Goal: Task Accomplishment & Management: Use online tool/utility

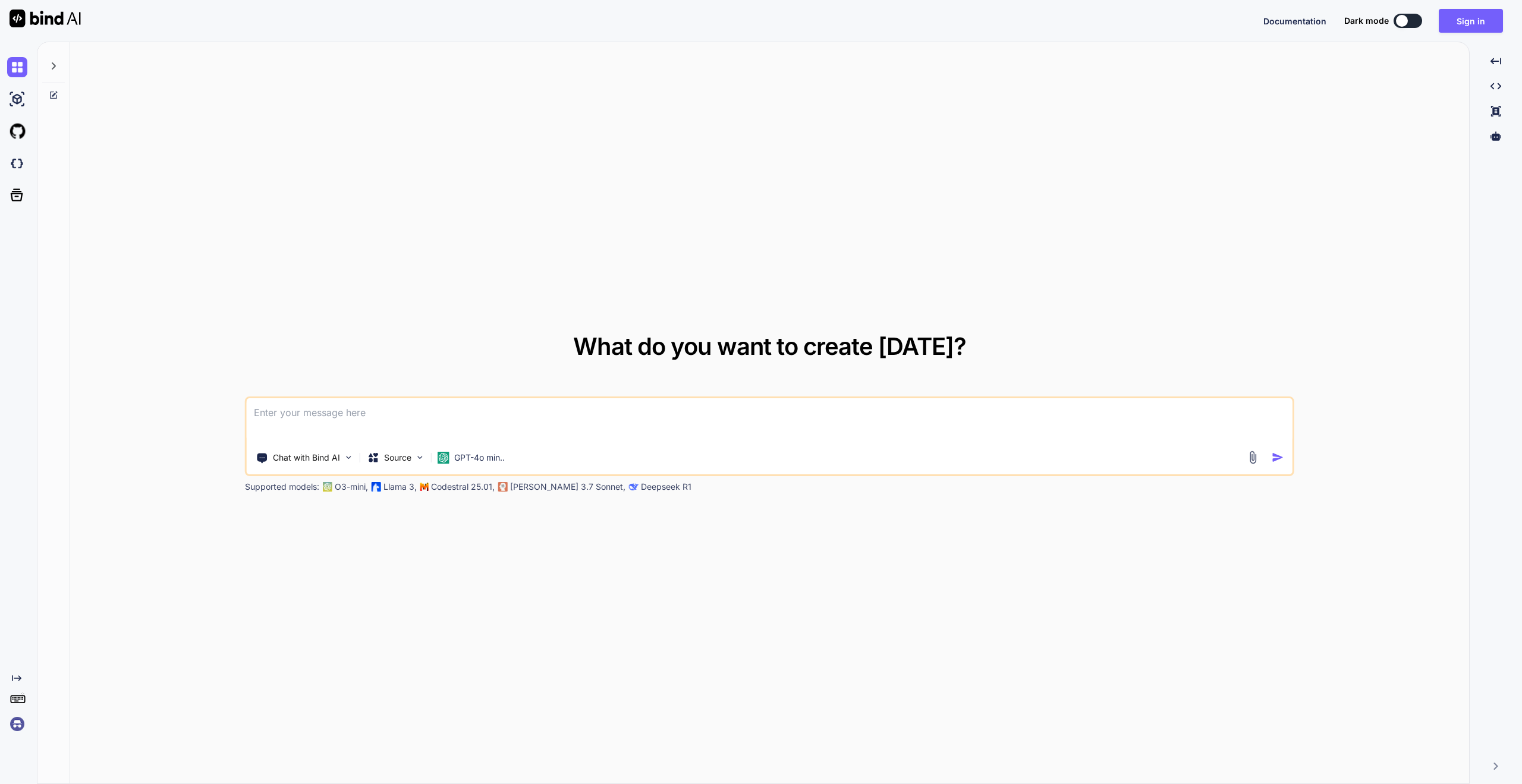
type textarea "x"
click at [1474, 25] on button "Sign in" at bounding box center [1471, 21] width 64 height 24
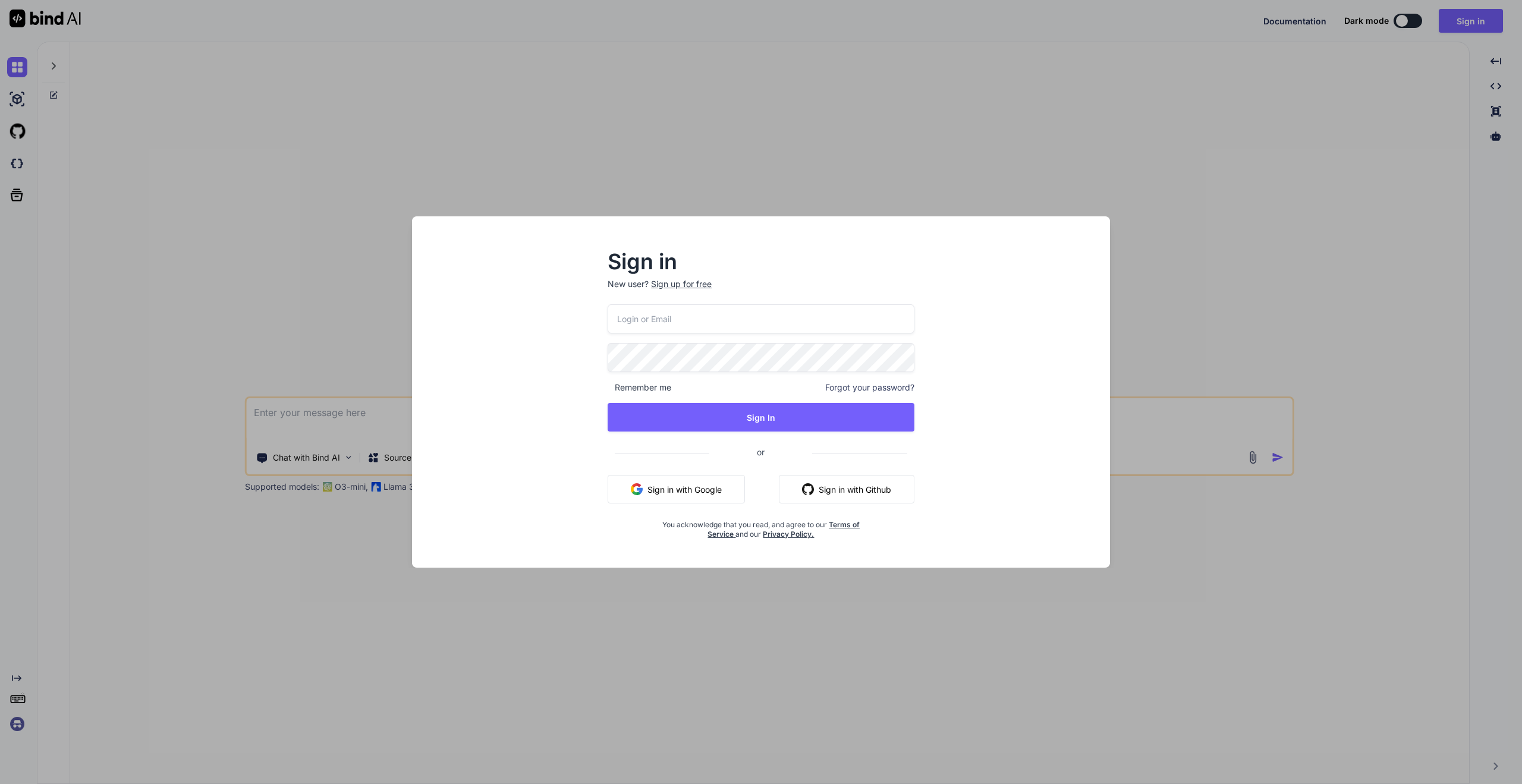
type input "guido.kutsch@combrella.net"
click at [731, 400] on div "guido.kutsch@combrella.net Remember me Forgot your password? Sign In or Sign in…" at bounding box center [761, 422] width 307 height 235
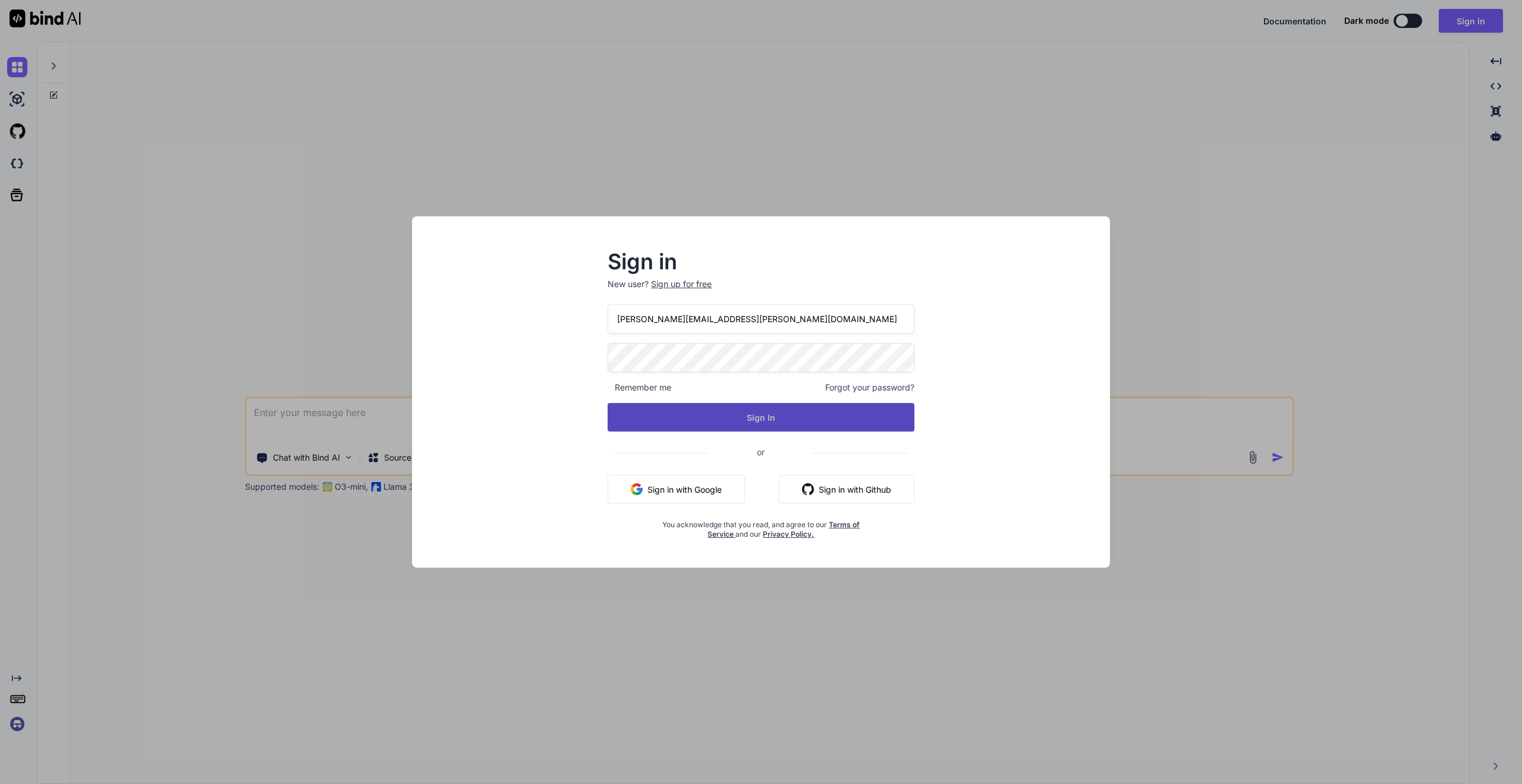
click at [729, 417] on button "Sign In" at bounding box center [761, 417] width 307 height 29
click at [755, 411] on button "Sign In" at bounding box center [761, 417] width 307 height 29
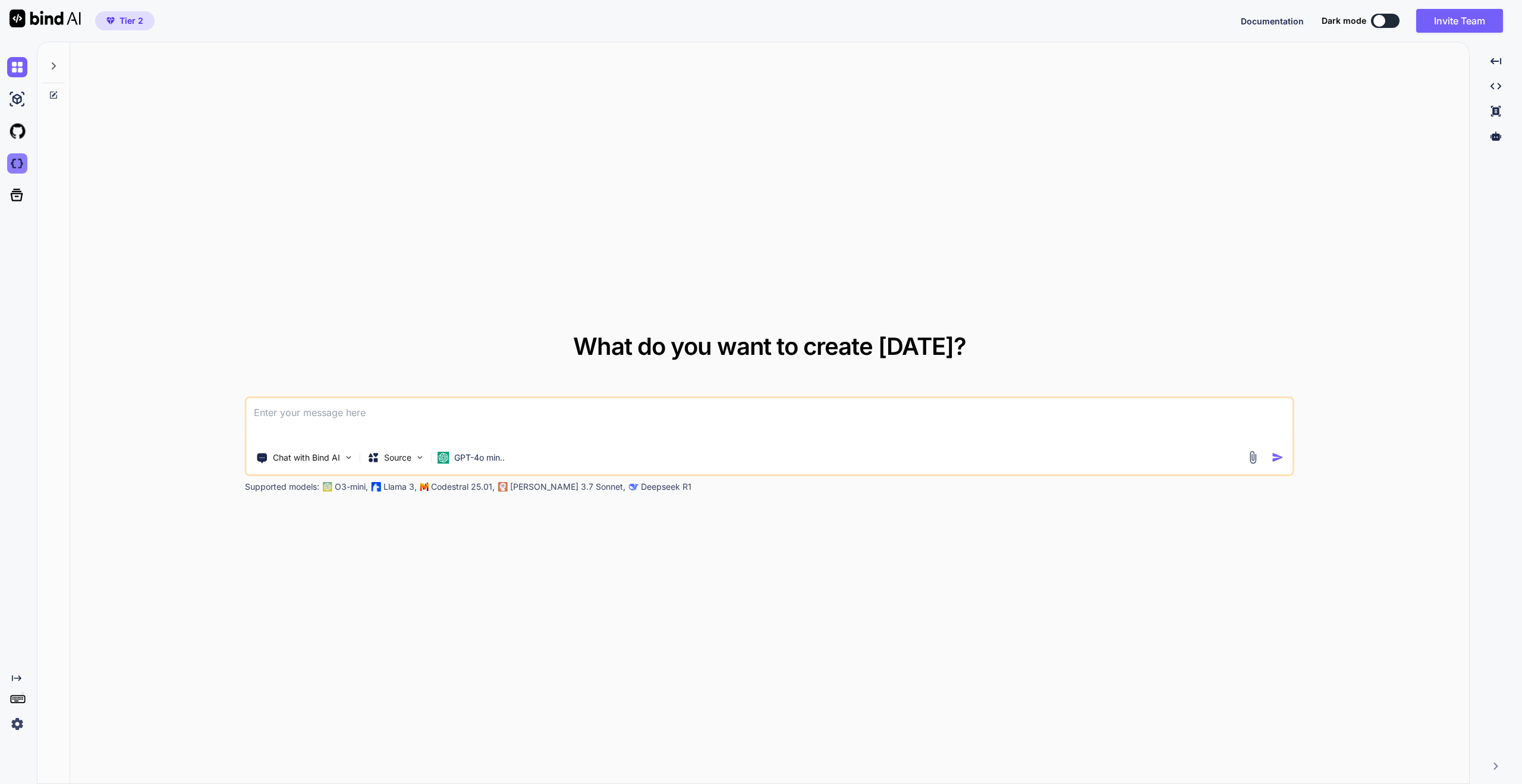
click at [19, 161] on img at bounding box center [17, 163] width 20 height 20
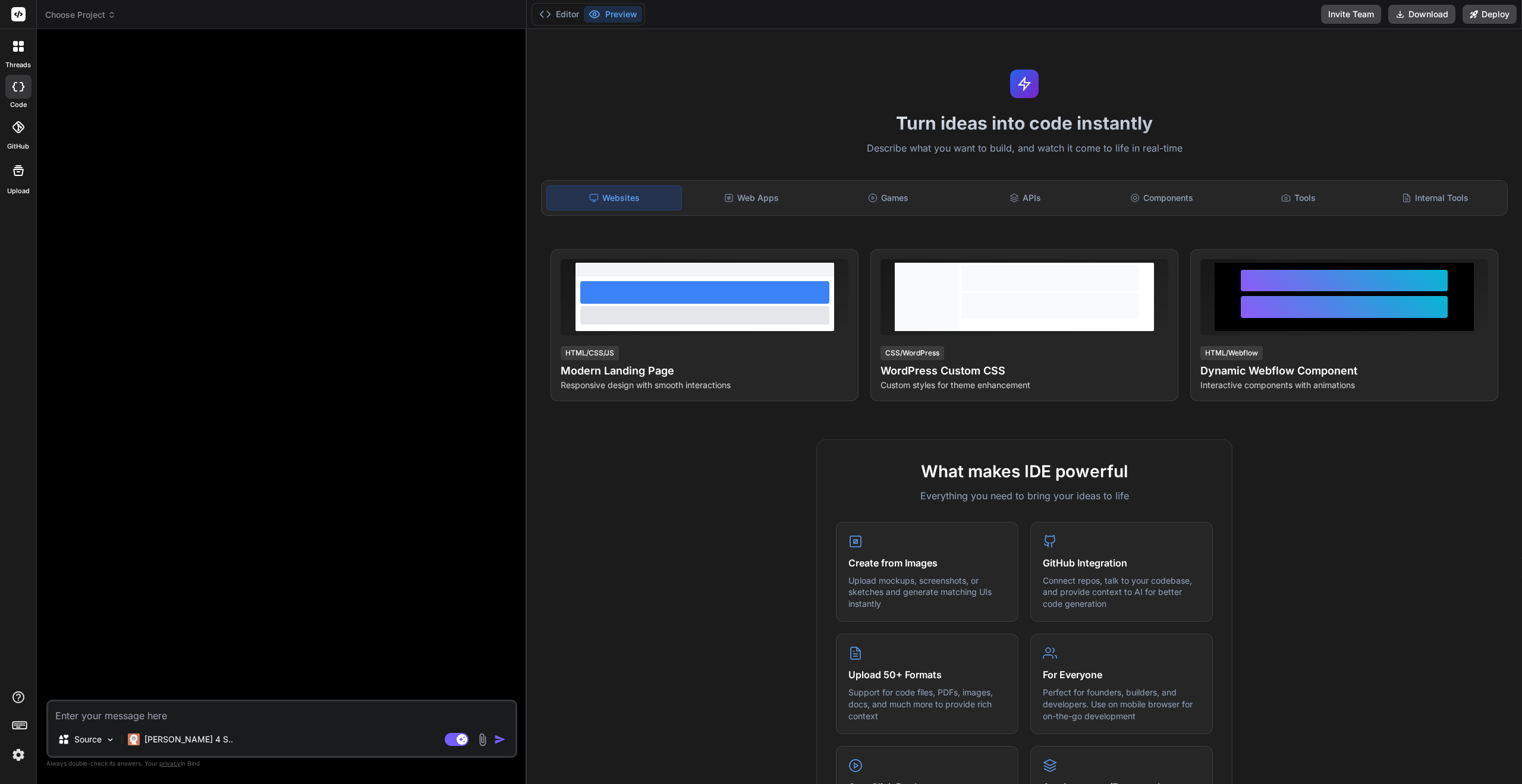
click at [13, 172] on icon at bounding box center [18, 170] width 14 height 14
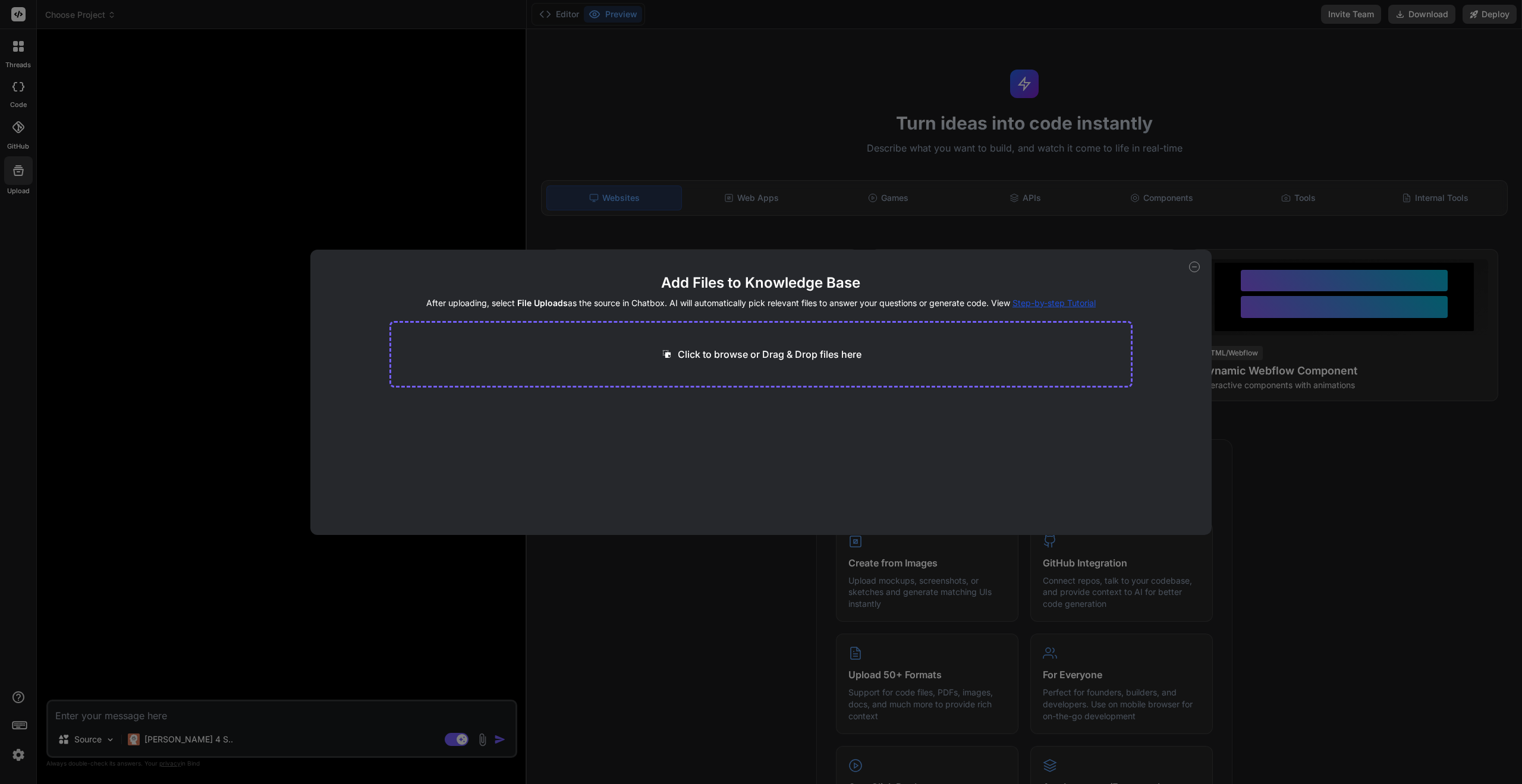
click at [1189, 272] on div "Add Files to Knowledge Base After uploading, select File Uploads as the source …" at bounding box center [761, 392] width 902 height 286
click at [1194, 270] on icon at bounding box center [1194, 267] width 11 height 11
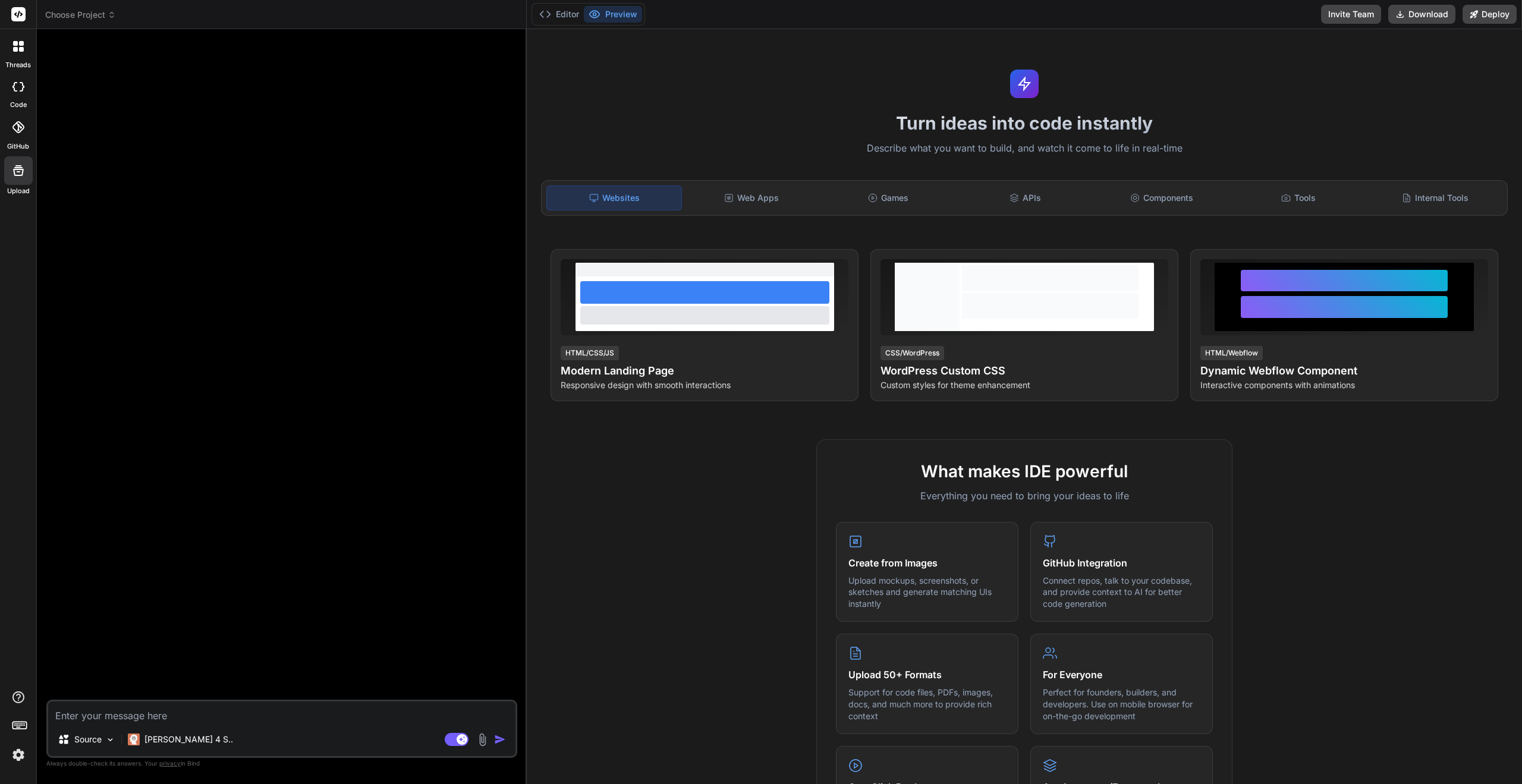
click at [13, 128] on icon at bounding box center [19, 127] width 12 height 12
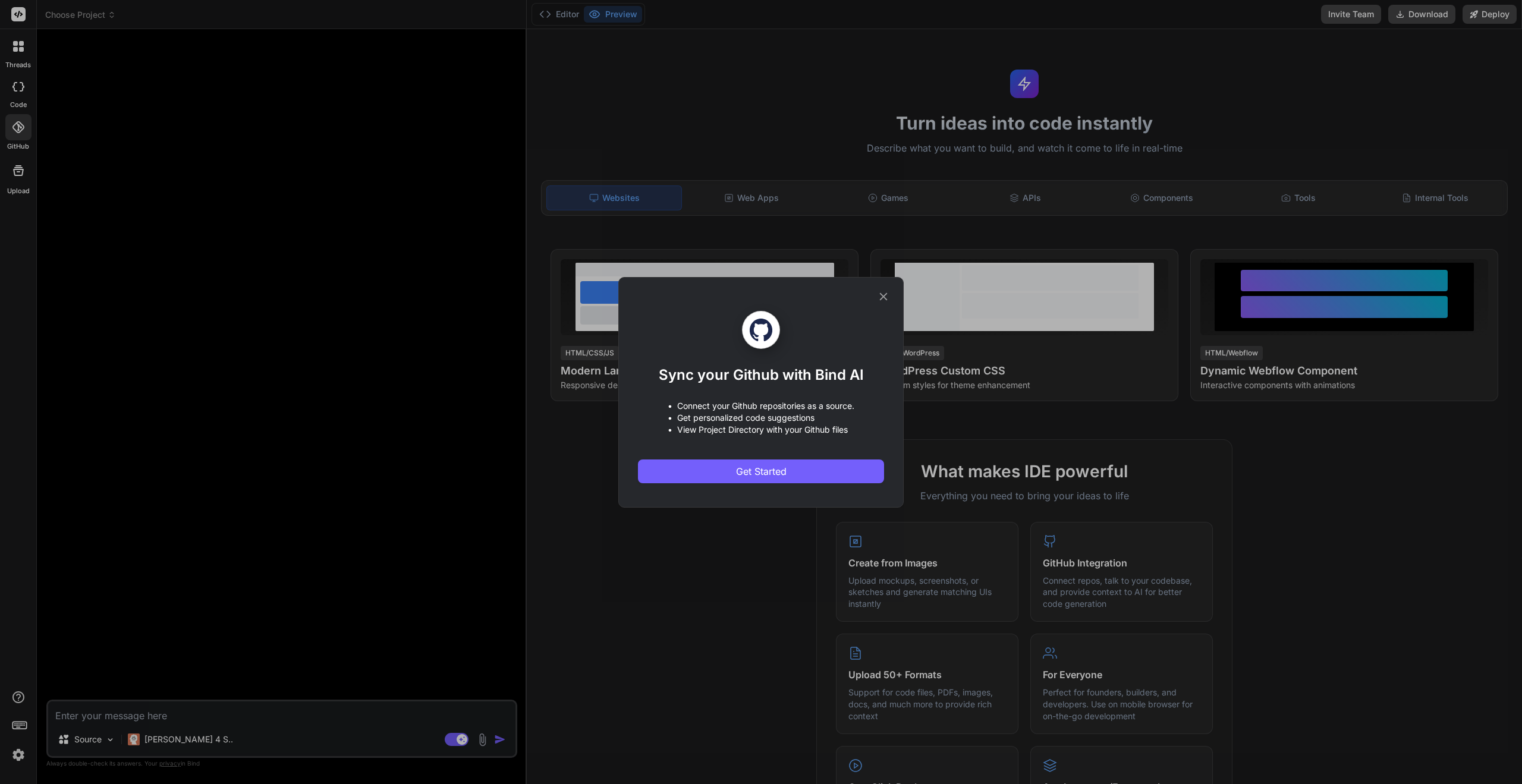
click at [885, 291] on icon at bounding box center [883, 297] width 13 height 13
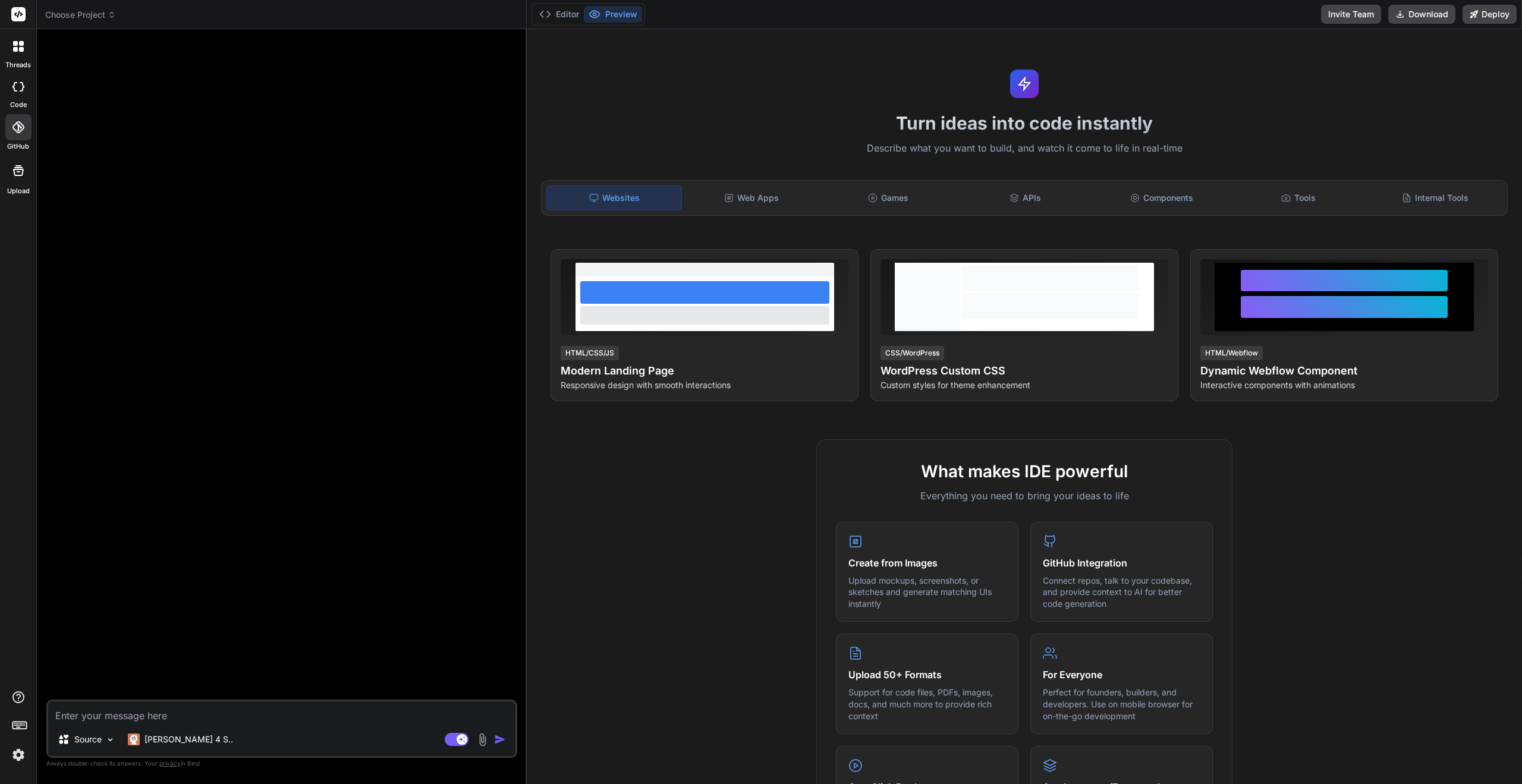
click at [18, 86] on icon at bounding box center [19, 87] width 12 height 9
click at [19, 48] on icon at bounding box center [21, 49] width 5 height 5
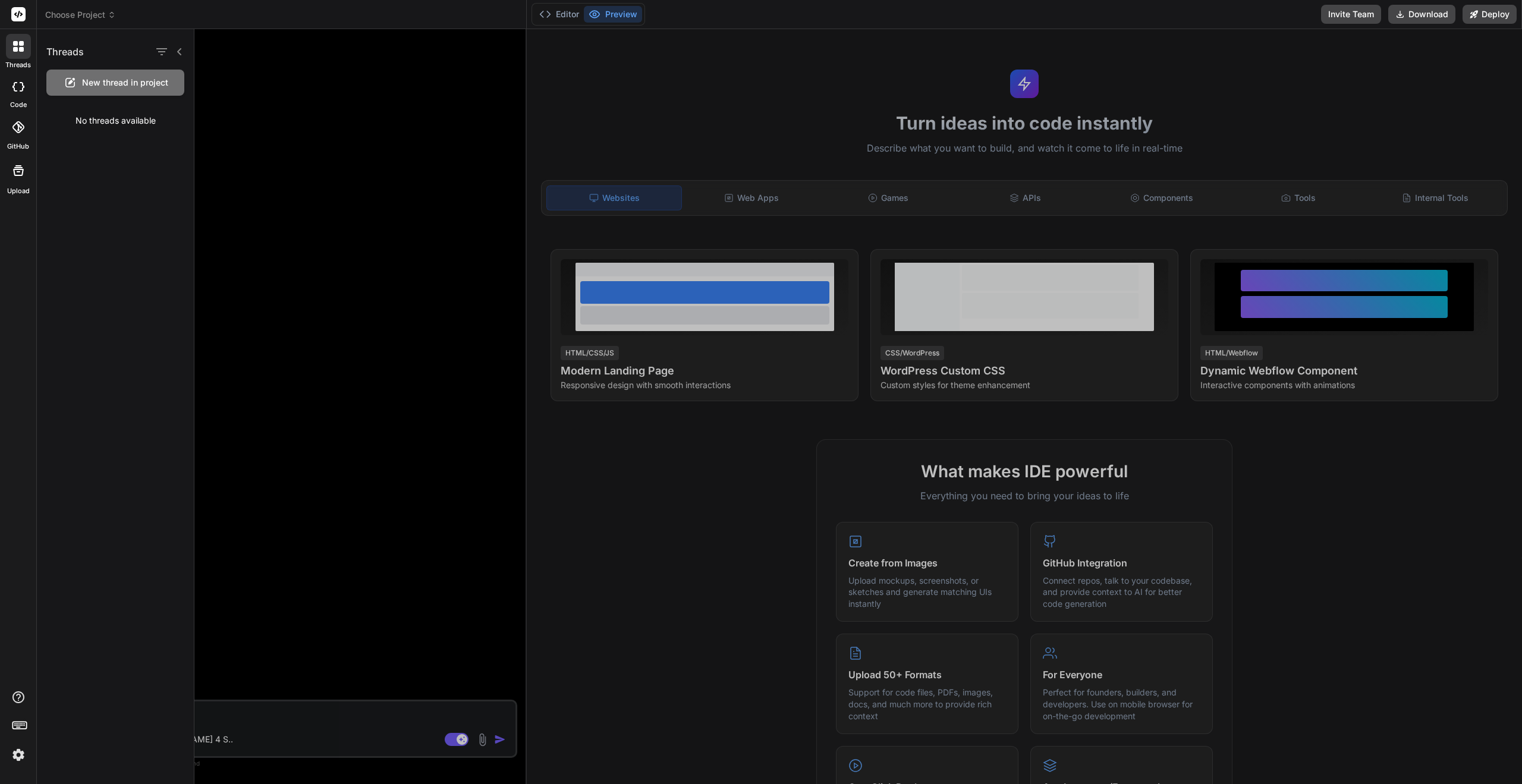
click at [88, 119] on div "No threads available" at bounding box center [115, 121] width 157 height 31
click at [17, 45] on icon at bounding box center [15, 43] width 5 height 5
click at [14, 10] on rect at bounding box center [18, 14] width 14 height 14
click at [356, 190] on div at bounding box center [858, 407] width 1328 height 755
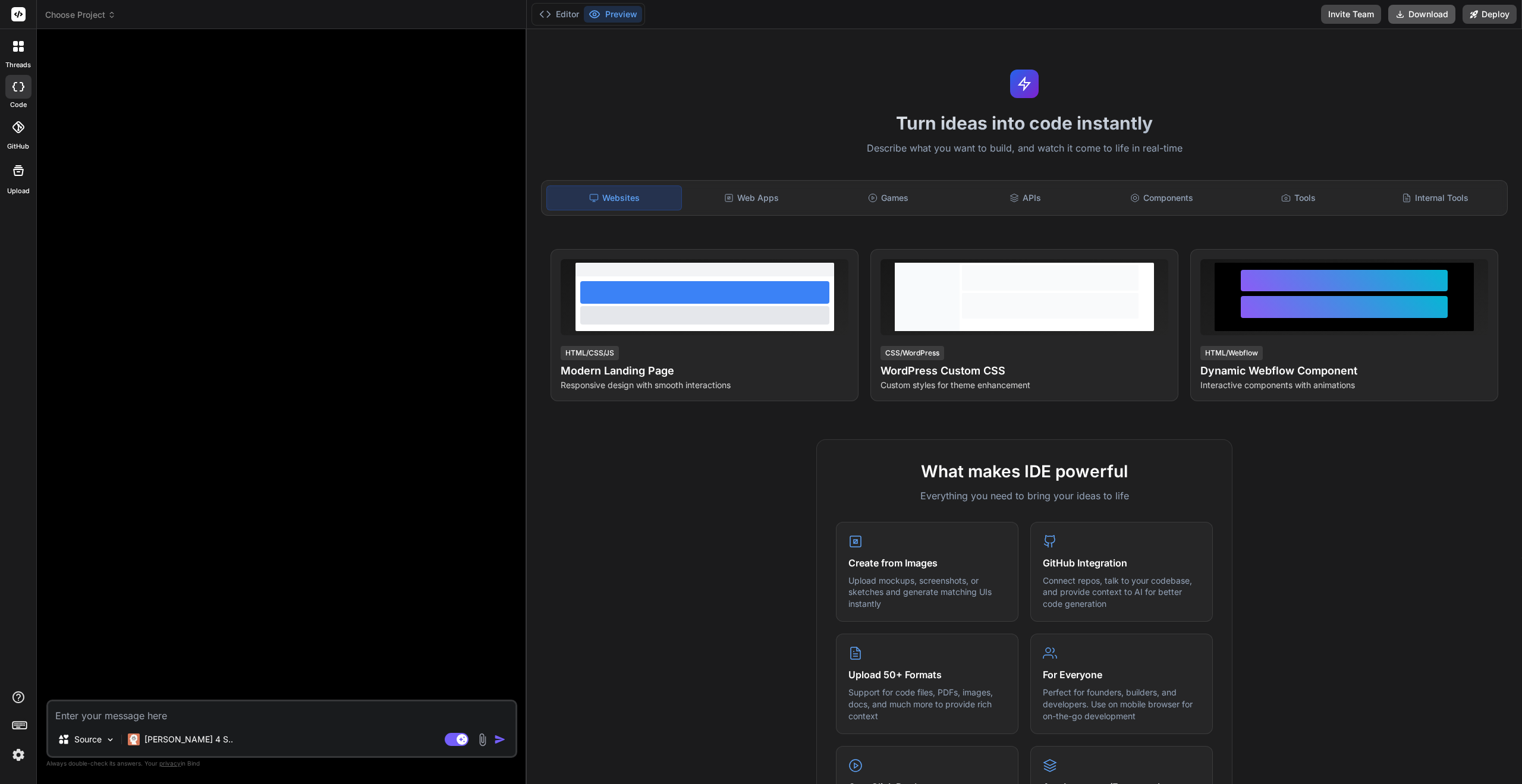
click at [1431, 12] on button "Download" at bounding box center [1422, 14] width 67 height 19
click at [1343, 98] on div "Turn ideas into code instantly Describe what you want to build, and watch it co…" at bounding box center [1024, 407] width 996 height 755
click at [633, 193] on div "Websites" at bounding box center [614, 198] width 135 height 25
click at [101, 711] on textarea at bounding box center [282, 712] width 467 height 21
type textarea "x"
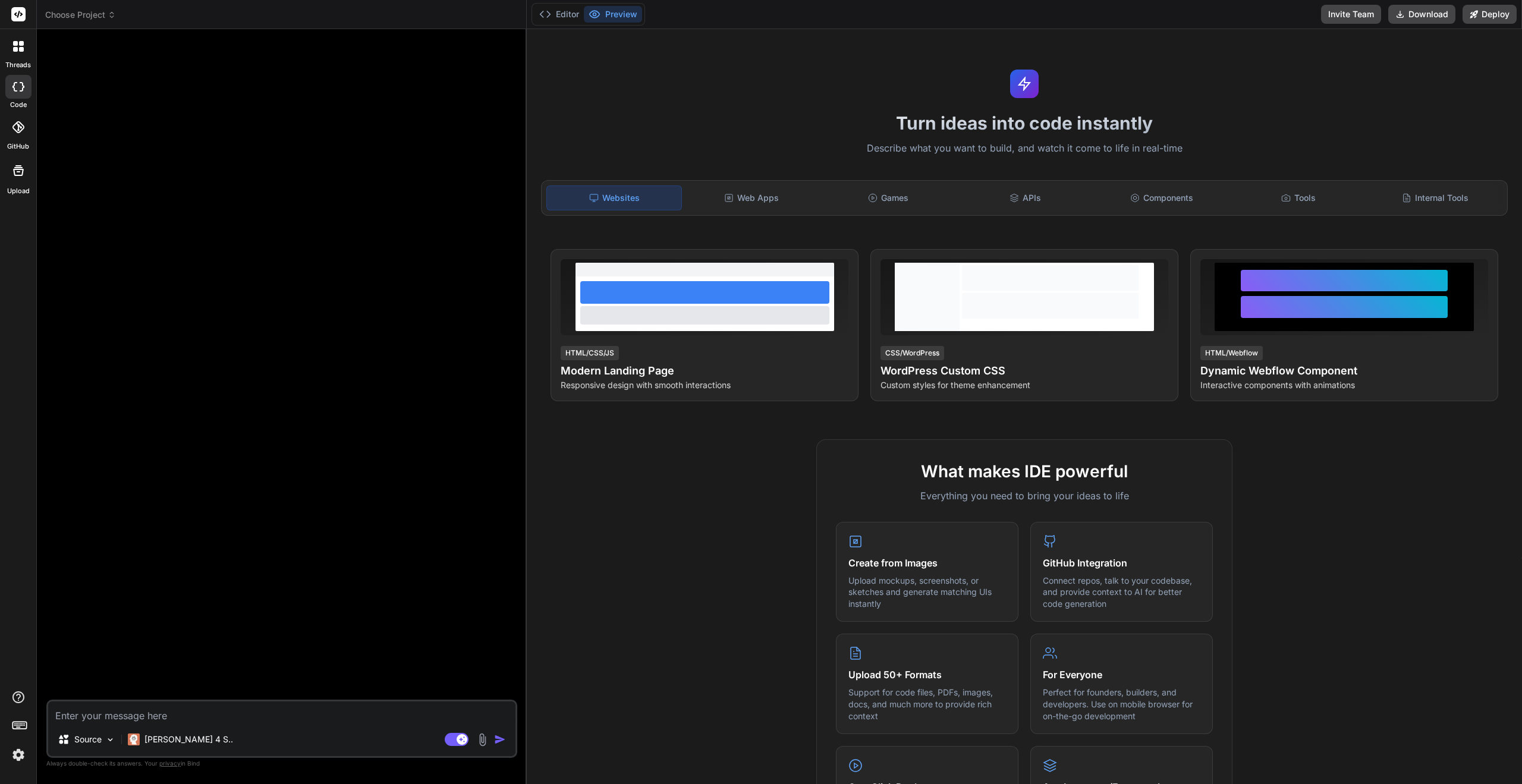
type textarea "S"
type textarea "x"
type textarea "Sc"
type textarea "x"
type textarea "Sch"
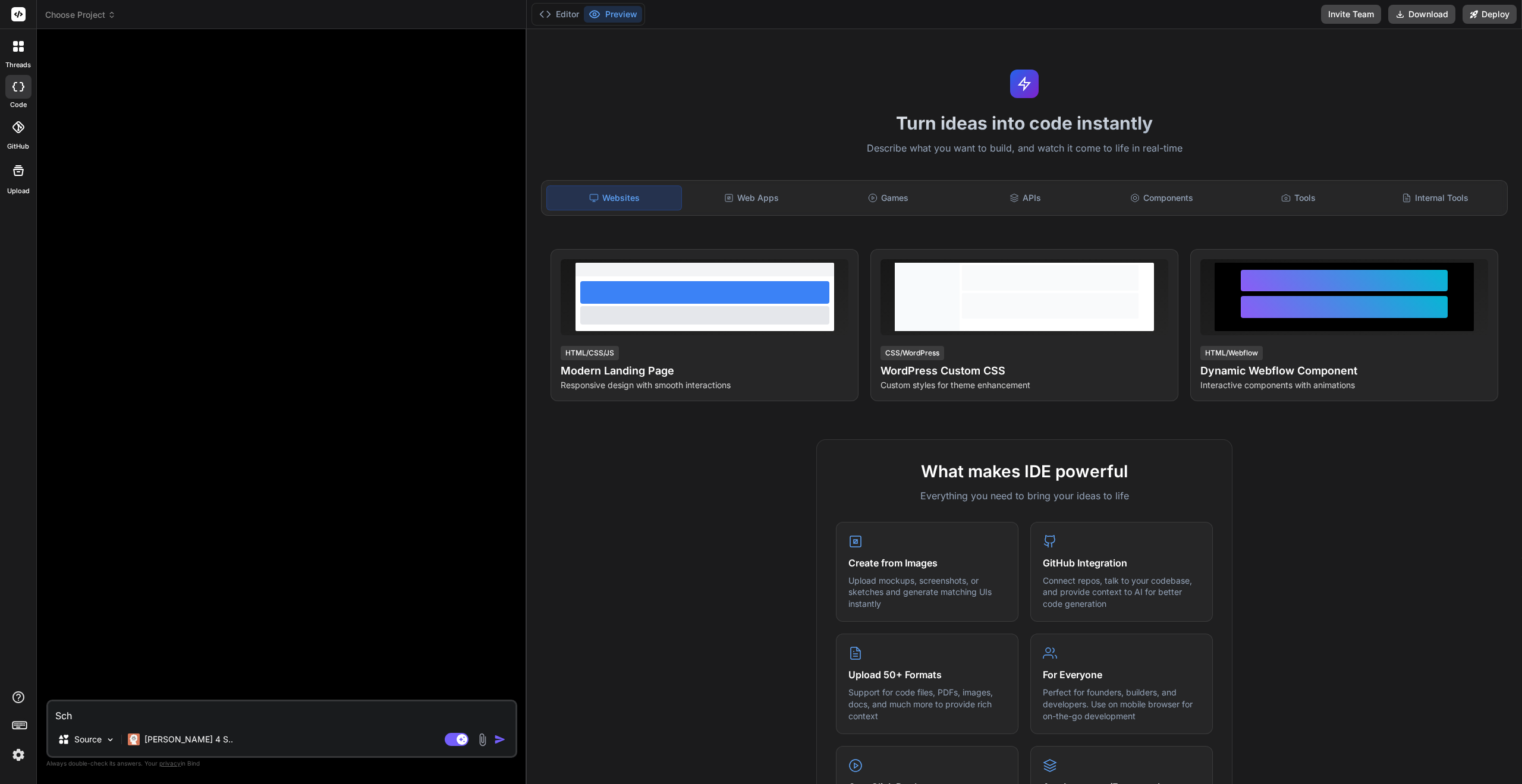
type textarea "x"
type textarea "Schr"
type textarea "x"
type textarea "Schre"
type textarea "x"
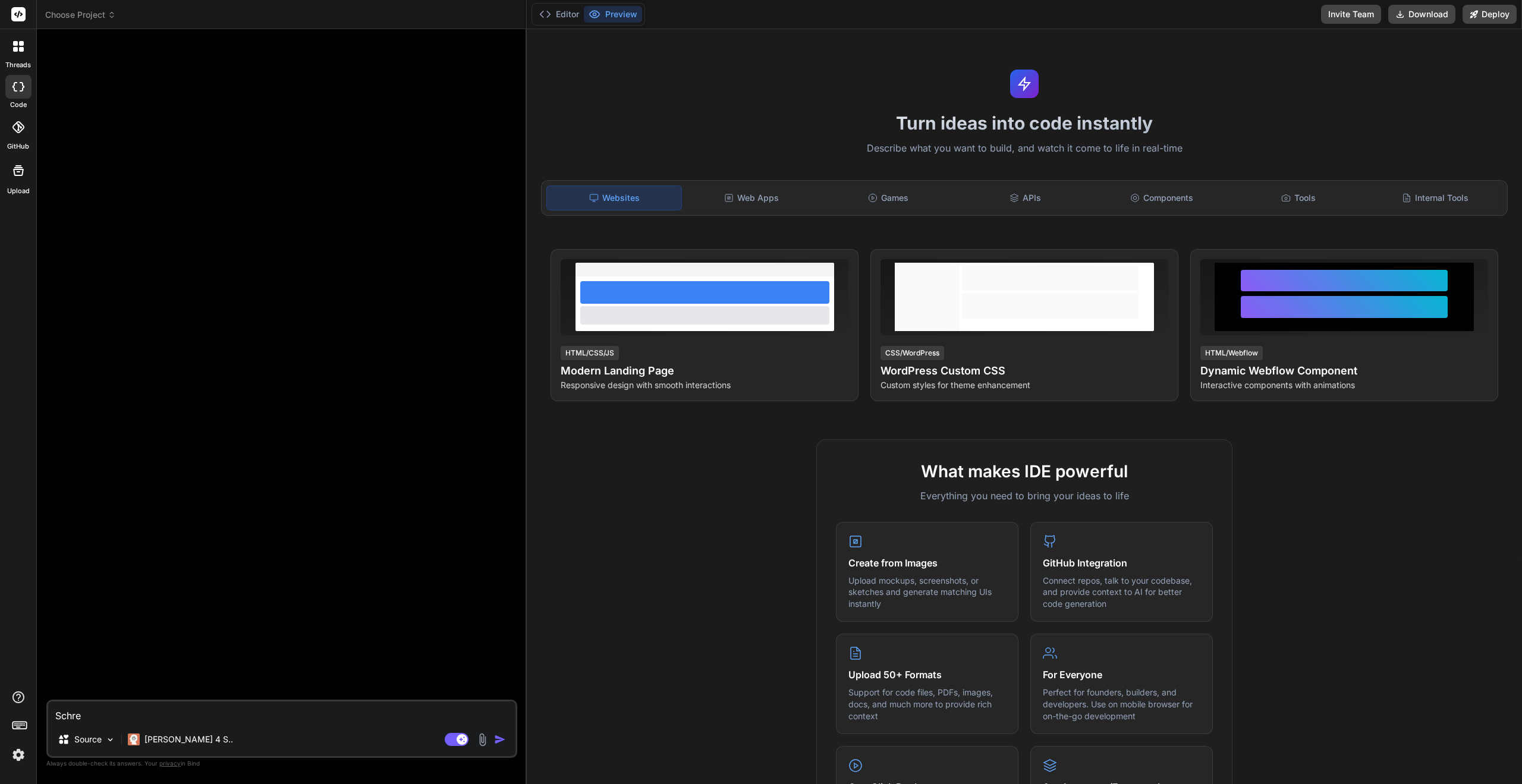
type textarea "Schrei"
type textarea "x"
type textarea "Schreib"
type textarea "x"
type textarea "Schreib"
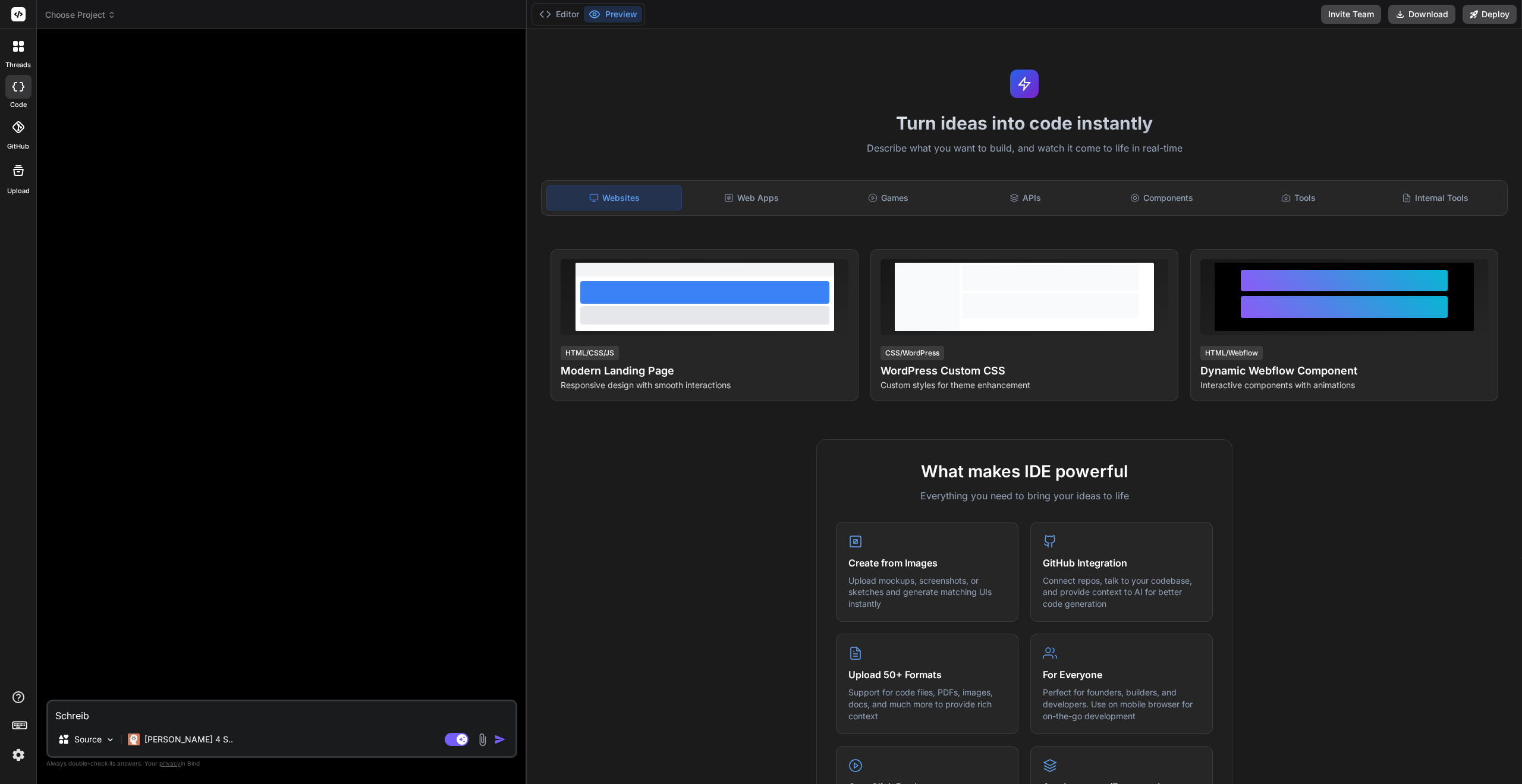
type textarea "x"
type textarea "Schreib m"
type textarea "x"
type textarea "Schreib mi"
type textarea "x"
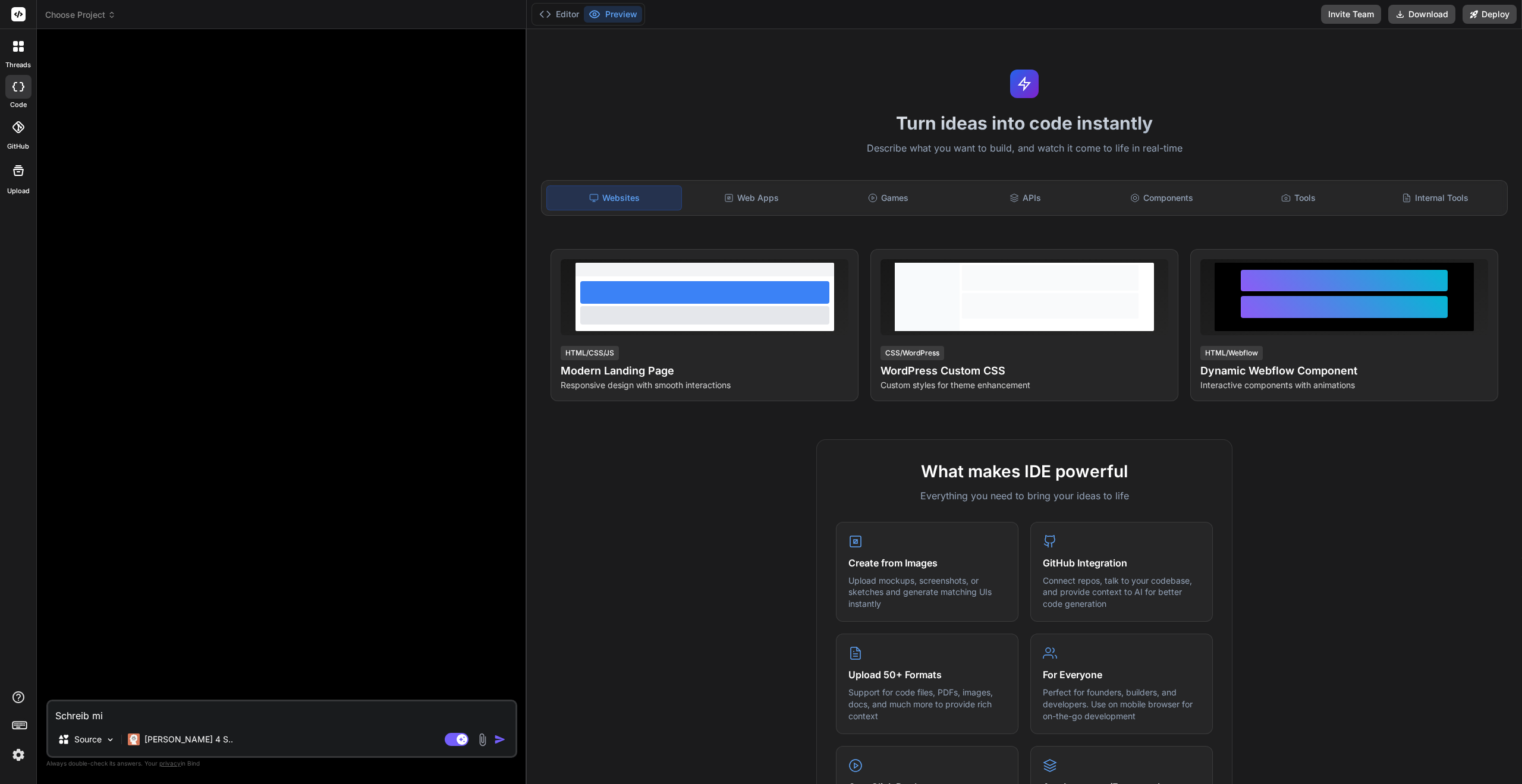
type textarea "Schreib mir"
type textarea "x"
type textarea "Schreib mir"
type textarea "x"
type textarea "Schreib mir e"
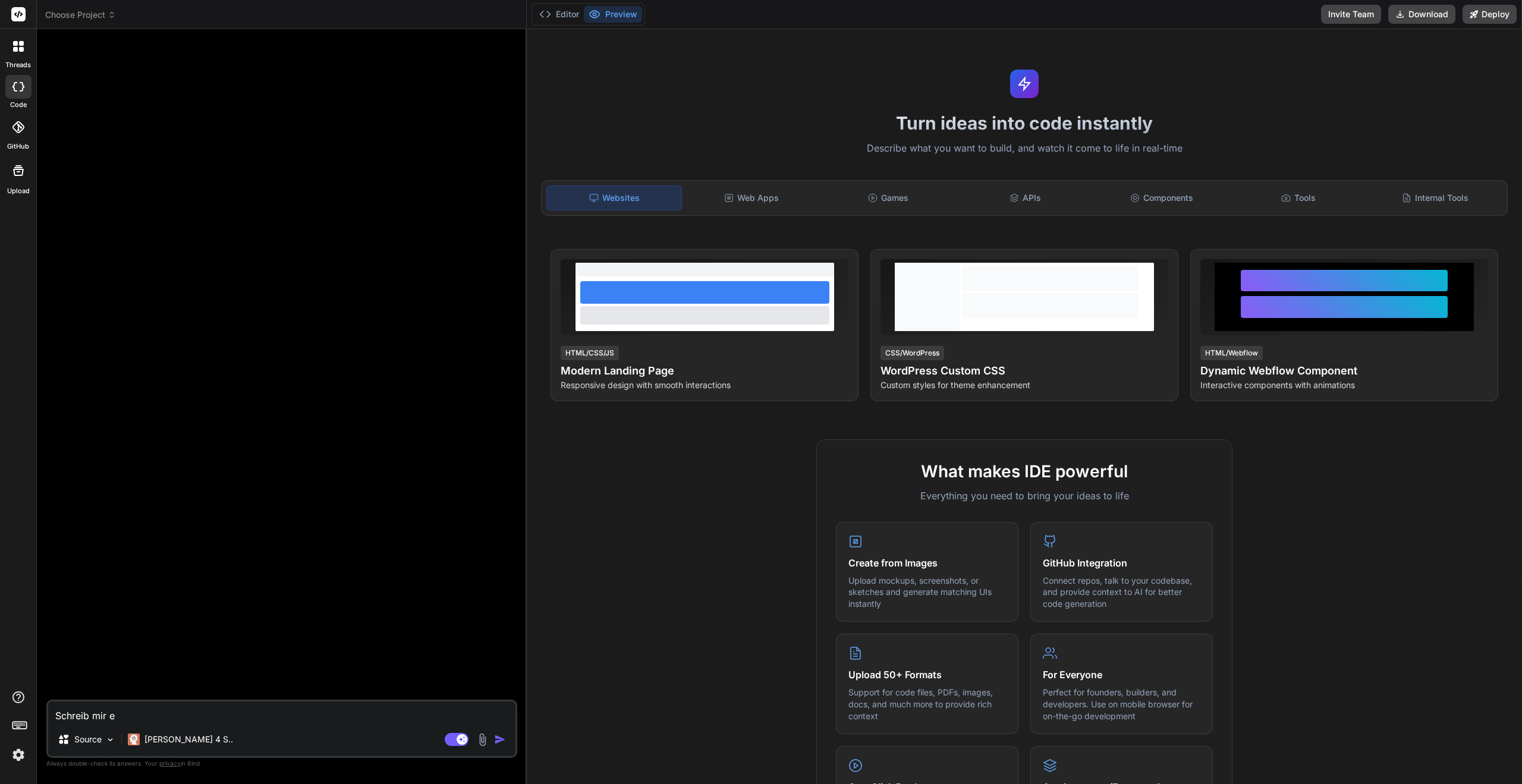
type textarea "x"
type textarea "Schreib mir ei"
type textarea "x"
type textarea "Schreib mir ein"
type textarea "x"
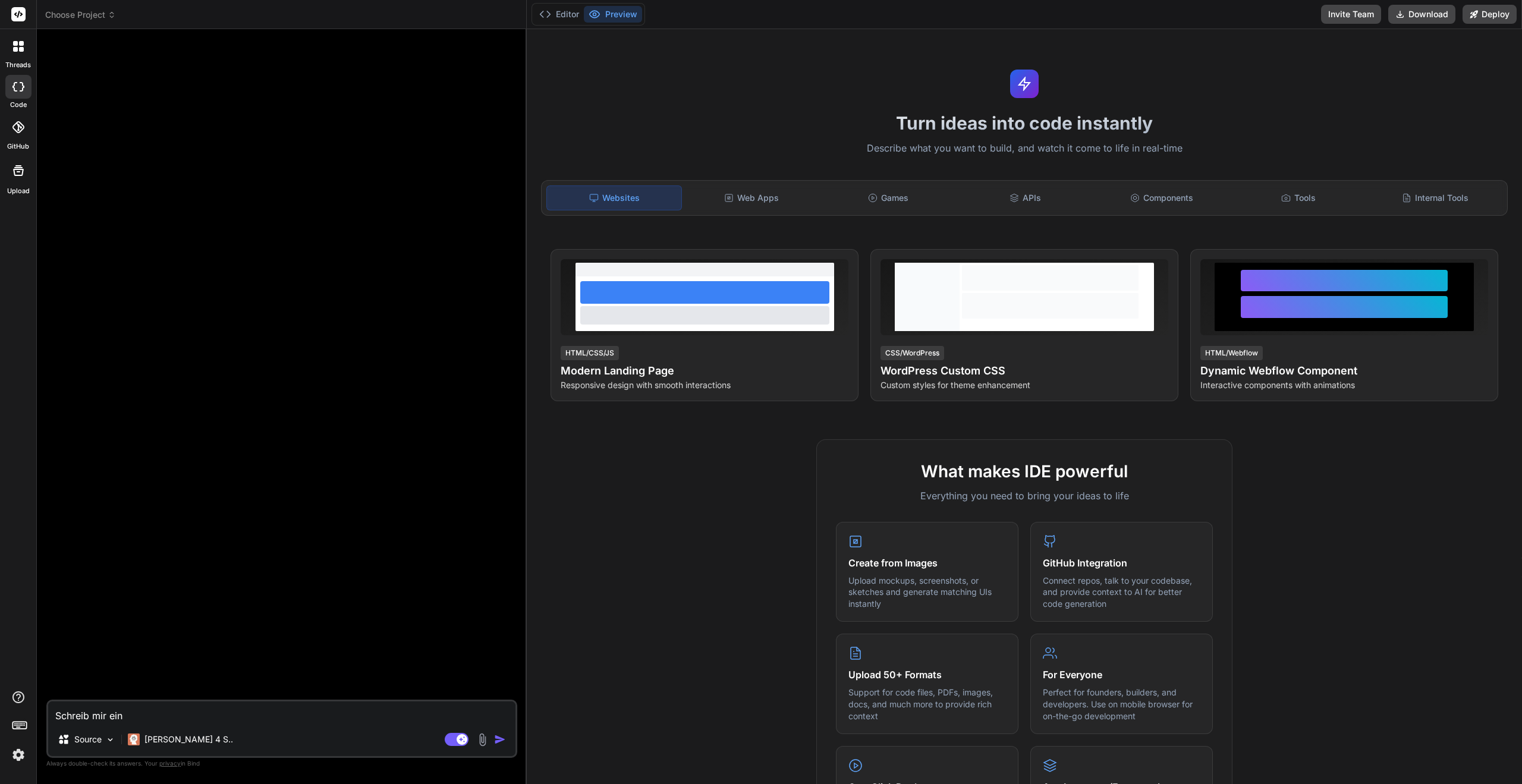
type textarea "Schreib mir ein"
type textarea "x"
type textarea "Schreib mir ein h"
type textarea "x"
type textarea "Schreib mir ein ha"
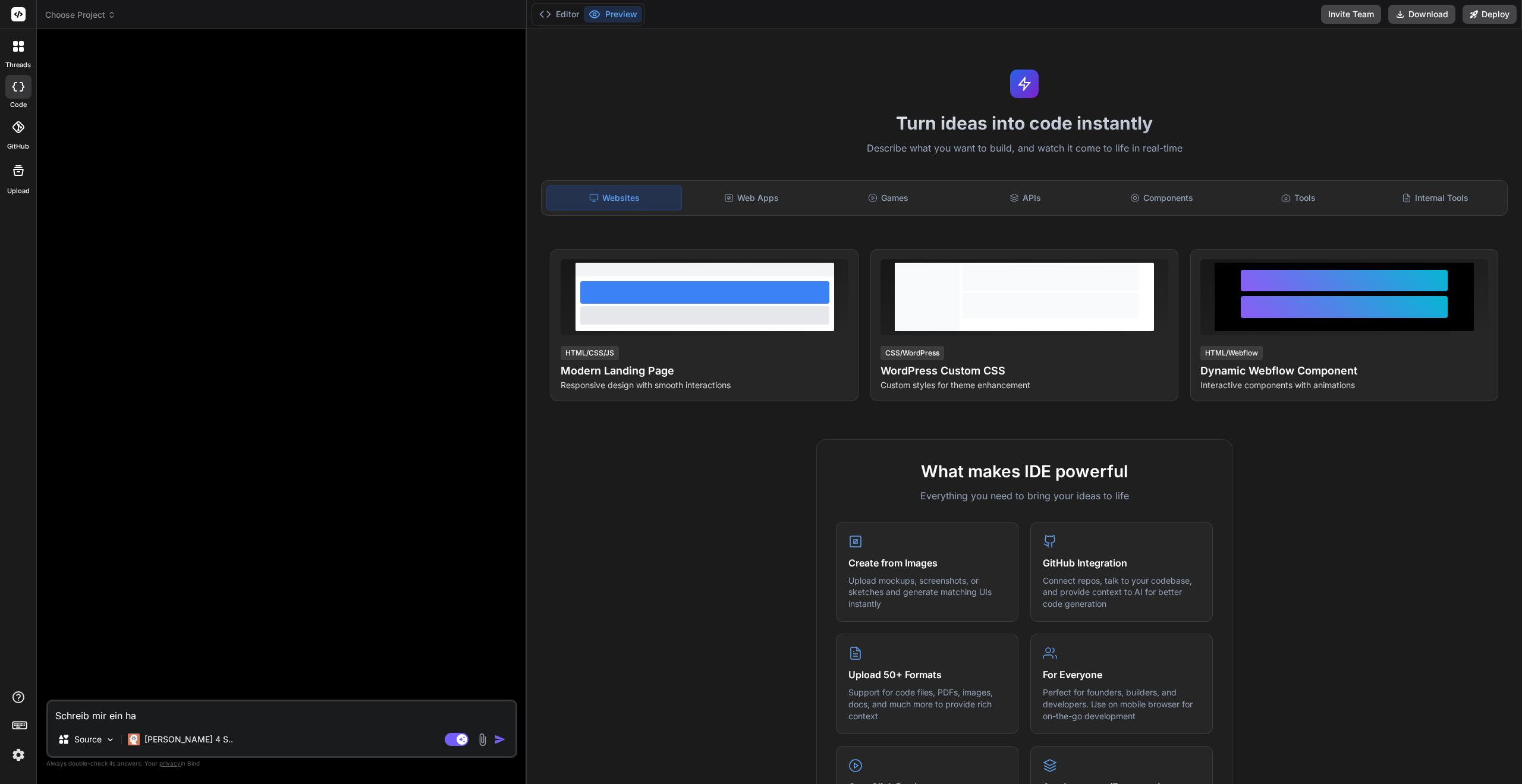
type textarea "x"
type textarea "Schreib mir ein hal"
type textarea "x"
type textarea "Schreib mir ein hall"
type textarea "x"
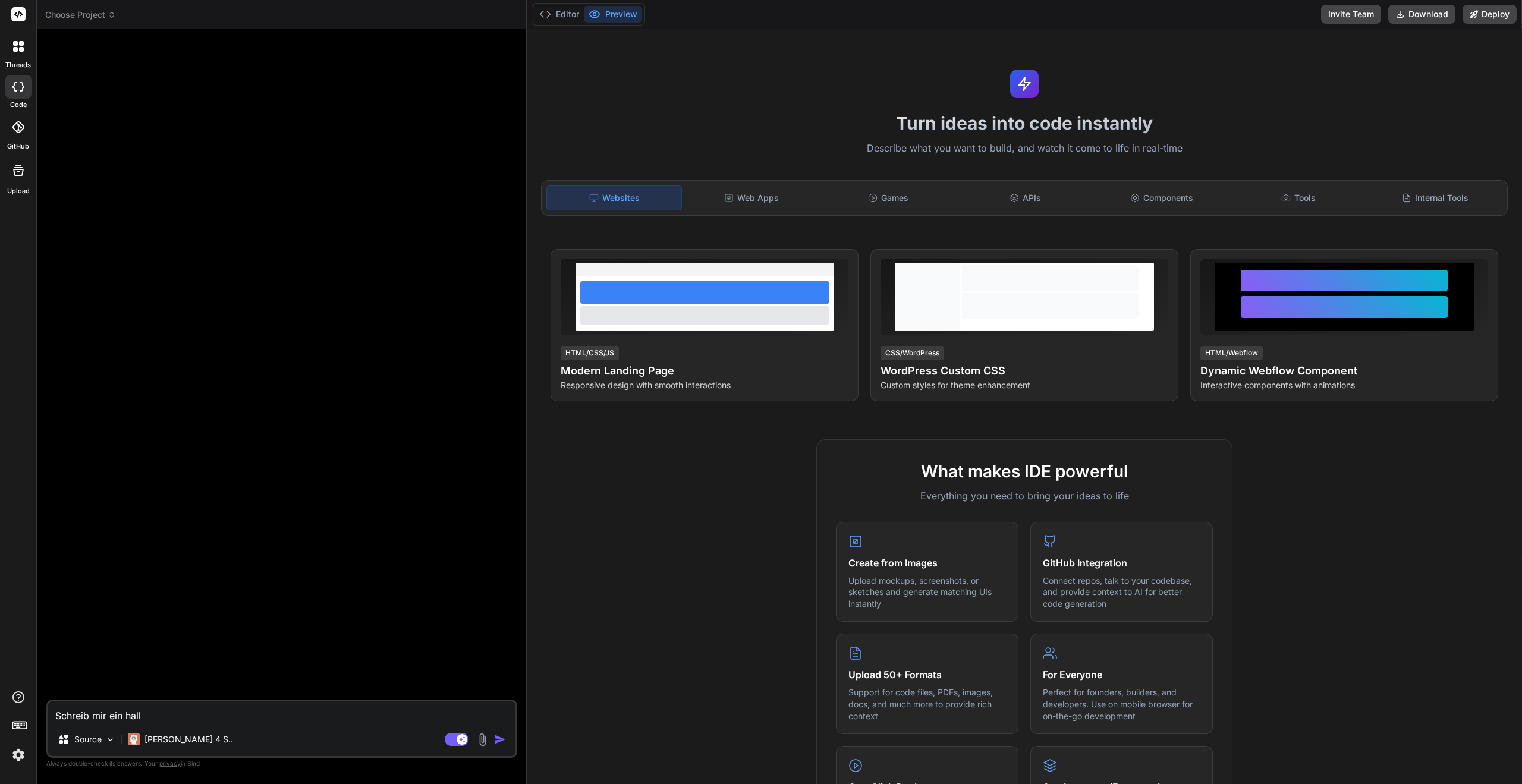
type textarea "Schreib mir ein hallo"
type textarea "x"
type textarea "Schreib mir ein hallo"
type textarea "x"
type textarea "Schreib mir ein hallo w"
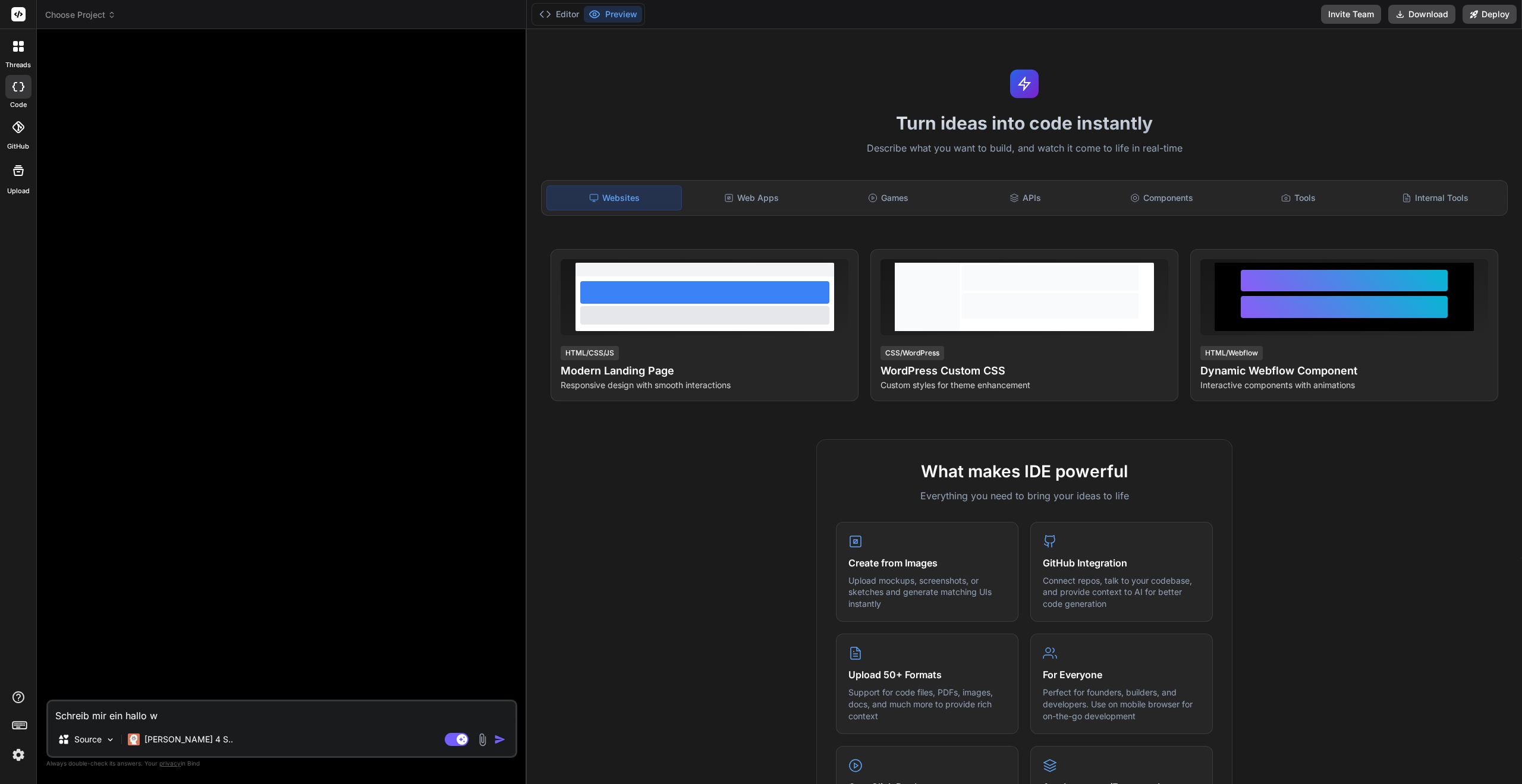
type textarea "x"
type textarea "Schreib mir ein hallo we"
type textarea "x"
type textarea "Schreib mir ein hallo wel"
type textarea "x"
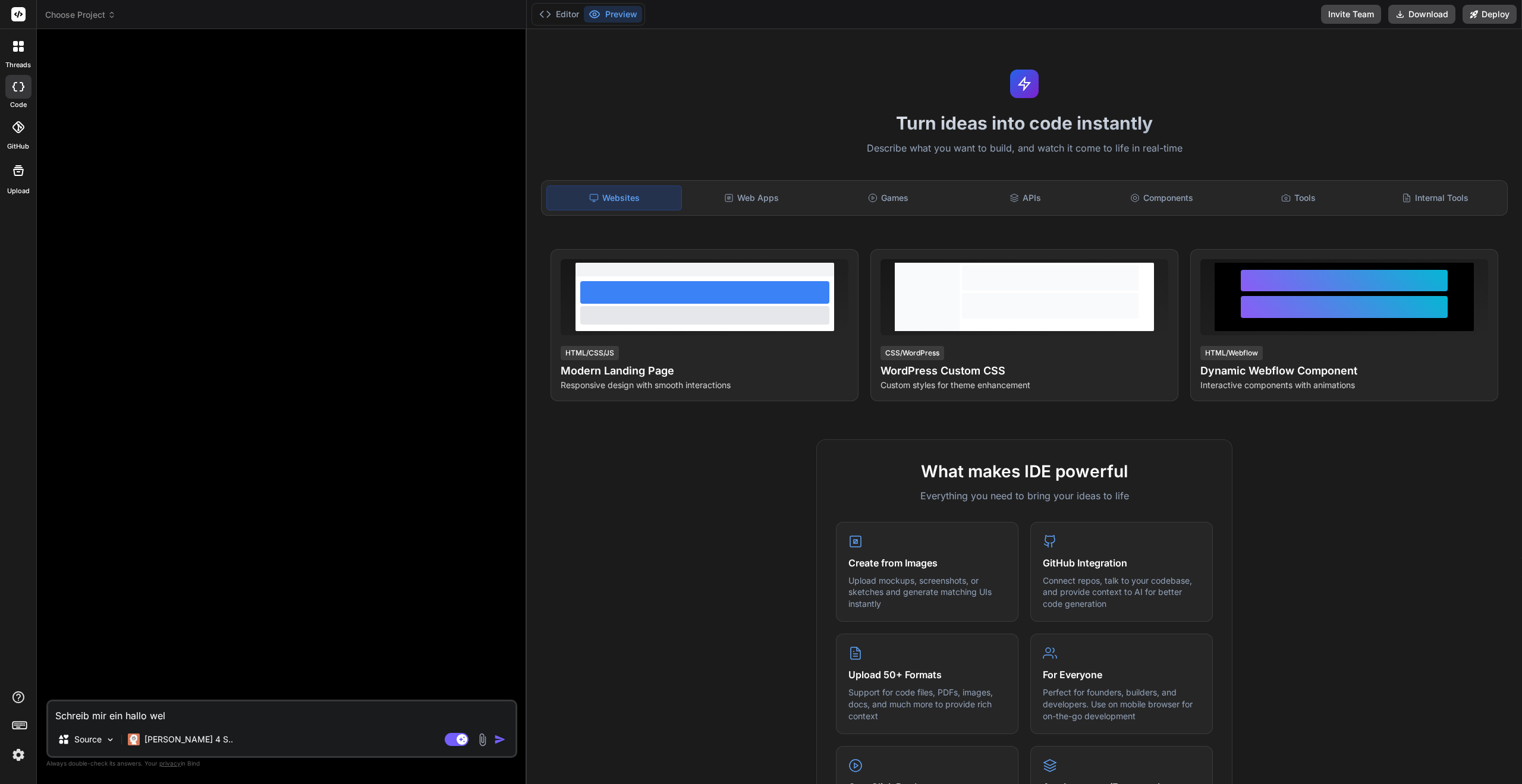
type textarea "Schreib mir ein hallo welt"
type textarea "x"
type textarea "Schreib mir ein hallo welt"
type textarea "x"
type textarea "Schreib mir ein hallo welt p"
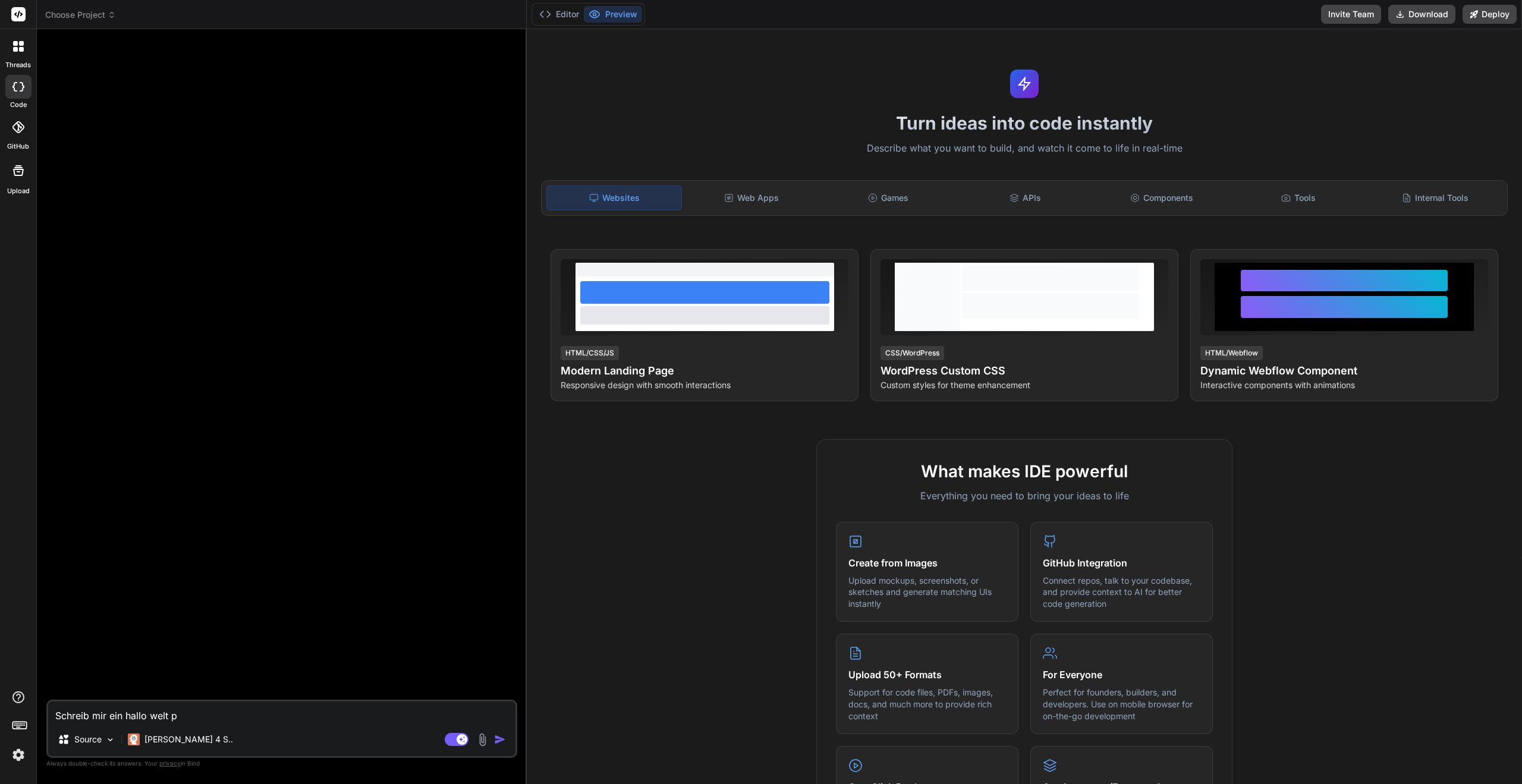
type textarea "x"
type textarea "Schreib mir ein hallo welt pr"
type textarea "x"
type textarea "Schreib mir ein hallo welt pro"
type textarea "x"
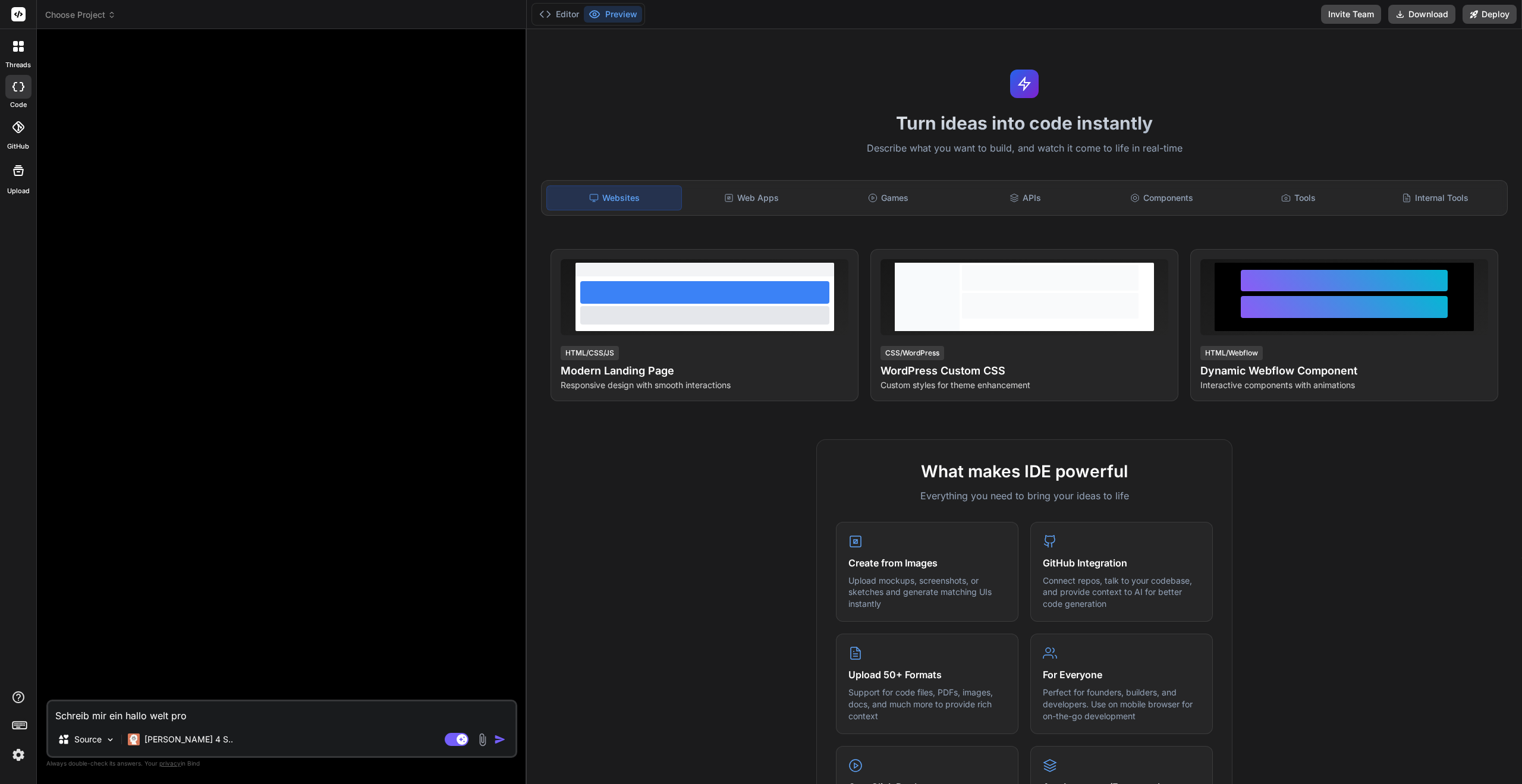
type textarea "Schreib mir ein hallo welt prog"
type textarea "x"
type textarea "Schreib mir ein hallo welt progr"
type textarea "x"
type textarea "Schreib mir ein hallo welt progra"
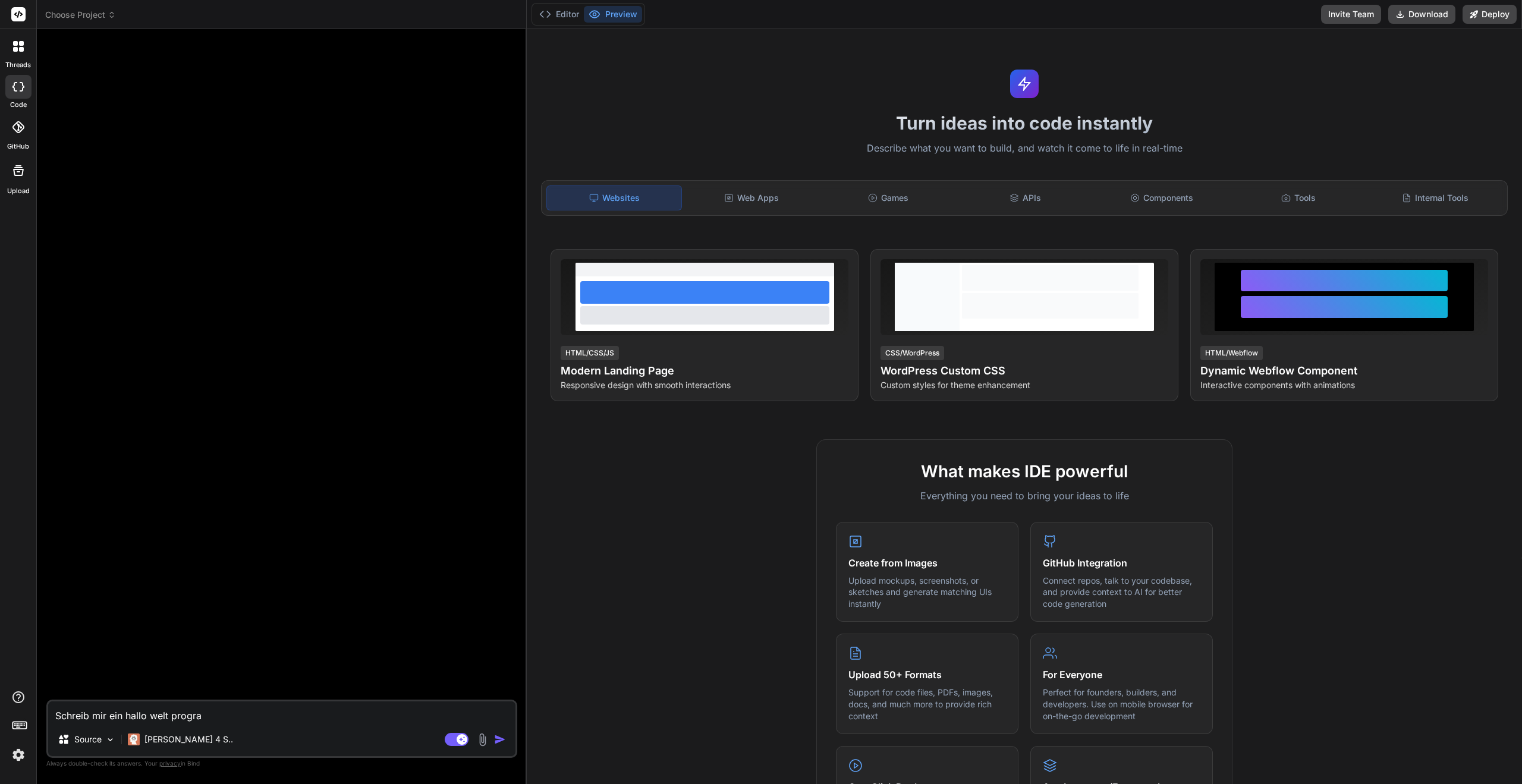
type textarea "x"
type textarea "Schreib mir ein hallo welt program"
type textarea "x"
type textarea "Schreib mir ein hallo welt programm"
type textarea "x"
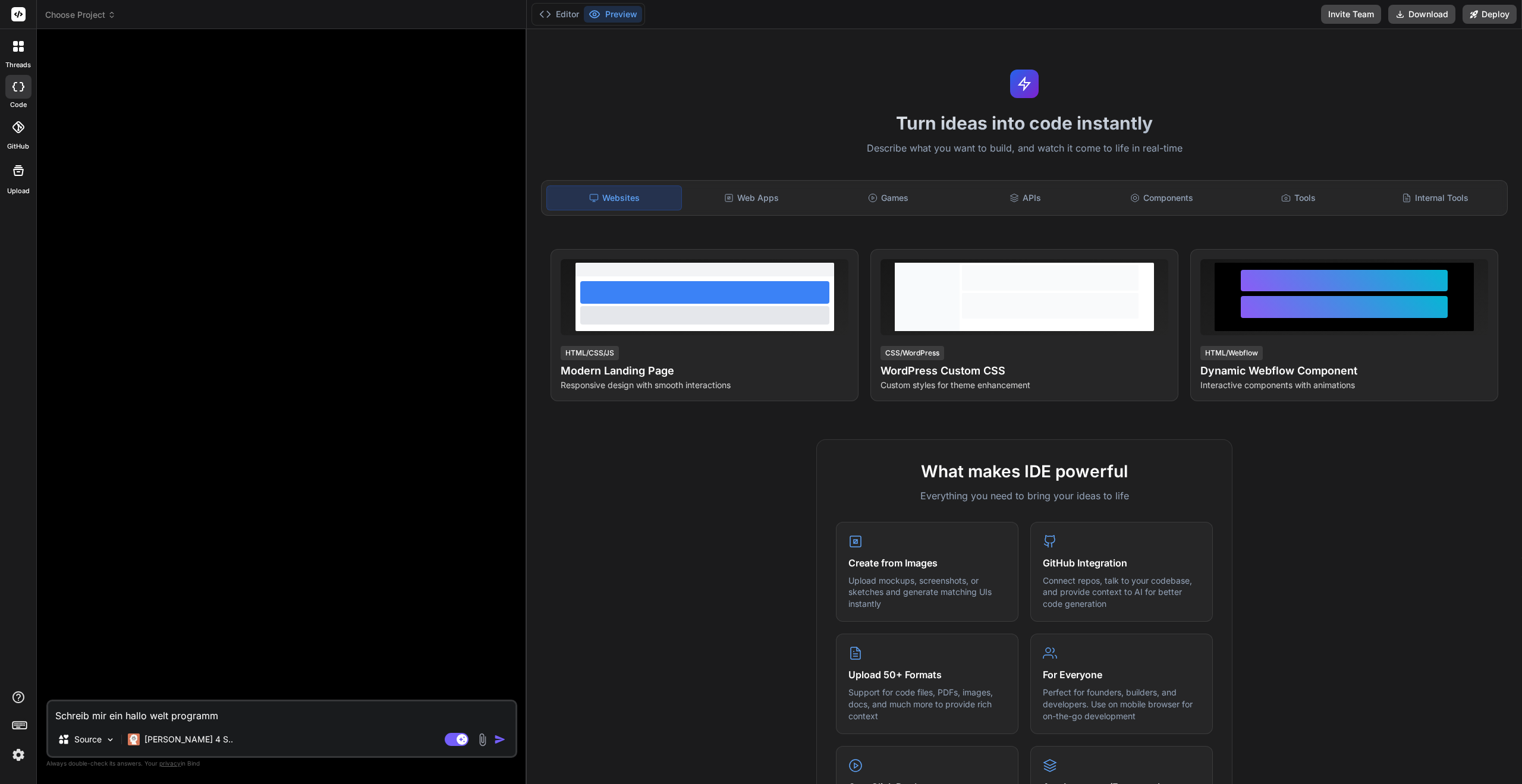
type textarea "Schreib mir ein hallo welt programm"
type textarea "x"
type textarea "Schreib mir ein hallo welt programm f"
type textarea "x"
type textarea "Schreib mir ein hallo welt programm fü"
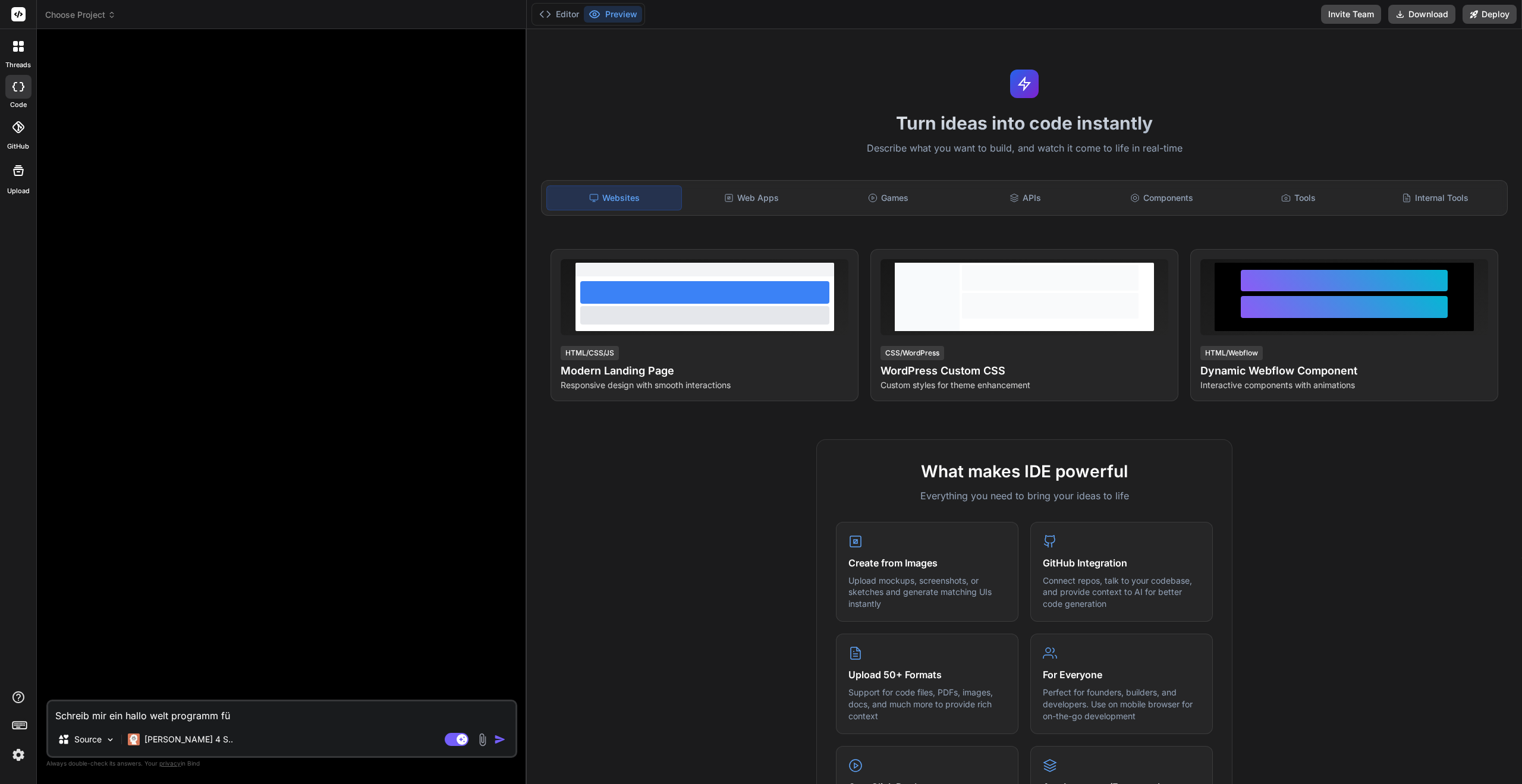
type textarea "x"
type textarea "Schreib mir ein hallo welt programm für"
type textarea "x"
type textarea "Schreib mir ein hallo welt programm für"
type textarea "x"
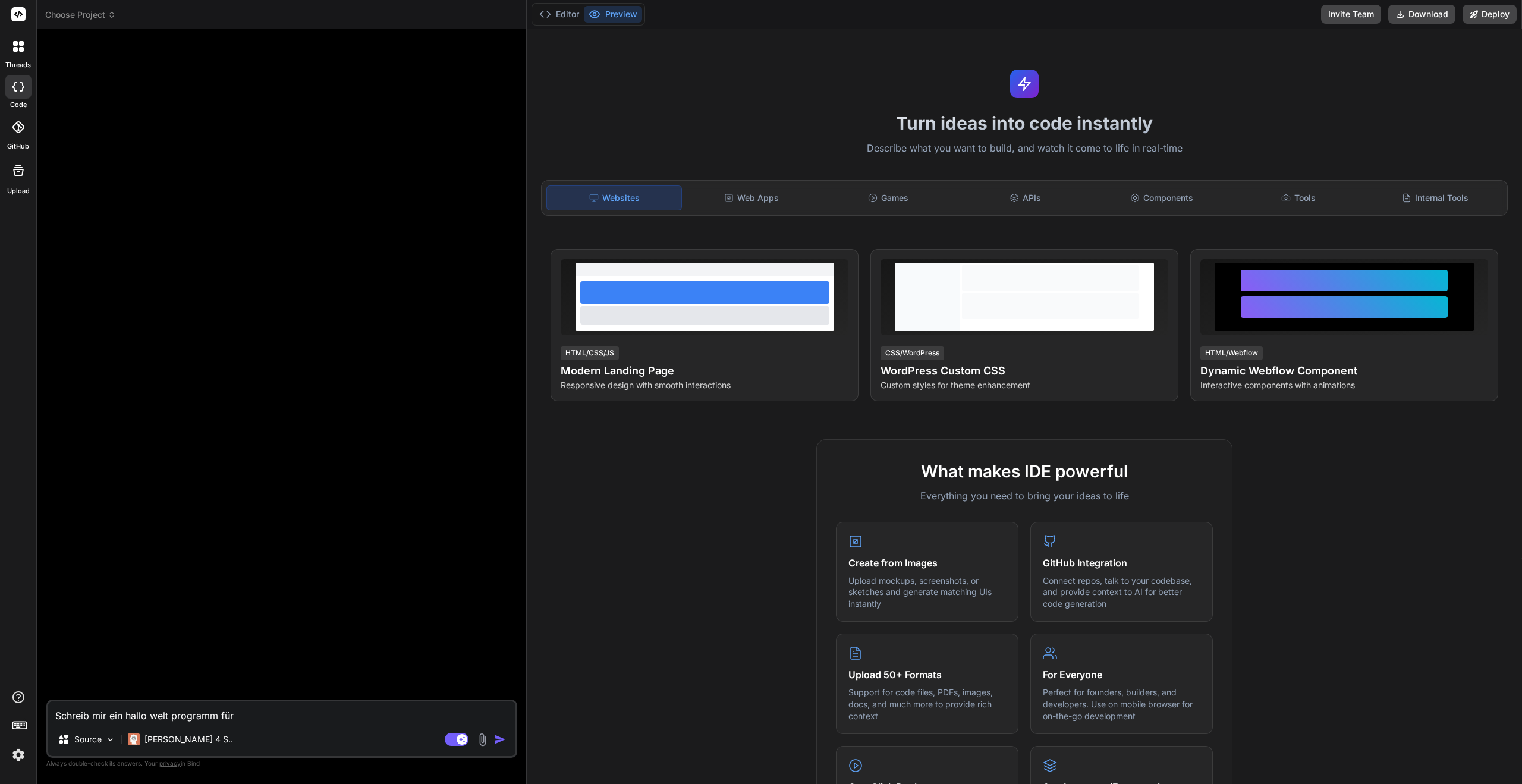
type textarea "Schreib mir ein hallo welt programm für j"
type textarea "x"
type textarea "Schreib mir ein hallo welt programm für ja"
type textarea "x"
type textarea "Schreib mir ein hallo welt programm für jav"
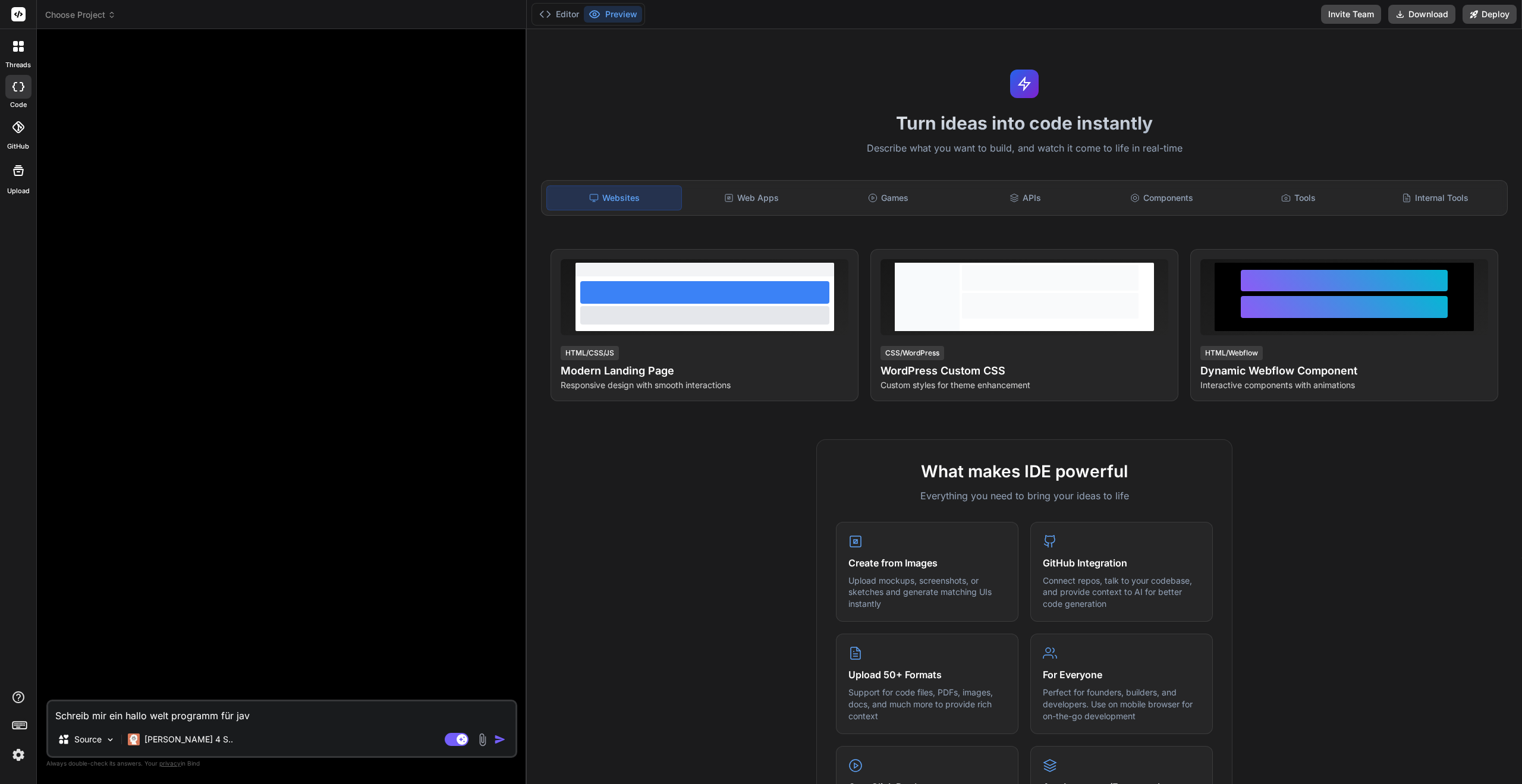
type textarea "x"
type textarea "Schreib mir ein hallo welt programm für java"
type textarea "x"
type textarea "Schreib mir ein hallo welt programm für java"
type textarea "x"
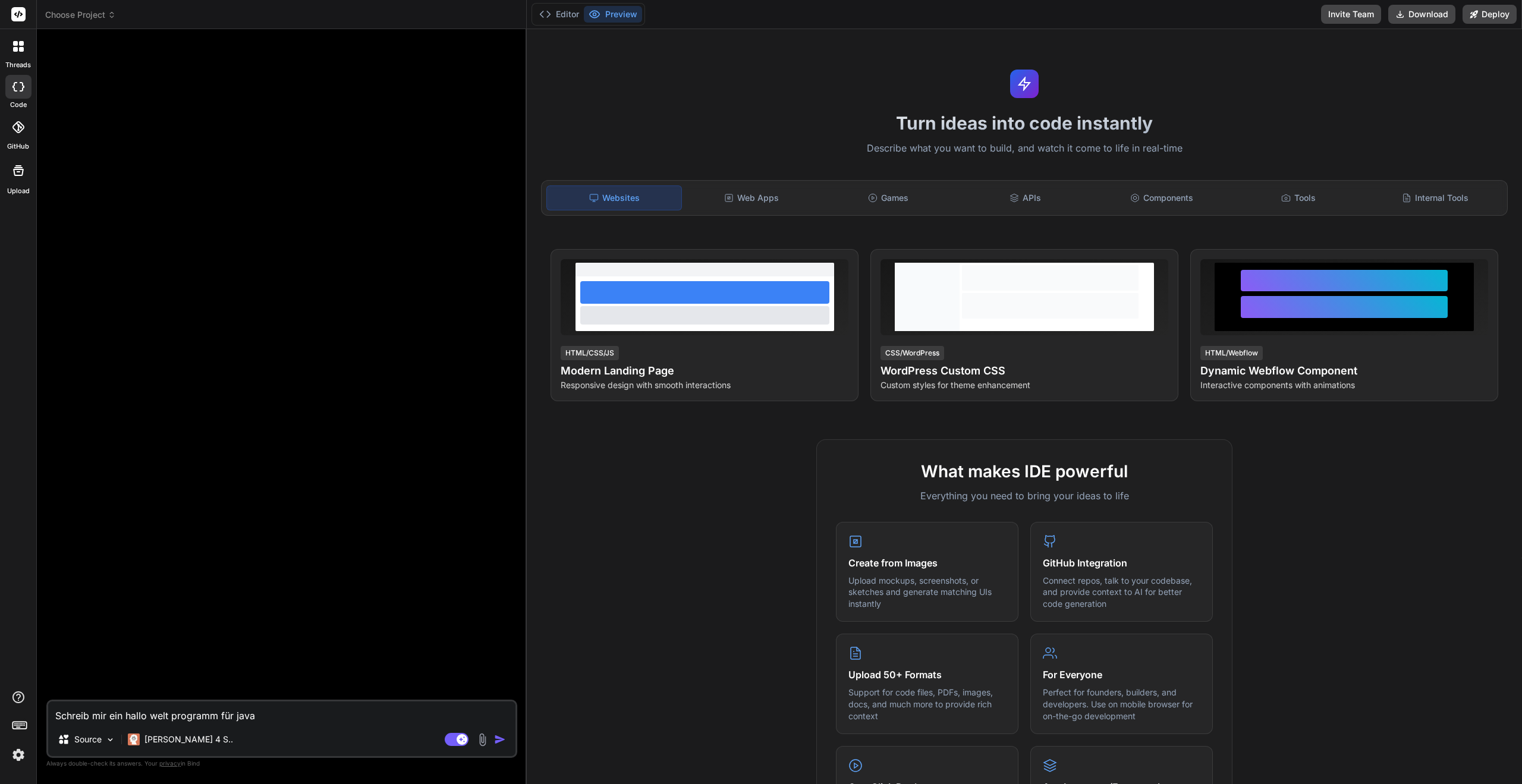
type textarea "Schreib mir ein hallo welt programm für java s"
type textarea "x"
type textarea "Schreib mir ein hallo welt programm für java sc"
type textarea "x"
type textarea "Schreib mir ein hallo welt programm für java scr"
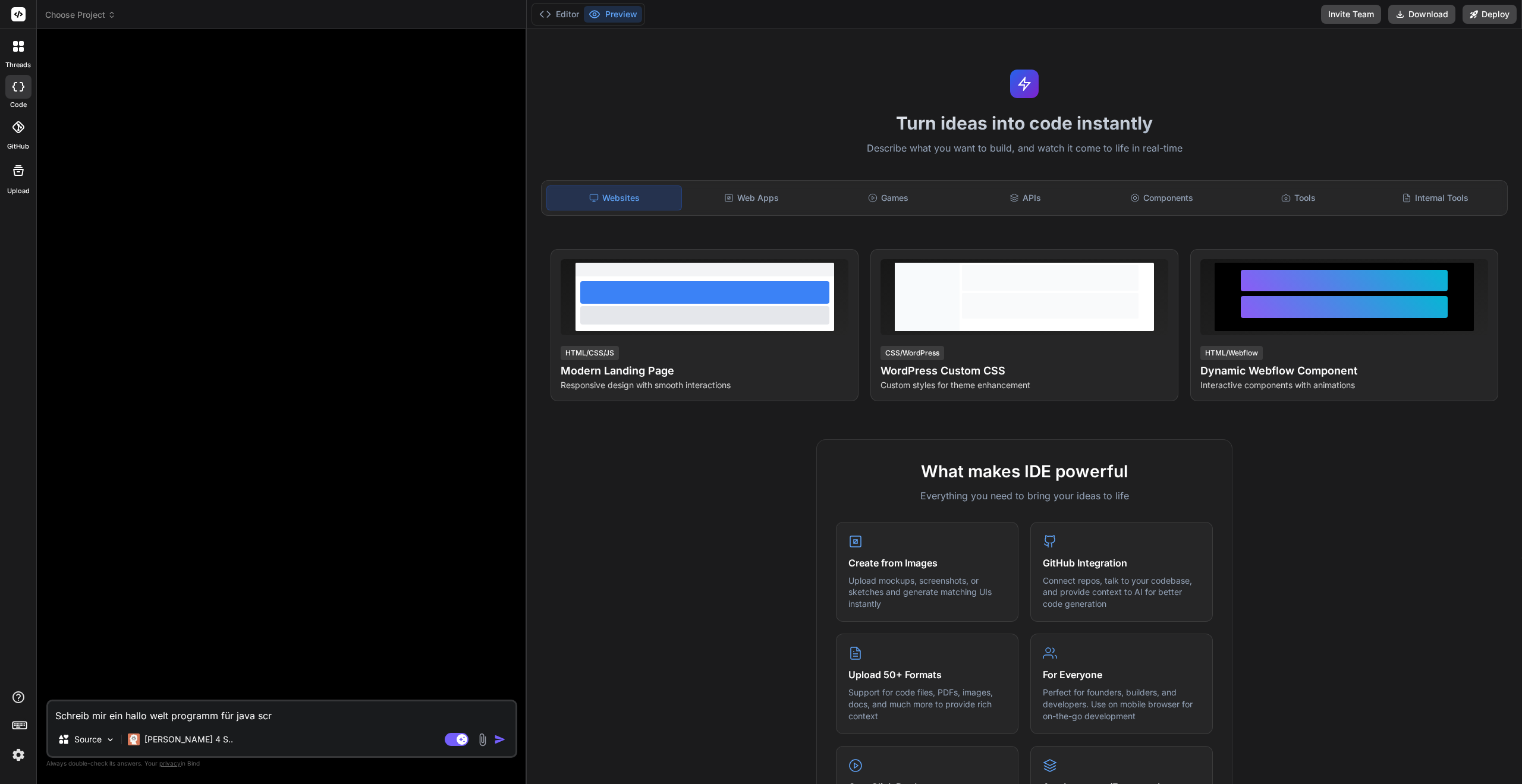
type textarea "x"
type textarea "Schreib mir ein hallo welt programm für java scri"
type textarea "x"
type textarea "Schreib mir ein hallo welt programm für java scrip"
type textarea "x"
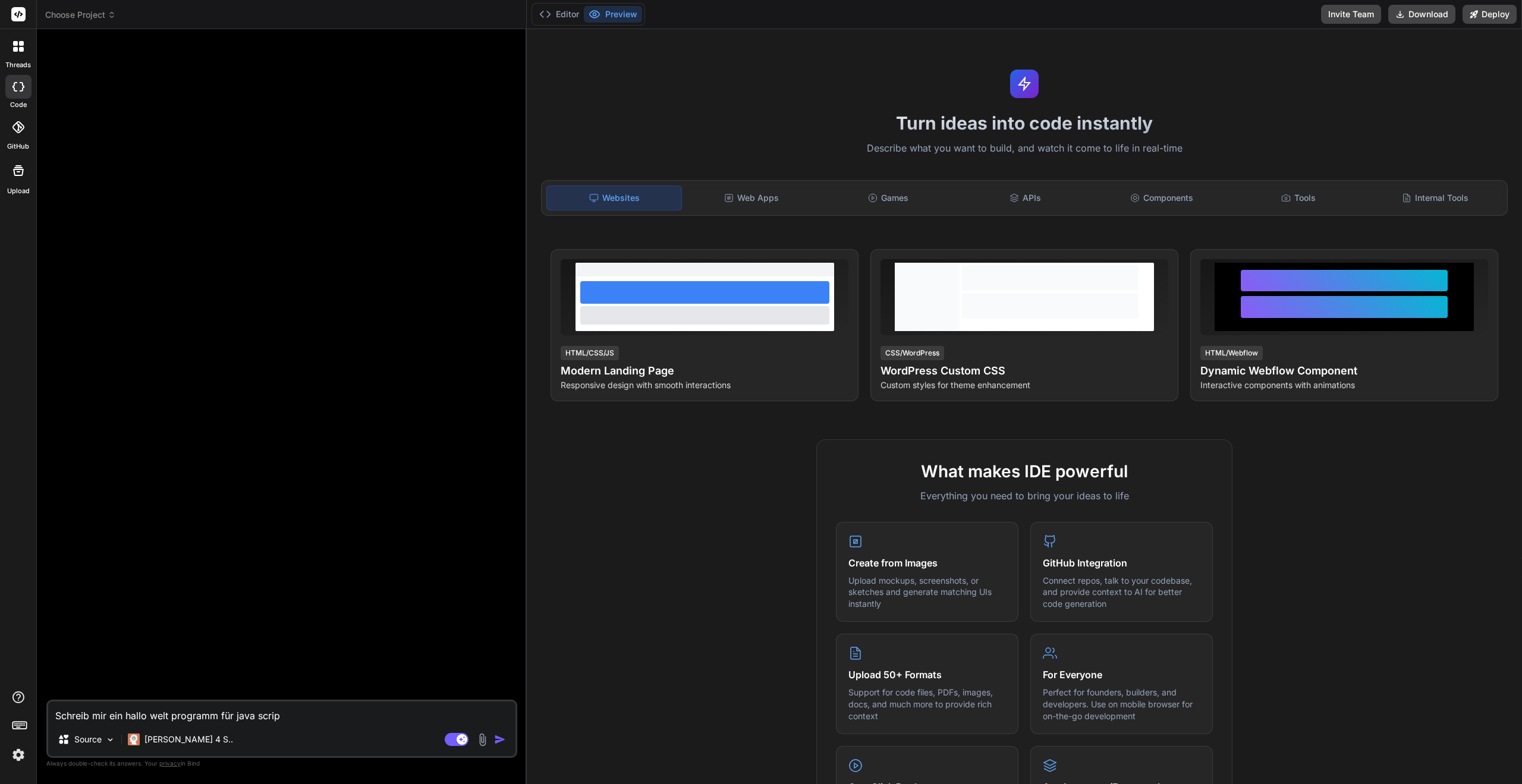
type textarea "Schreib mir ein hallo welt programm für java script"
type textarea "x"
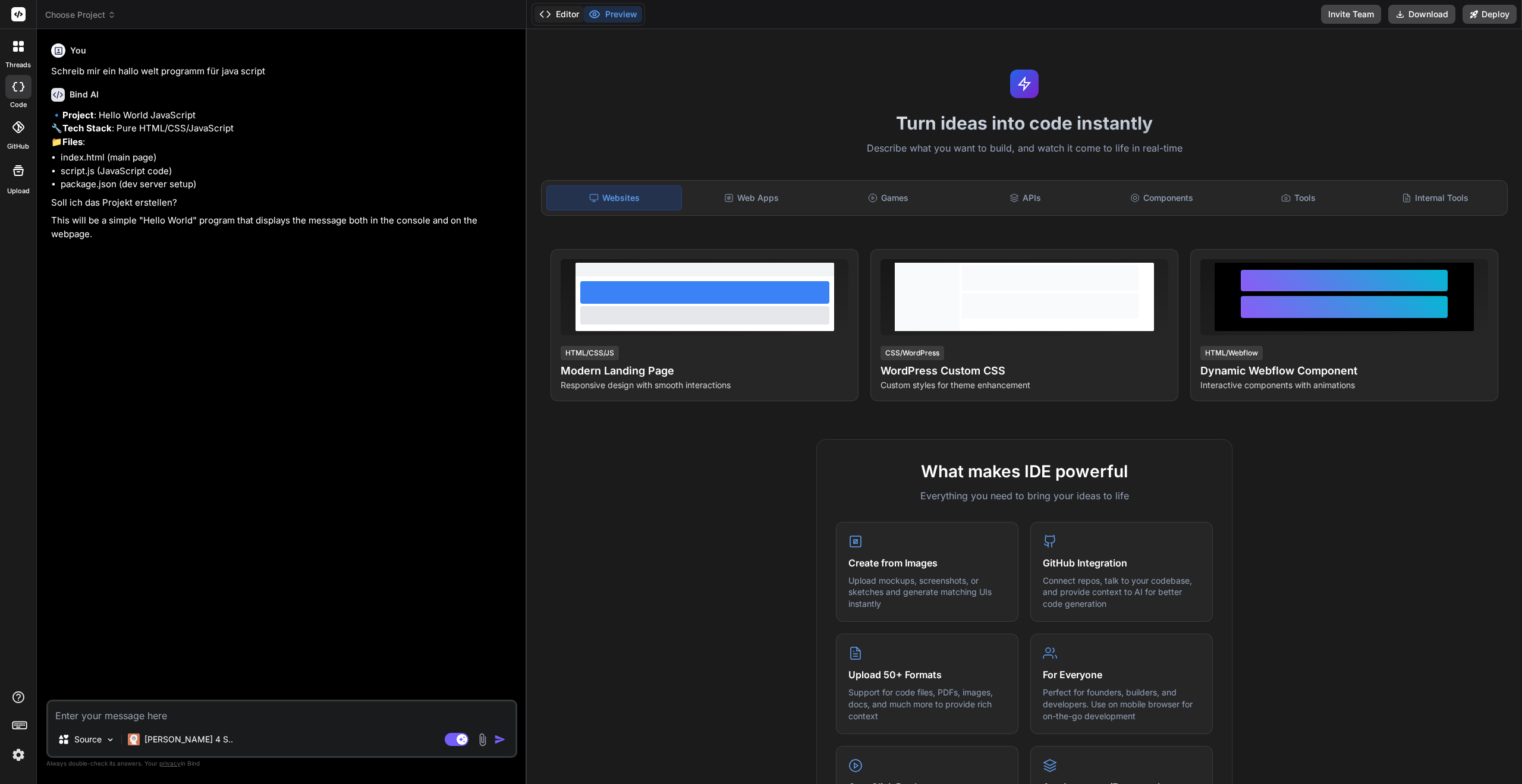
click at [567, 17] on button "Editor" at bounding box center [559, 14] width 49 height 17
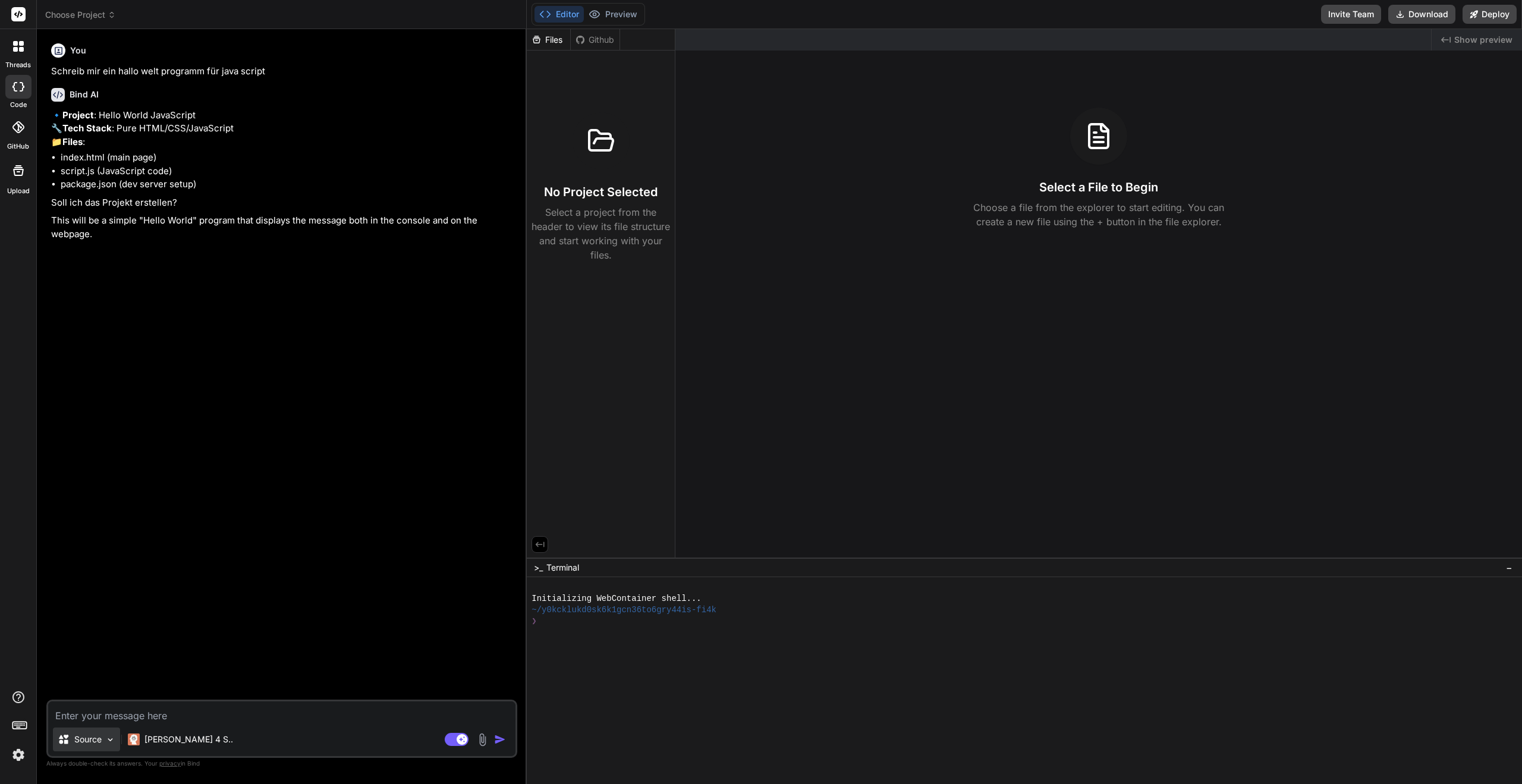
click at [112, 740] on img at bounding box center [110, 739] width 10 height 10
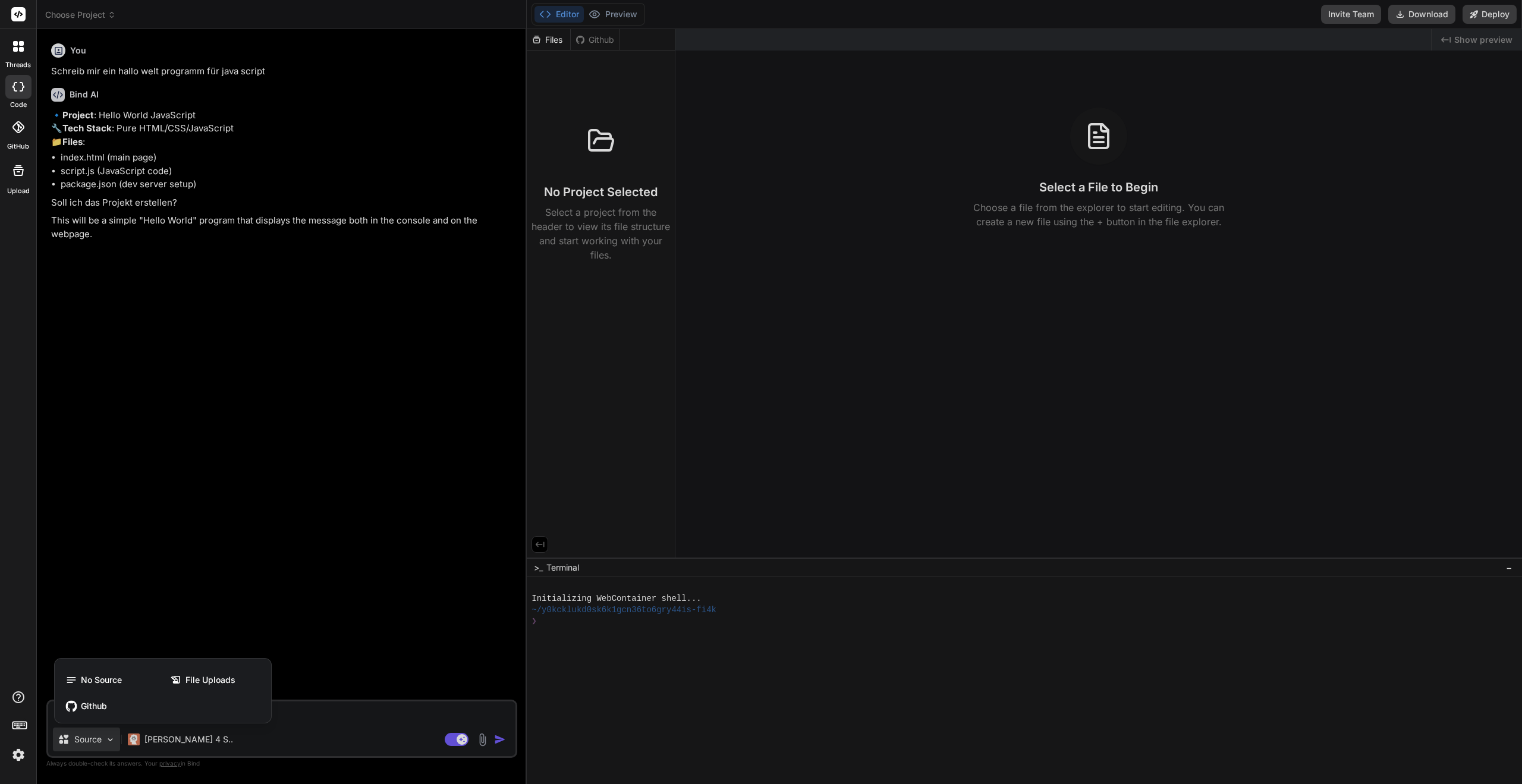
click at [286, 492] on div at bounding box center [761, 392] width 1522 height 784
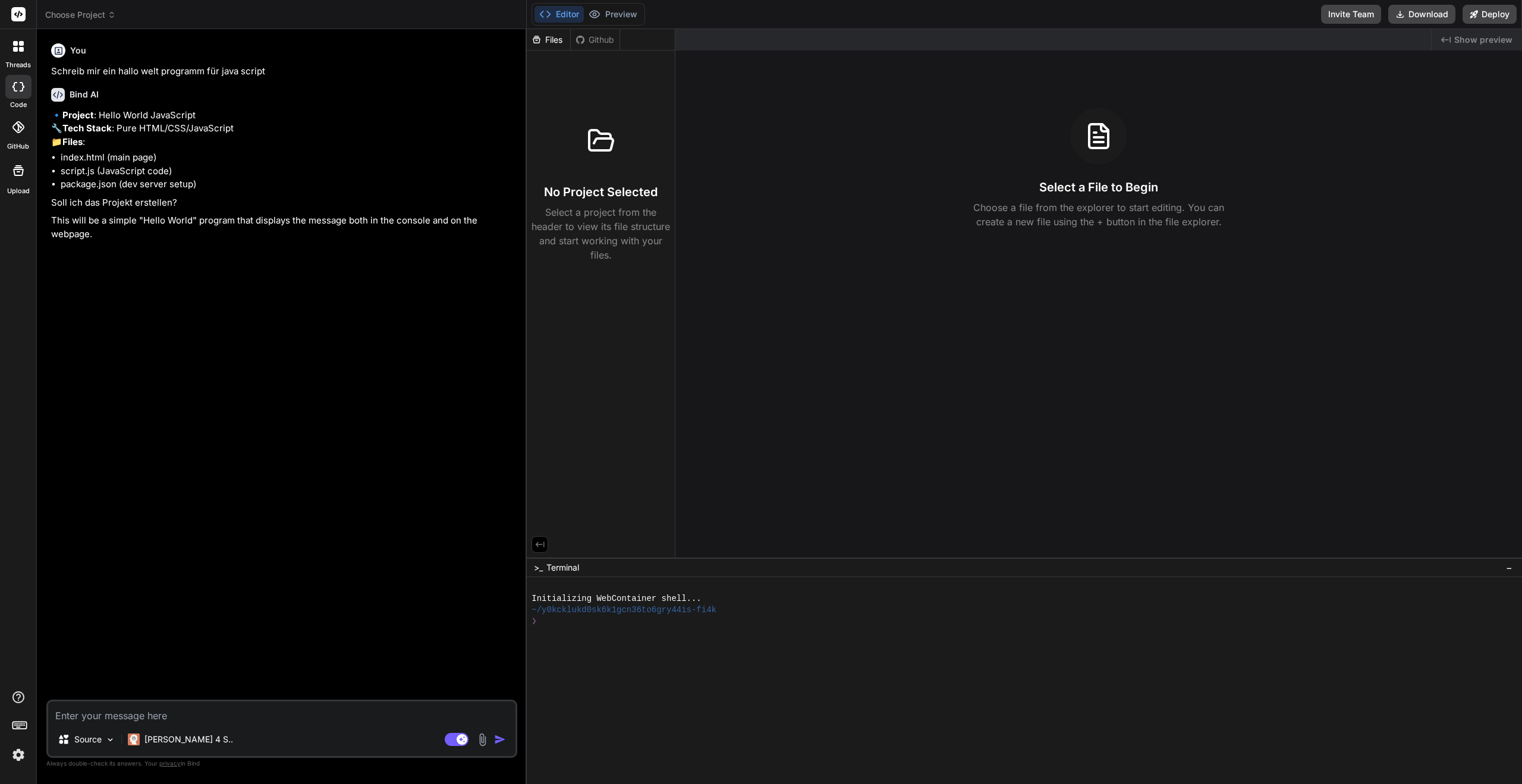
click at [137, 718] on textarea at bounding box center [282, 712] width 467 height 21
type textarea "x"
type textarea "E"
type textarea "x"
type textarea "Er"
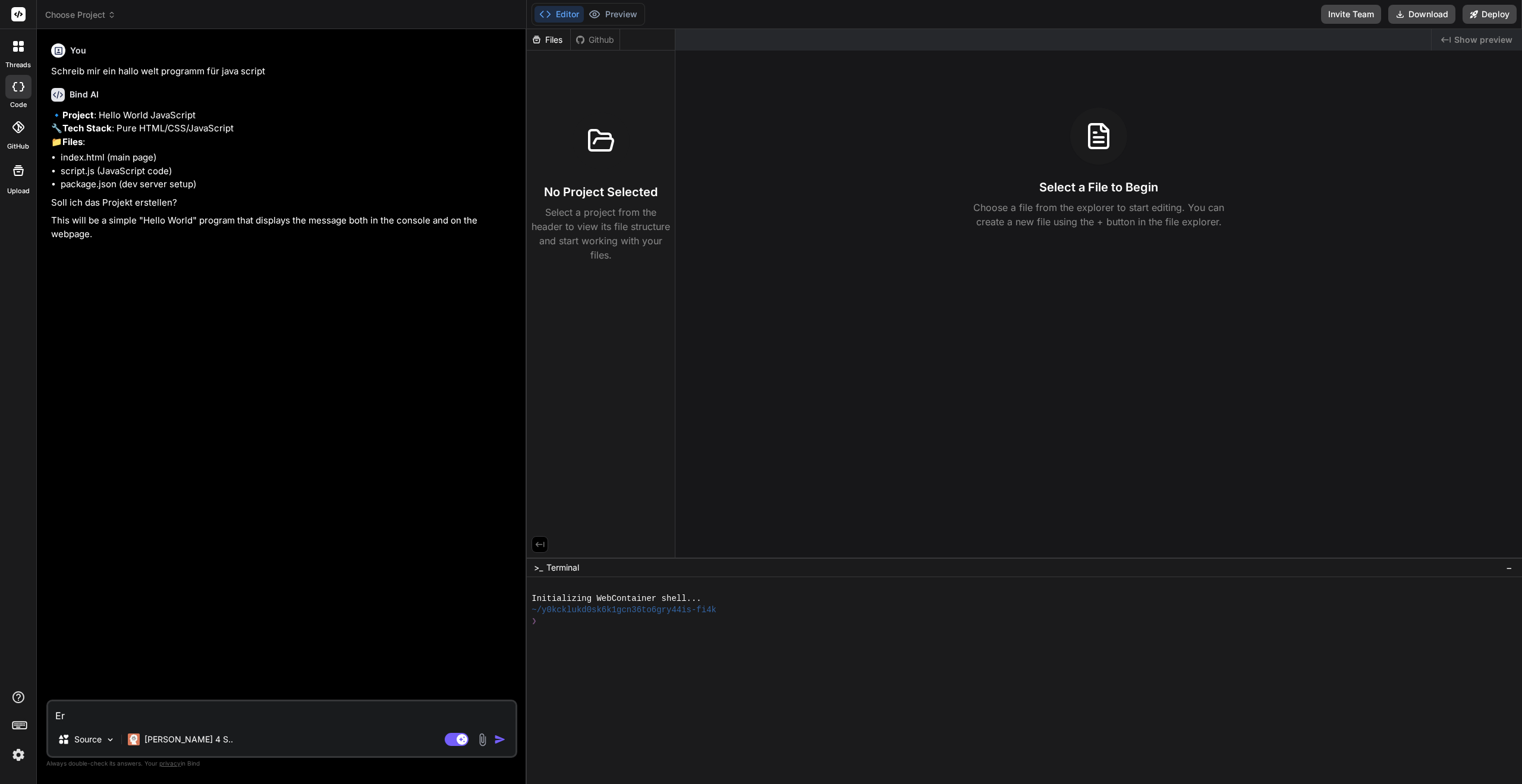
type textarea "x"
type textarea "Ers"
type textarea "x"
type textarea "Erst"
type textarea "x"
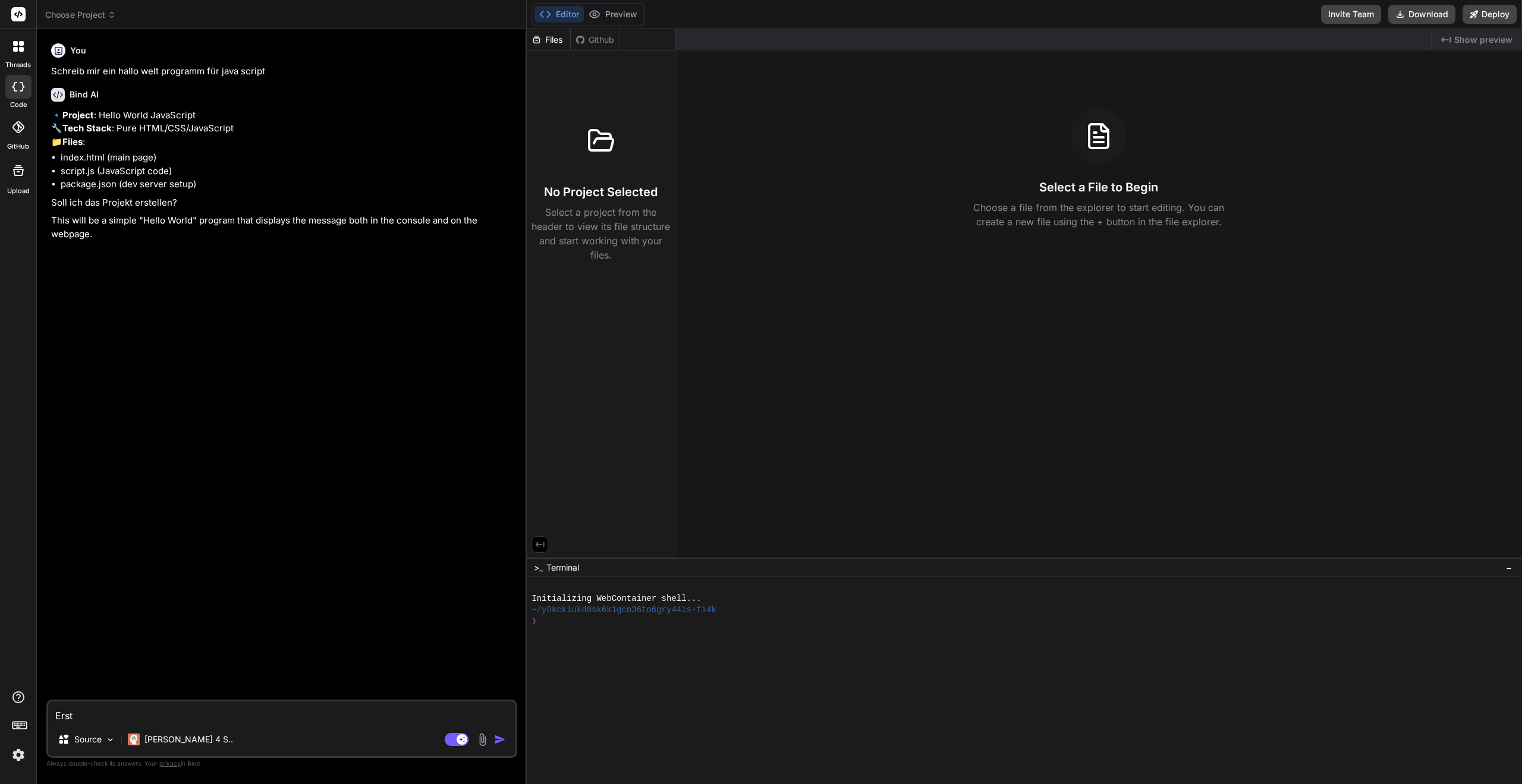
type textarea "Erste"
type textarea "x"
type textarea "Erstel"
type textarea "x"
type textarea "Erstell"
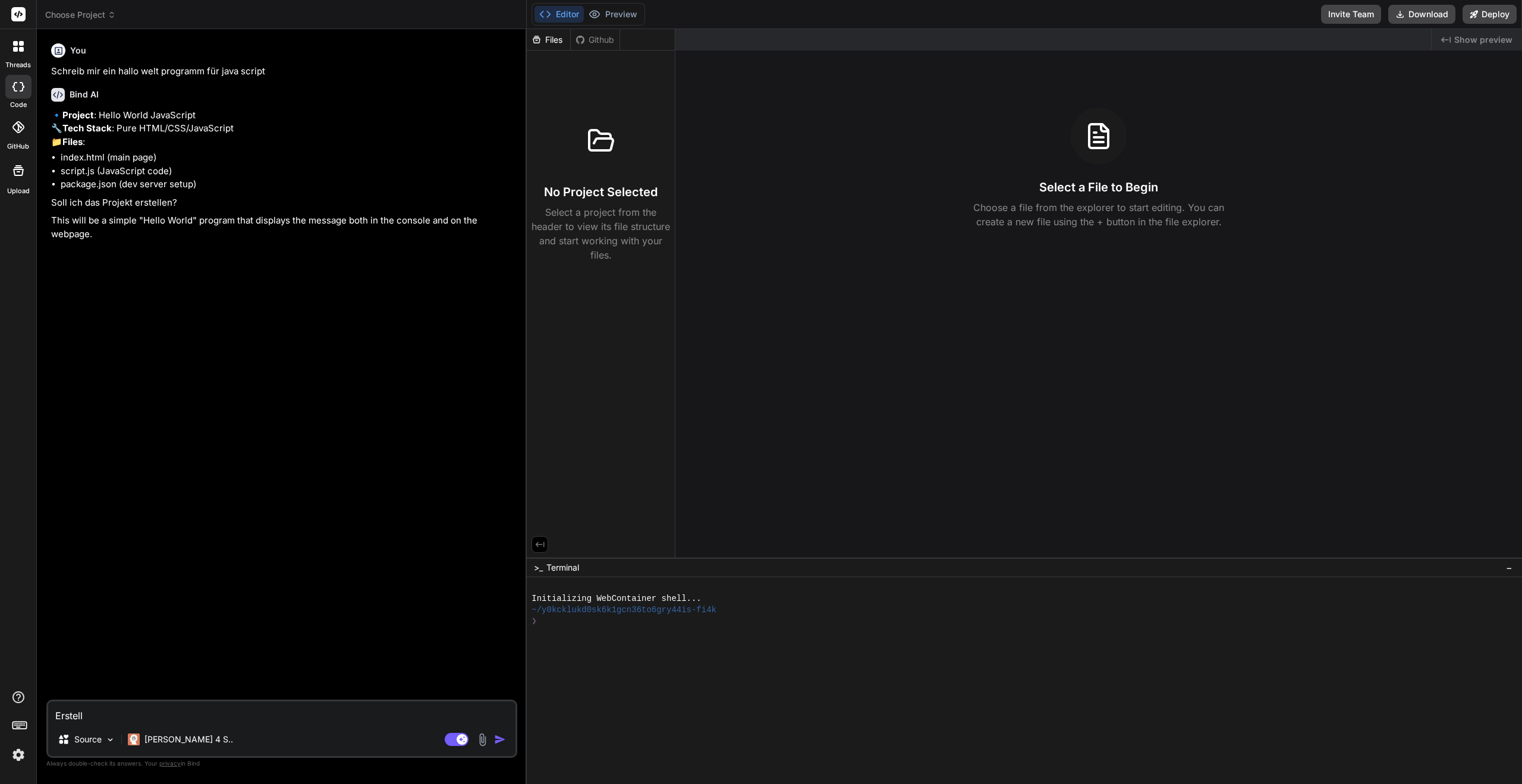
type textarea "x"
type textarea "Erstelle"
type textarea "x"
type textarea "Erstelle"
type textarea "x"
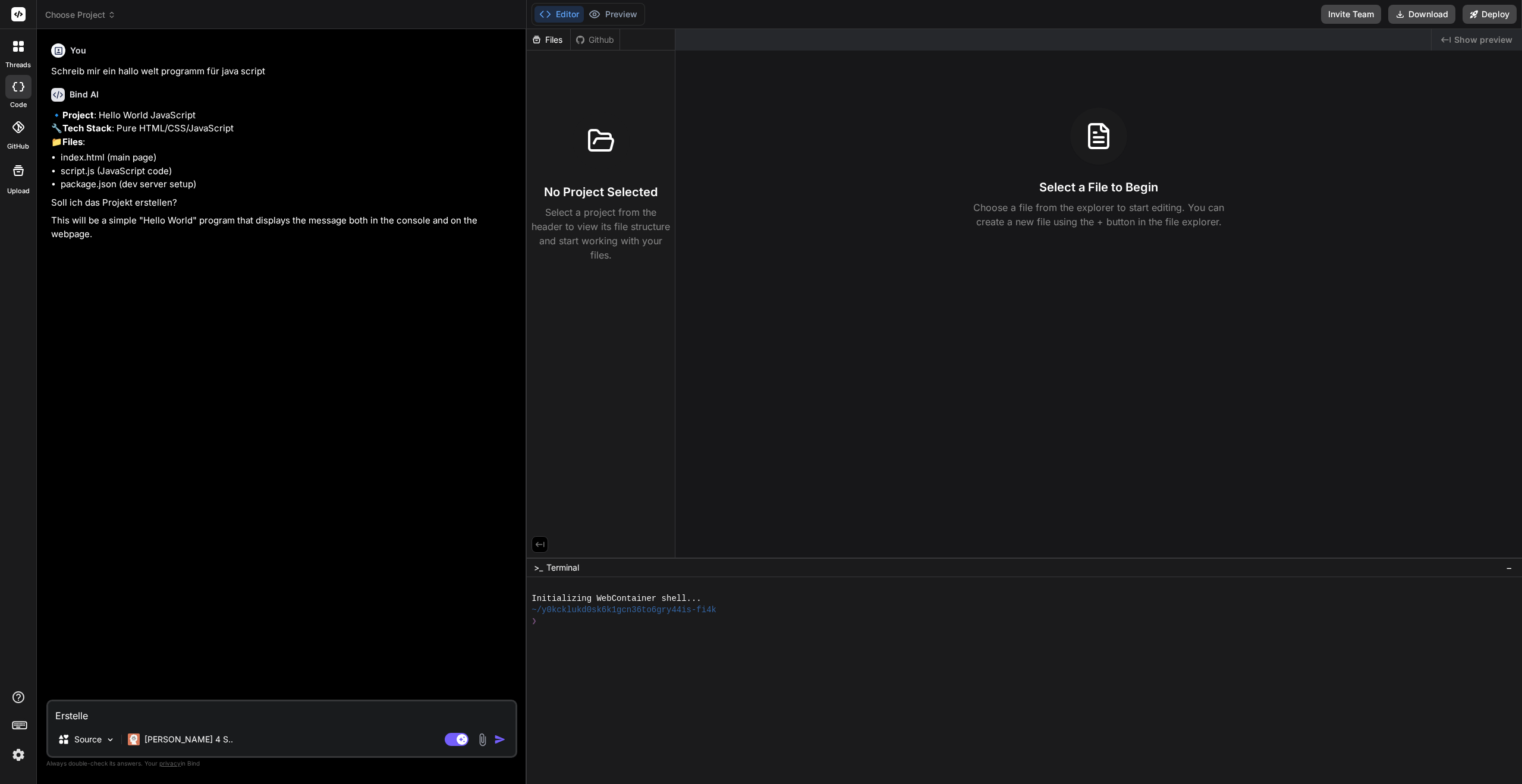
type textarea "Erstelle m"
type textarea "x"
type textarea "Erstelle mi"
type textarea "x"
type textarea "Erstelle mir"
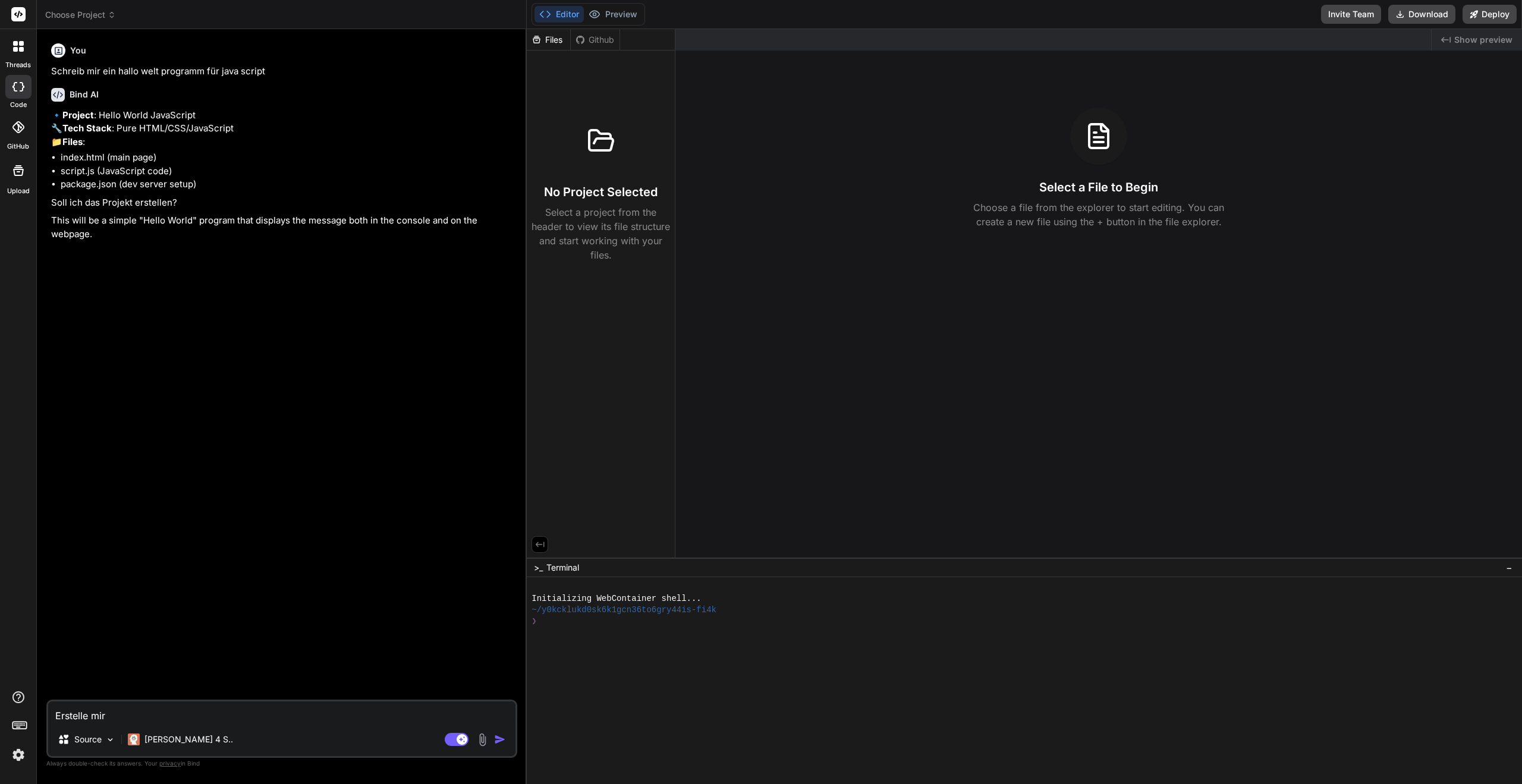
type textarea "x"
type textarea "Erstelle mir"
type textarea "x"
type textarea "Erstelle mir e"
type textarea "x"
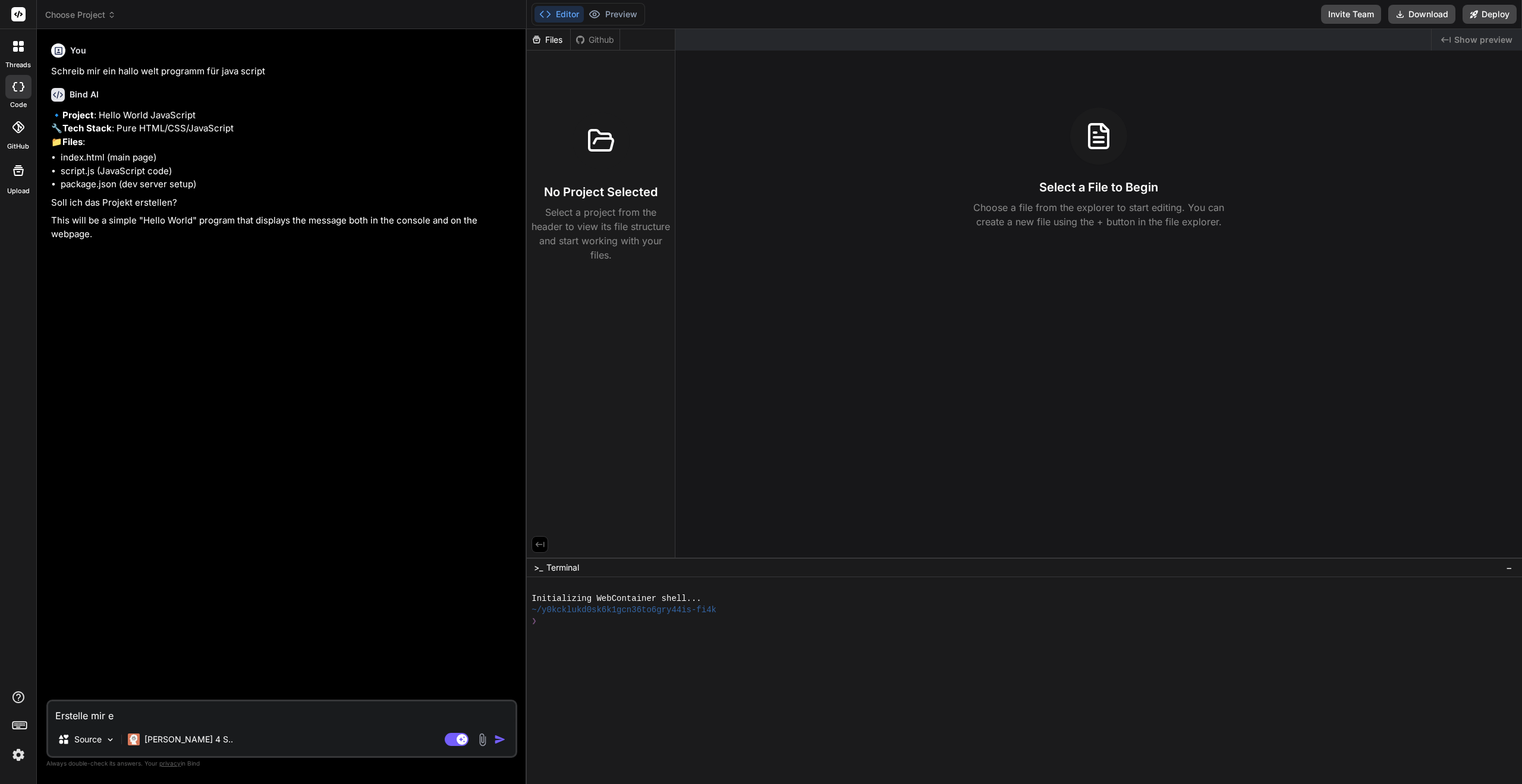
type textarea "Erstelle mir ei"
type textarea "x"
type textarea "Erstelle mir ein"
type textarea "x"
type textarea "Erstelle mir ein"
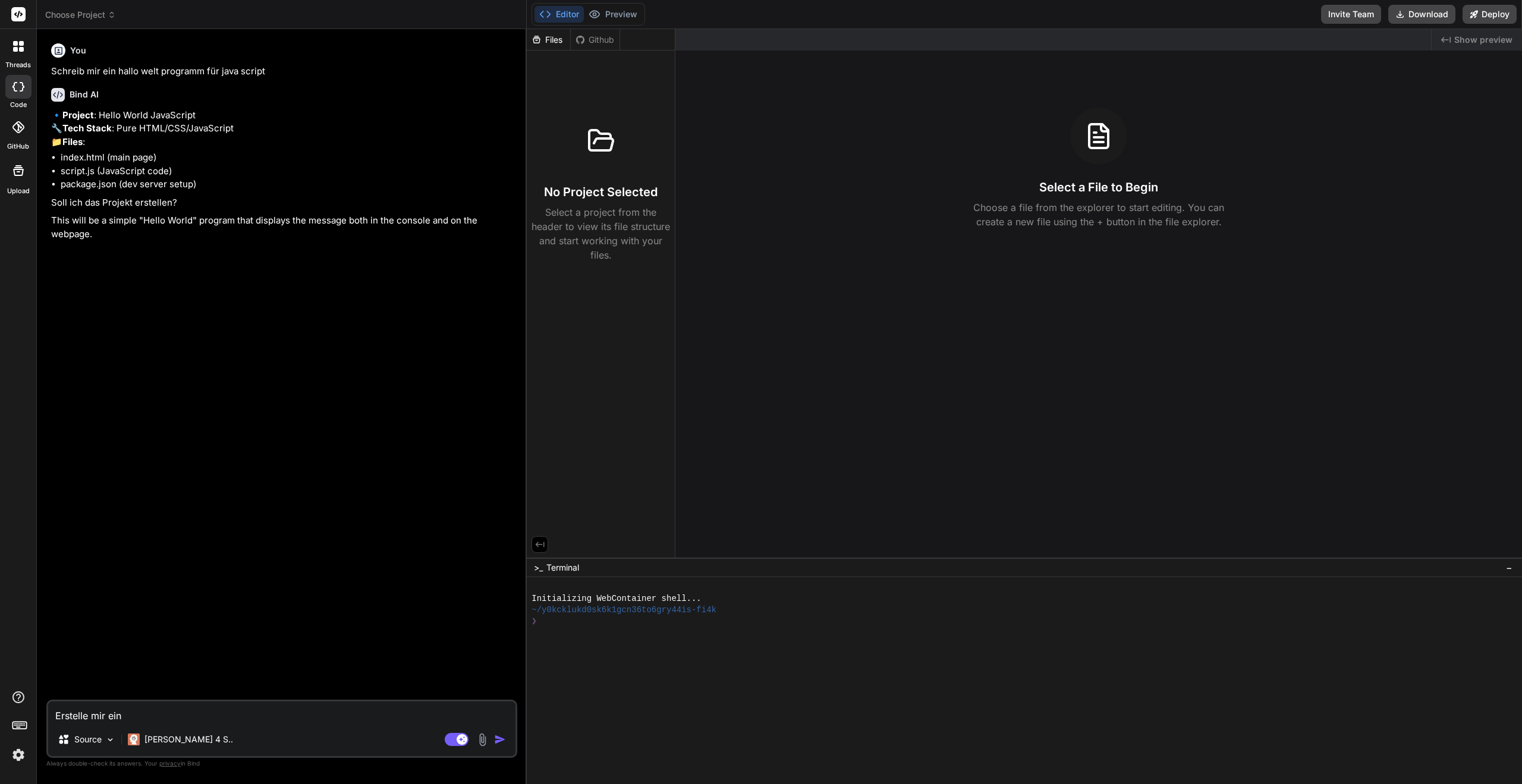
type textarea "x"
type textarea "Erstelle mir ein k"
type textarea "x"
type textarea "Erstelle mir ein kl"
type textarea "x"
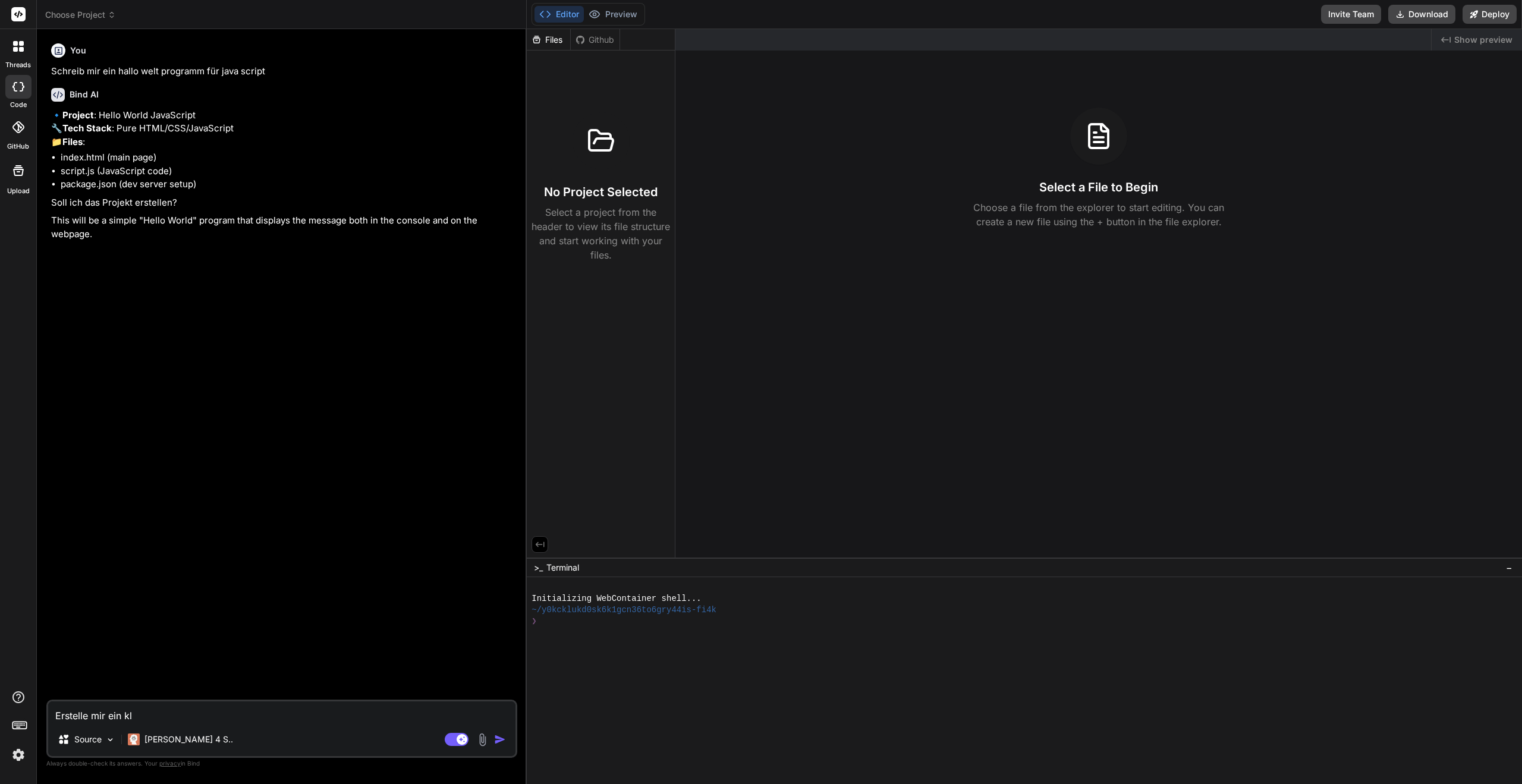
type textarea "Erstelle mir ein kle"
type textarea "x"
type textarea "Erstelle mir ein klei"
type textarea "x"
type textarea "Erstelle mir ein klein"
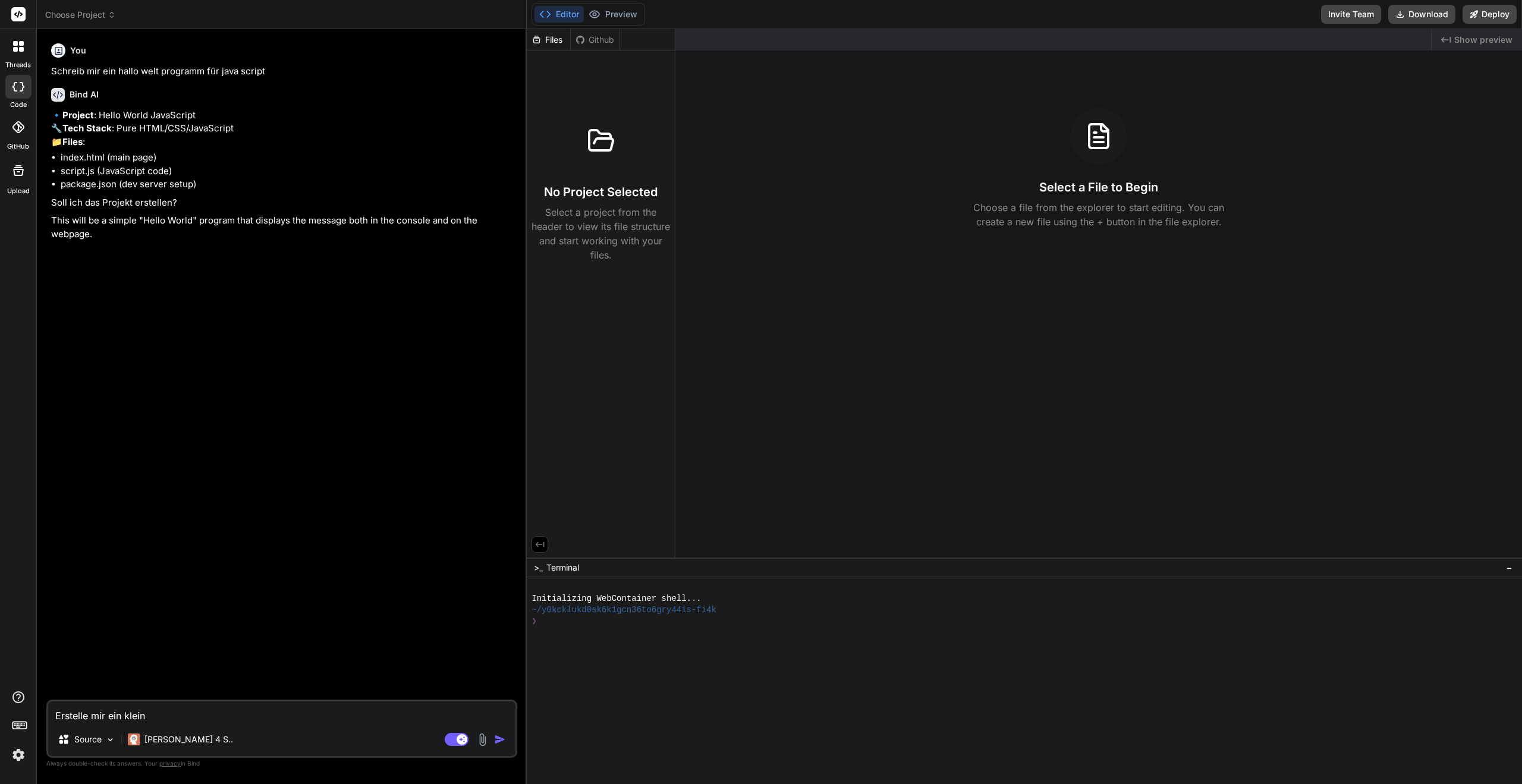
type textarea "x"
type textarea "Erstelle mir ein kleine"
type textarea "x"
type textarea "Erstelle mir ein kleines"
type textarea "x"
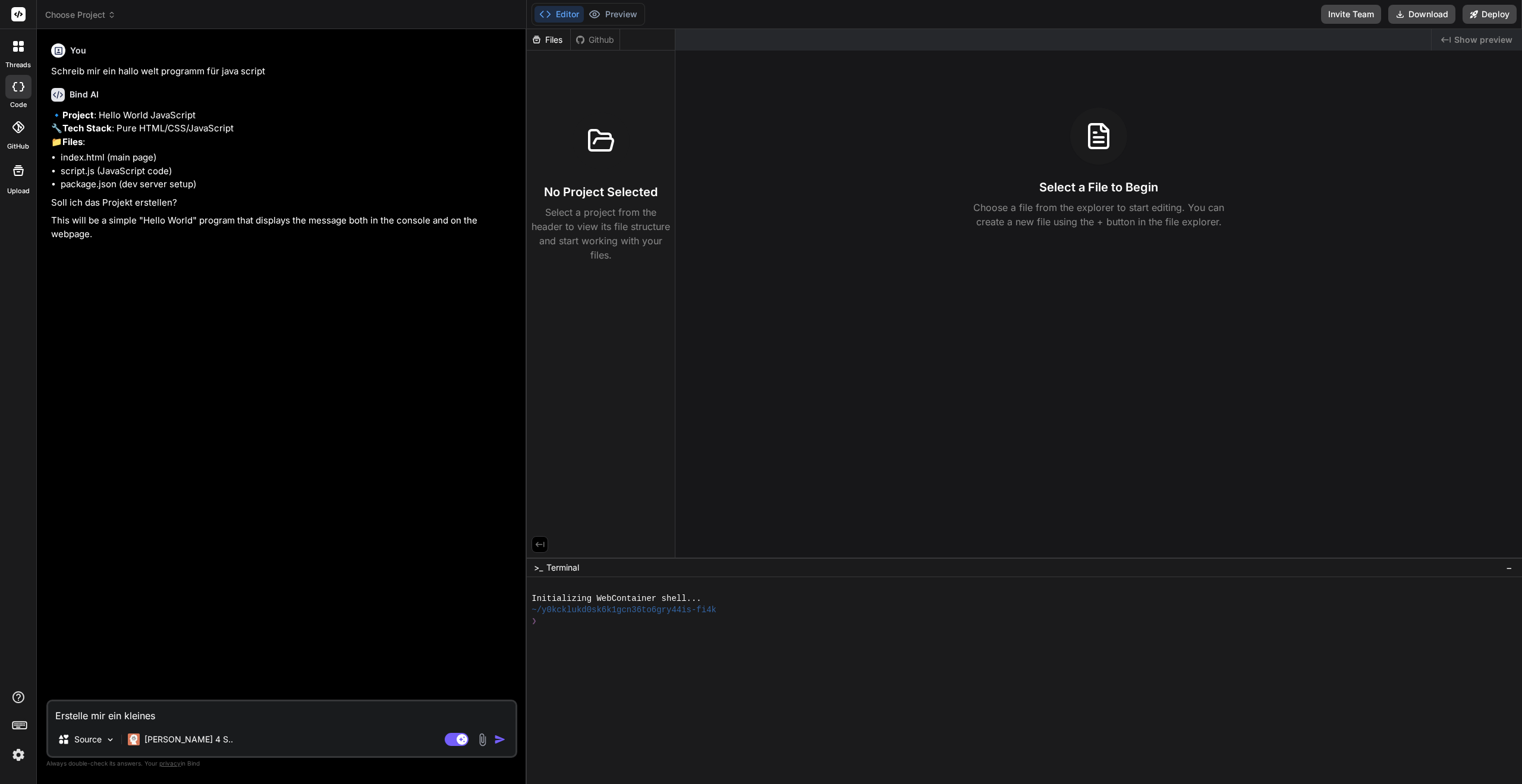
type textarea "Erstelle mir ein kleines"
type textarea "x"
type textarea "Erstelle mir ein kleines n"
type textarea "x"
type textarea "Erstelle mir ein kleines"
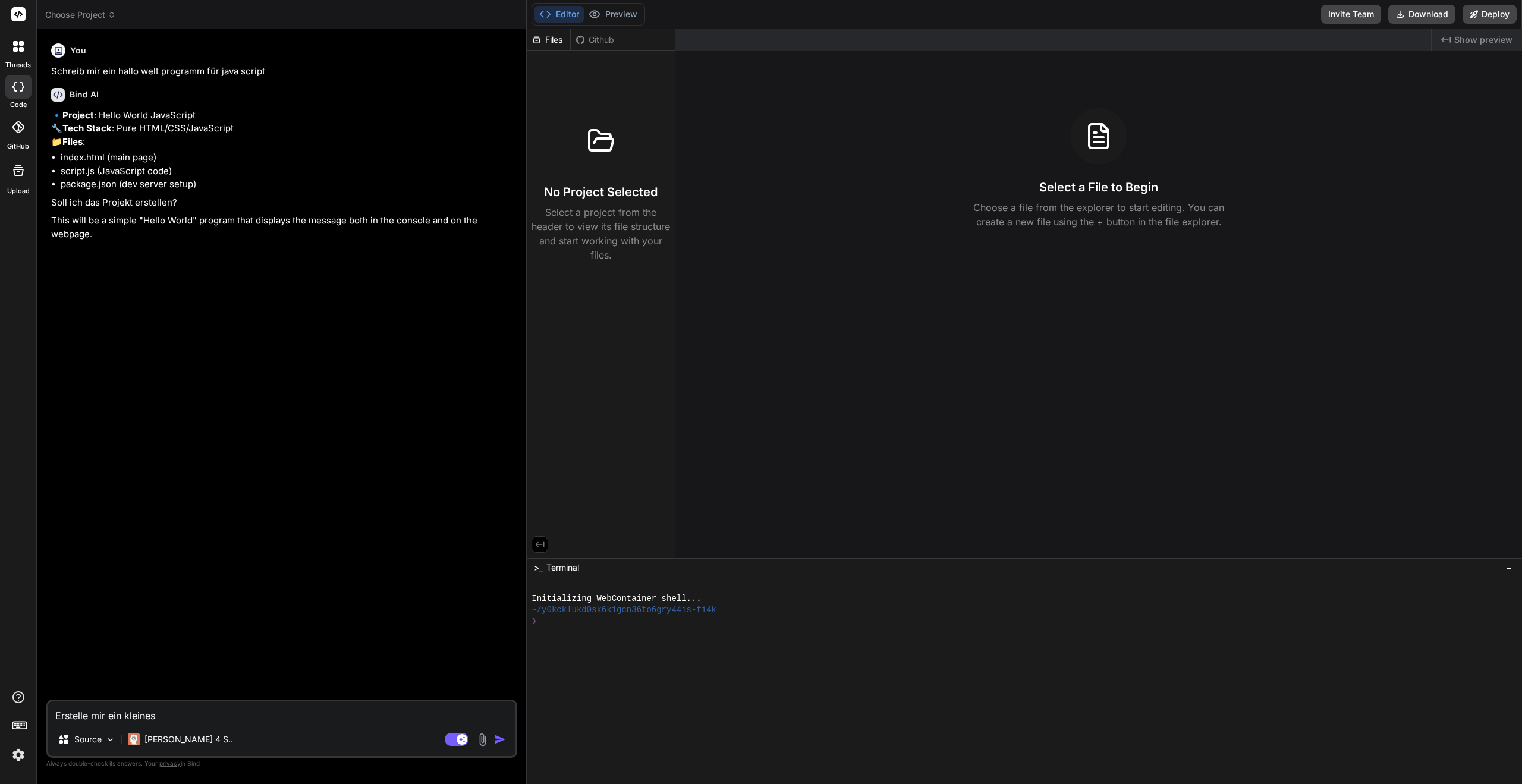
type textarea "x"
type textarea "Erstelle mir ein kleines s"
type textarea "x"
type textarea "Erstelle mir ein kleines sn"
type textarea "x"
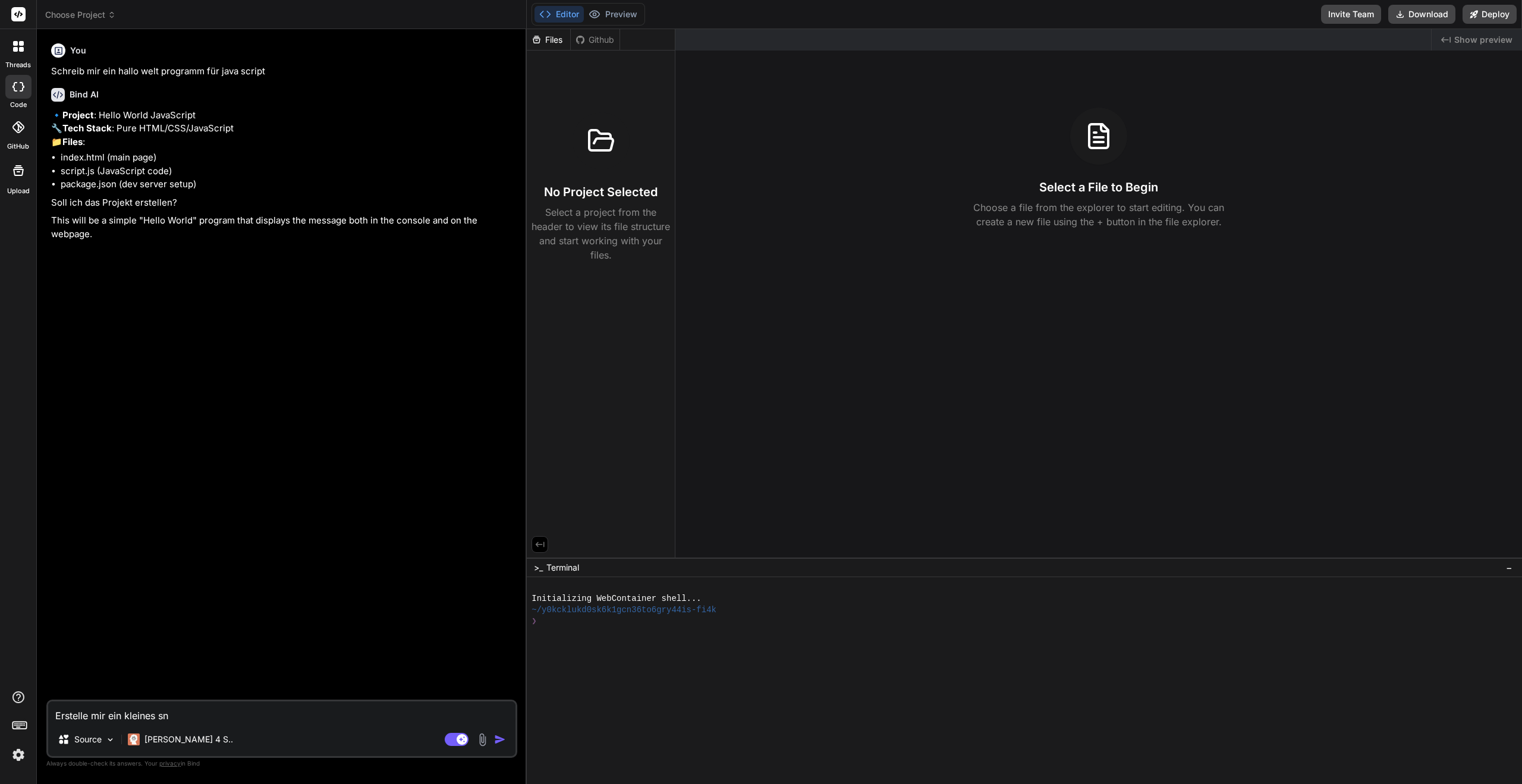
type textarea "Erstelle mir ein kleines sna"
type textarea "x"
type textarea "Erstelle mir ein kleines snak"
type textarea "x"
type textarea "Erstelle mir ein kleines snake"
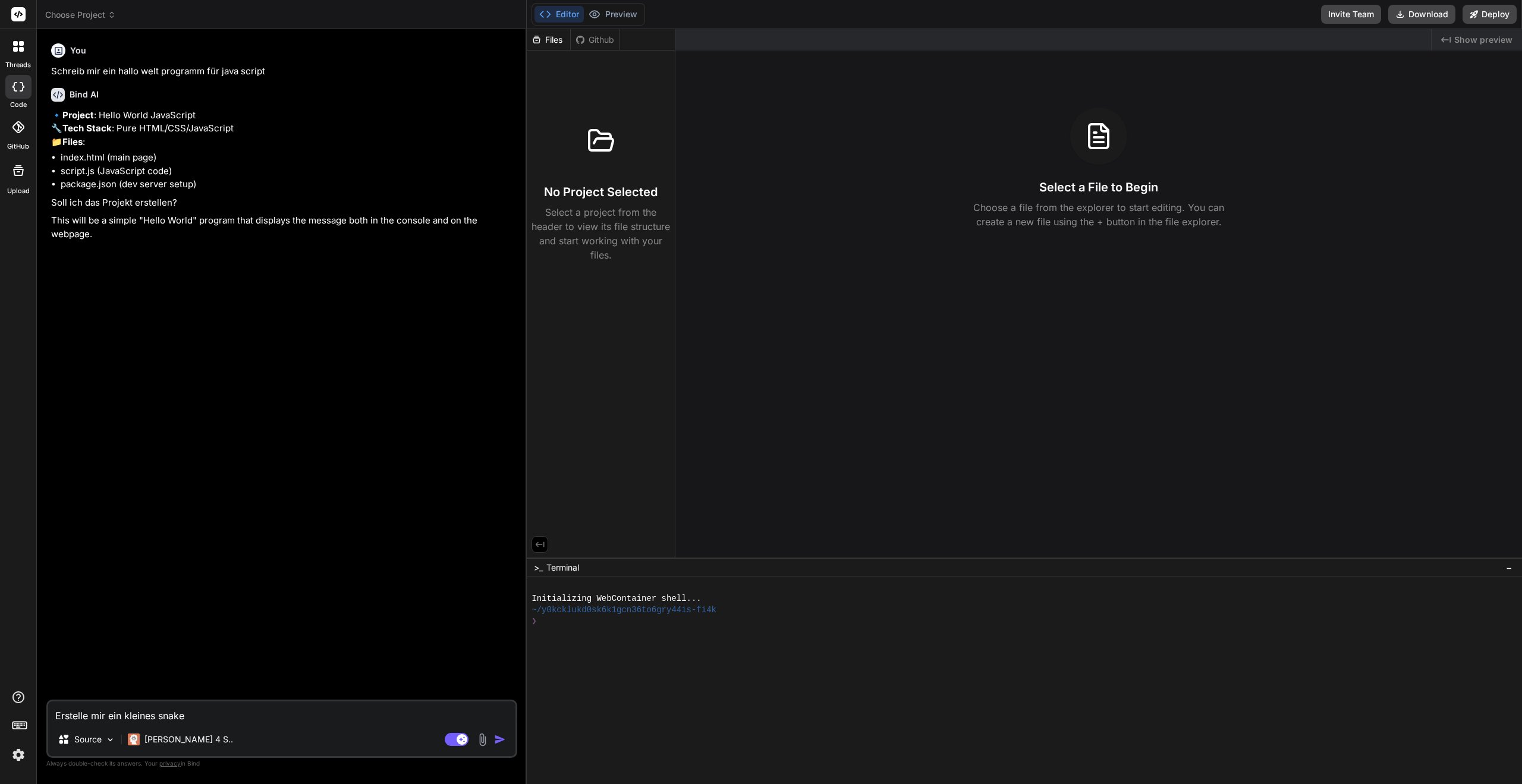
type textarea "x"
type textarea "Erstelle mir ein kleines snake"
type textarea "x"
type textarea "Erstelle mir ein kleines snake h"
type textarea "x"
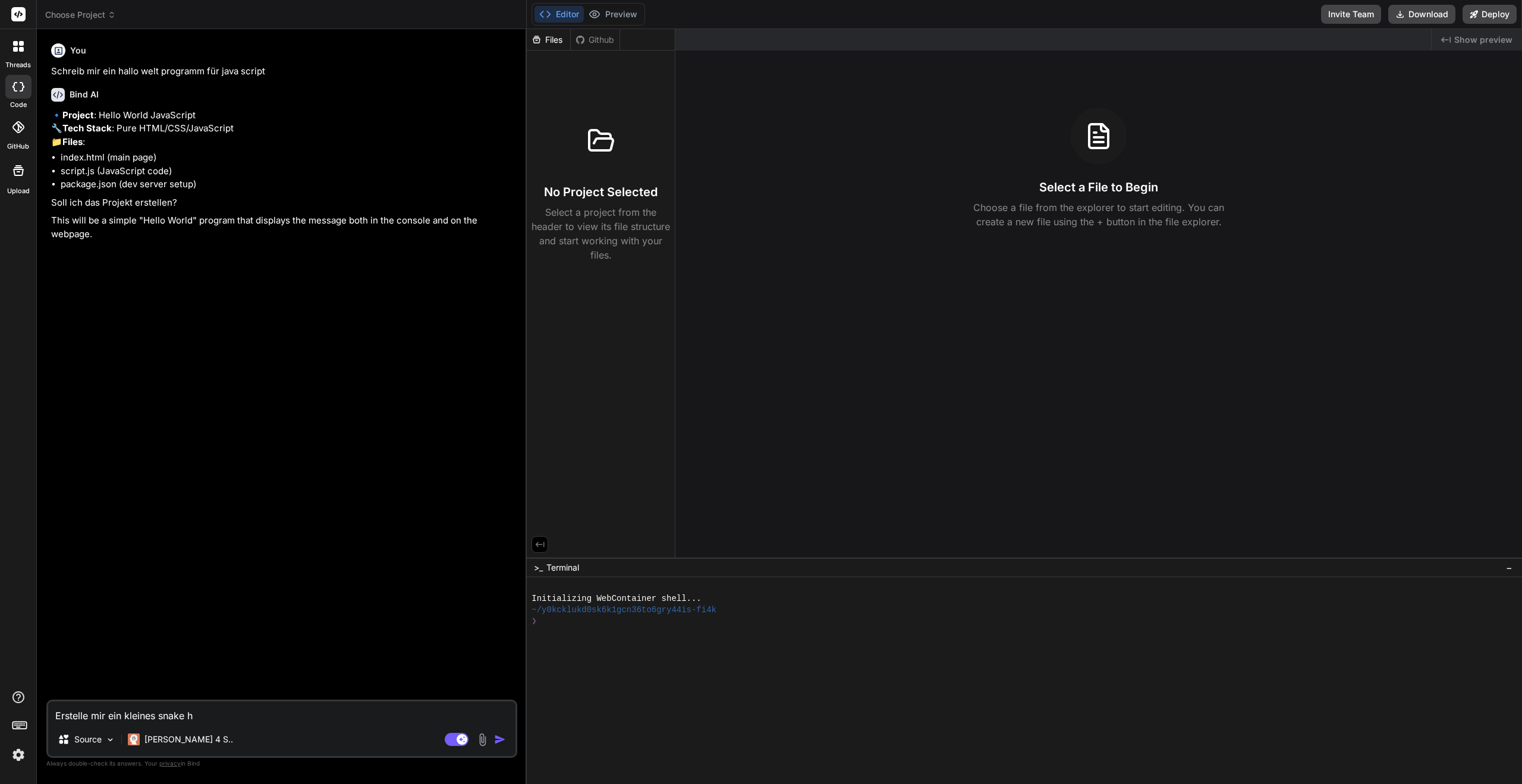
type textarea "Erstelle mir ein kleines snake ht"
type textarea "x"
type textarea "Erstelle mir ein kleines snake htm"
type textarea "x"
type textarea "Erstelle mir ein kleines snake html"
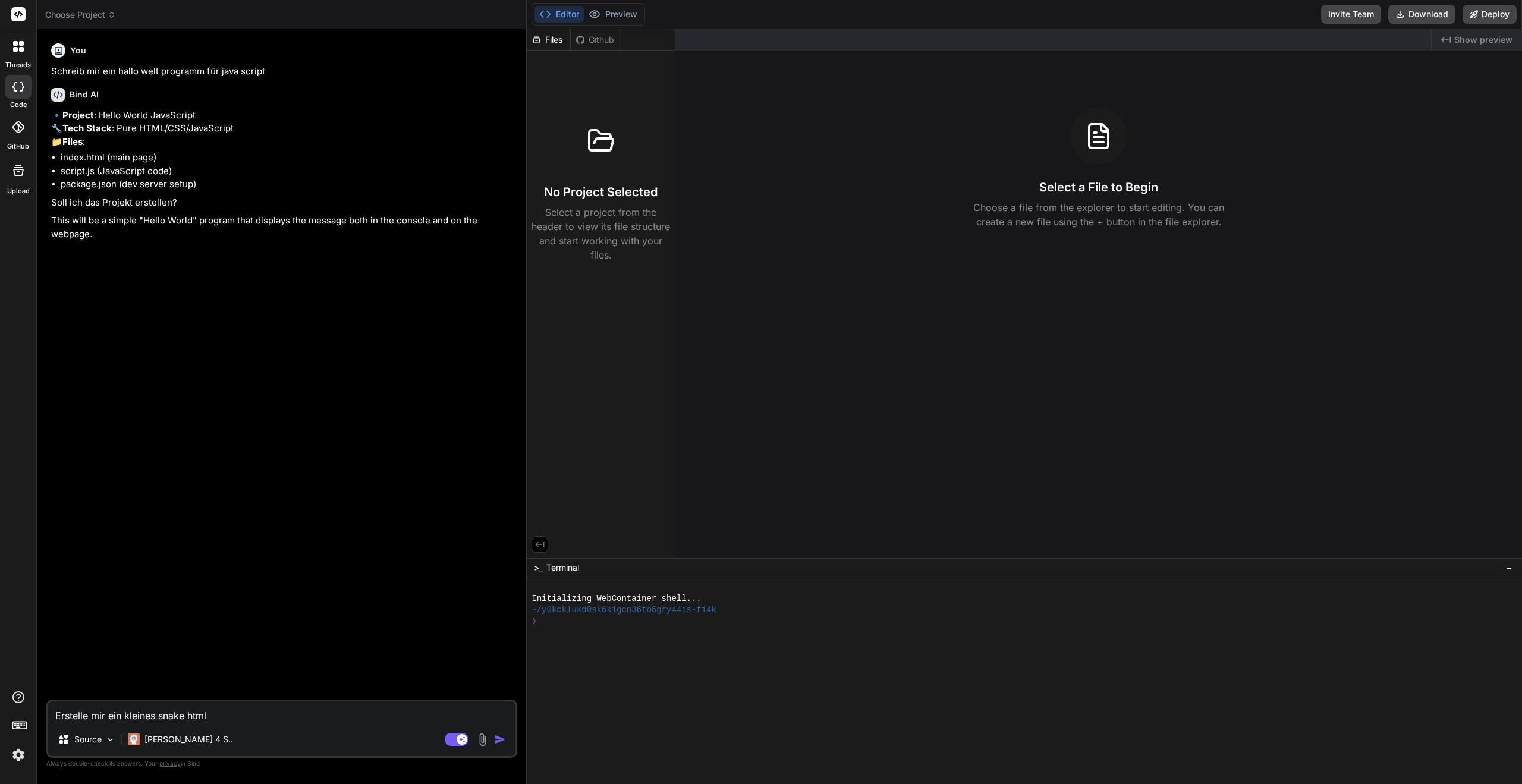
type textarea "x"
type textarea "Erstelle mir ein kleines snake html"
type textarea "x"
type textarea "Erstelle mir ein kleines snake html j"
type textarea "x"
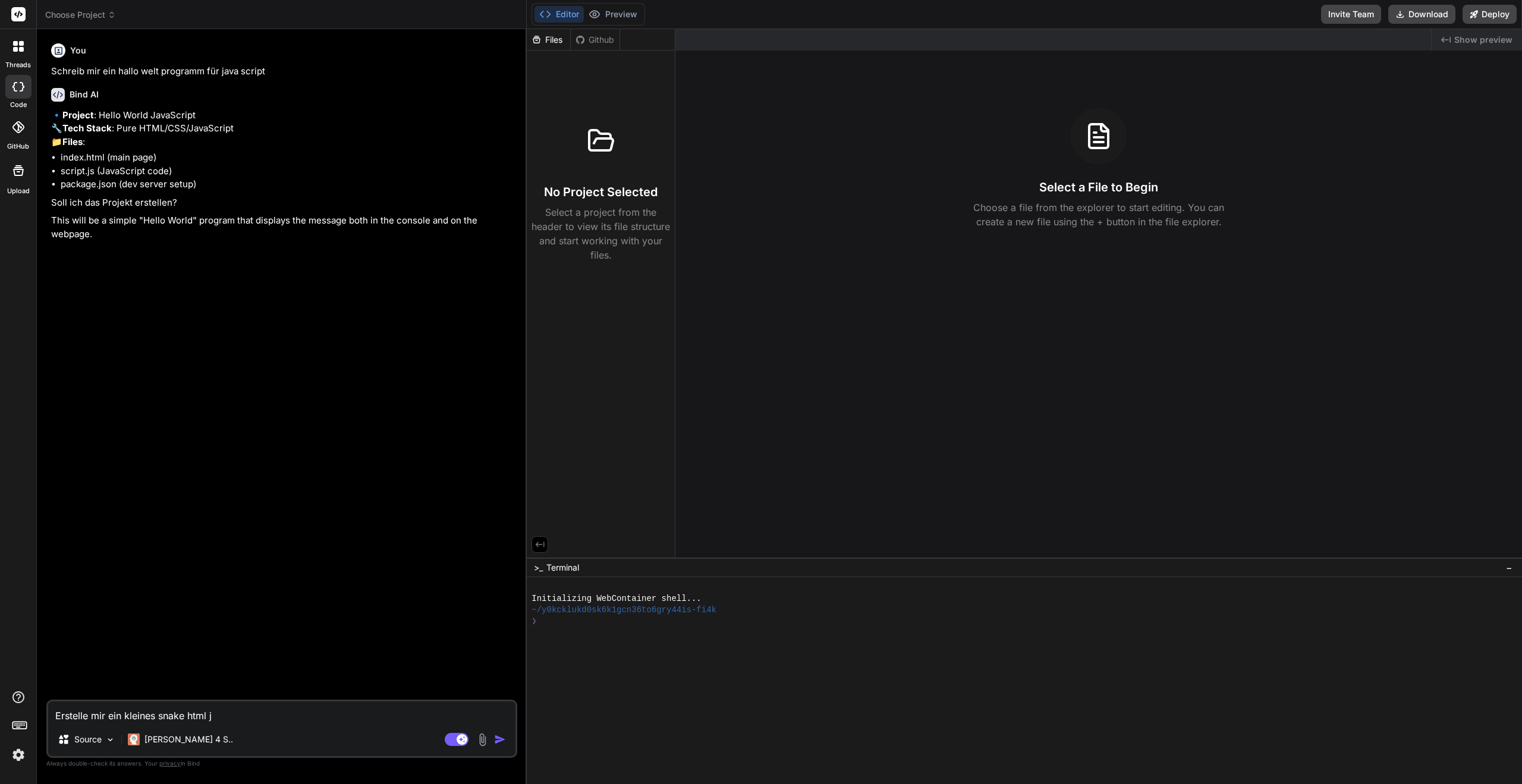
type textarea "Erstelle mir ein kleines snake html ja"
type textarea "x"
type textarea "Erstelle mir ein kleines snake html jav"
type textarea "x"
type textarea "Erstelle mir ein kleines snake html java"
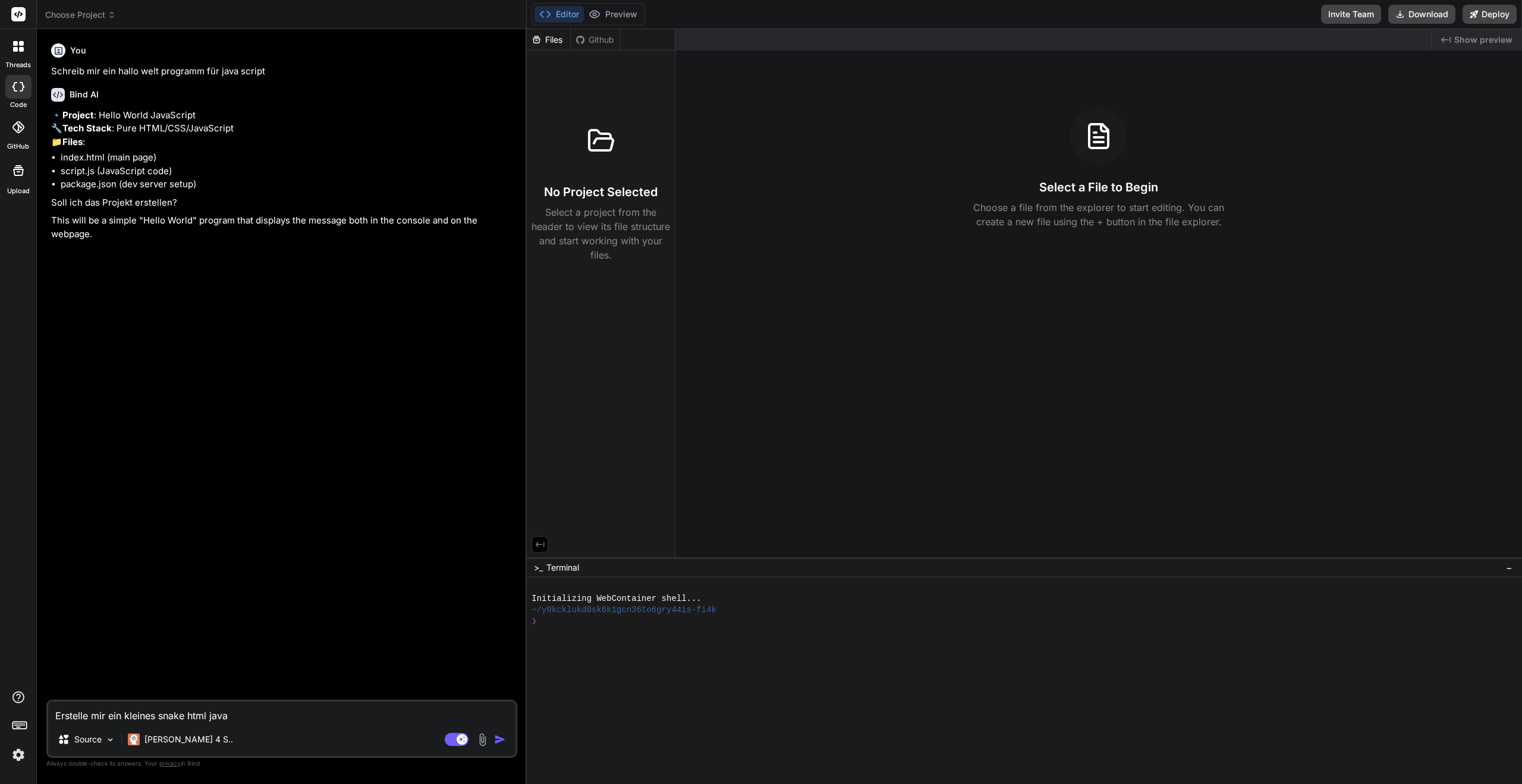
type textarea "x"
type textarea "Erstelle mir ein kleines snake html java"
type textarea "x"
type textarea "Erstelle mir ein kleines snake html java s"
type textarea "x"
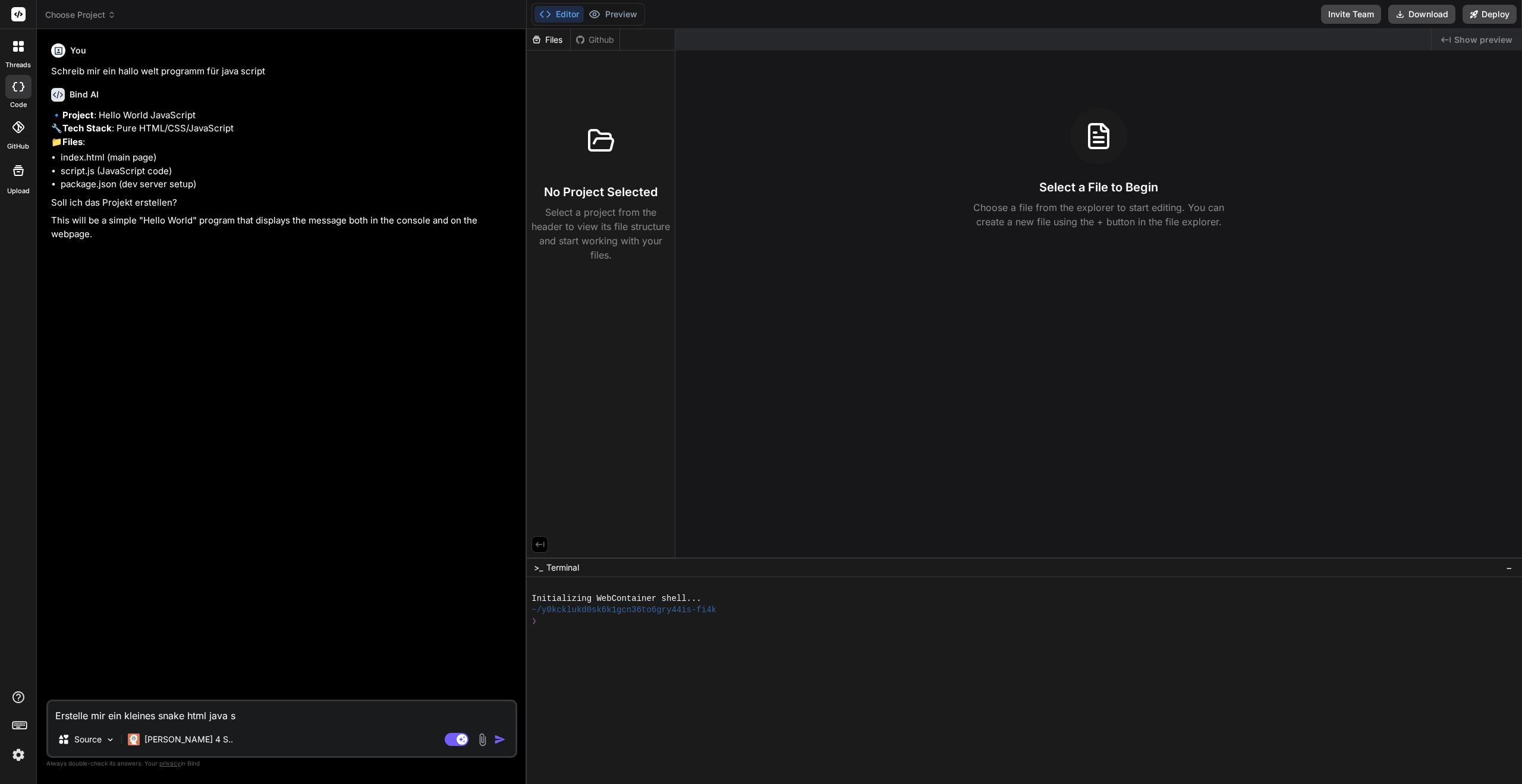
type textarea "Erstelle mir ein kleines snake html java sc"
type textarea "x"
type textarea "Erstelle mir ein kleines snake html java scr"
type textarea "x"
type textarea "Erstelle mir ein kleines snake html java scri"
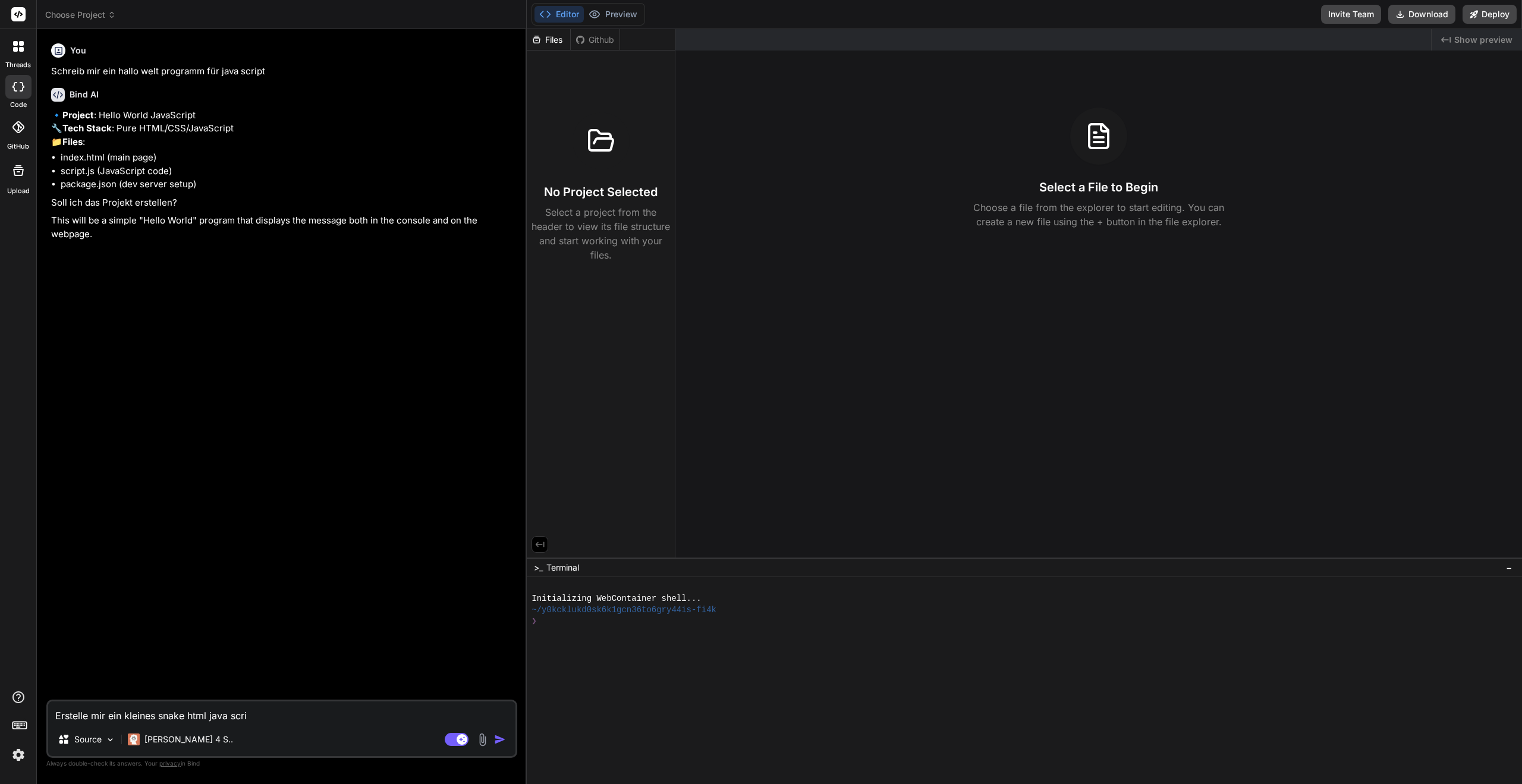
type textarea "x"
type textarea "Erstelle mir ein kleines snake html java scrip"
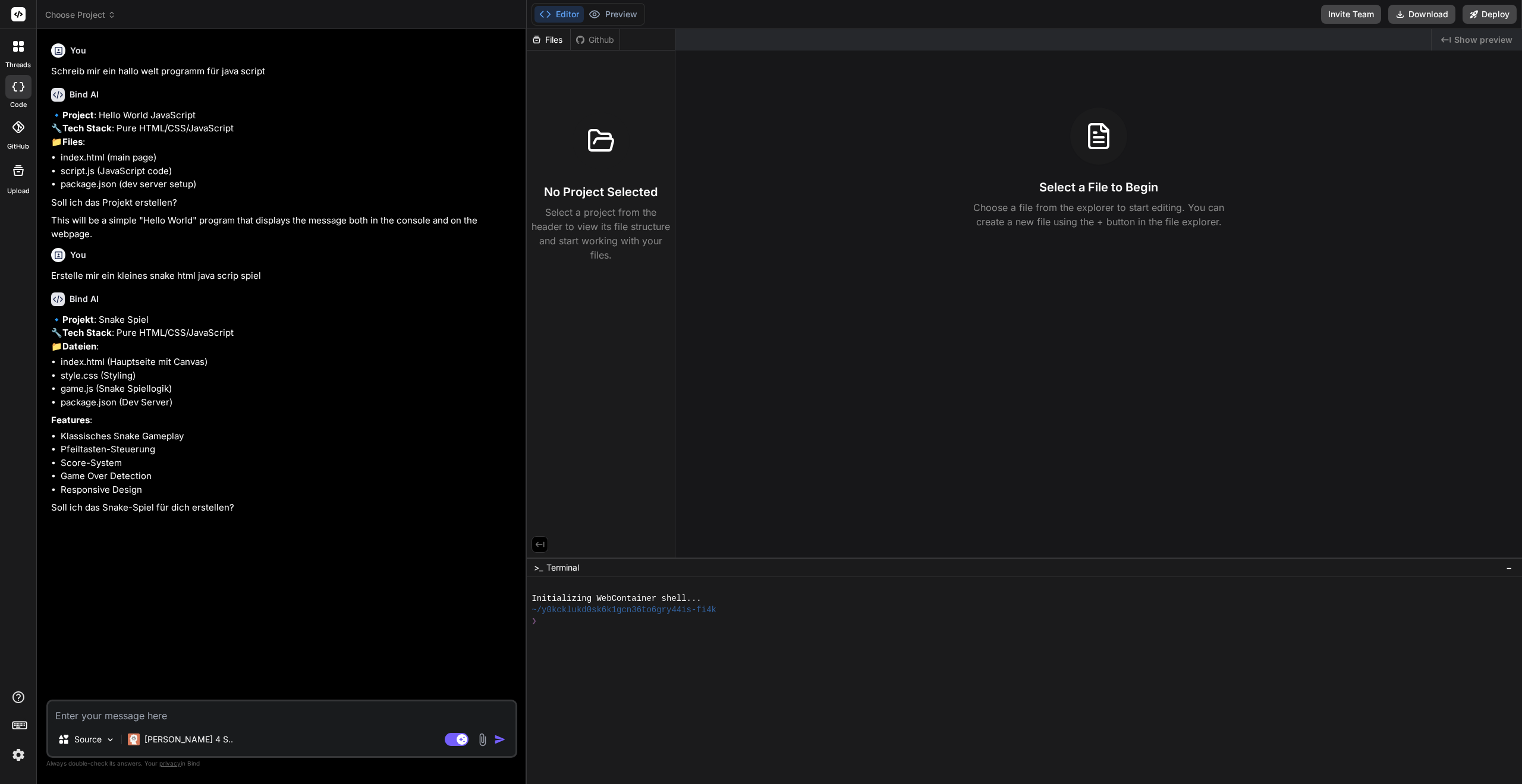
click at [128, 716] on textarea at bounding box center [282, 712] width 467 height 21
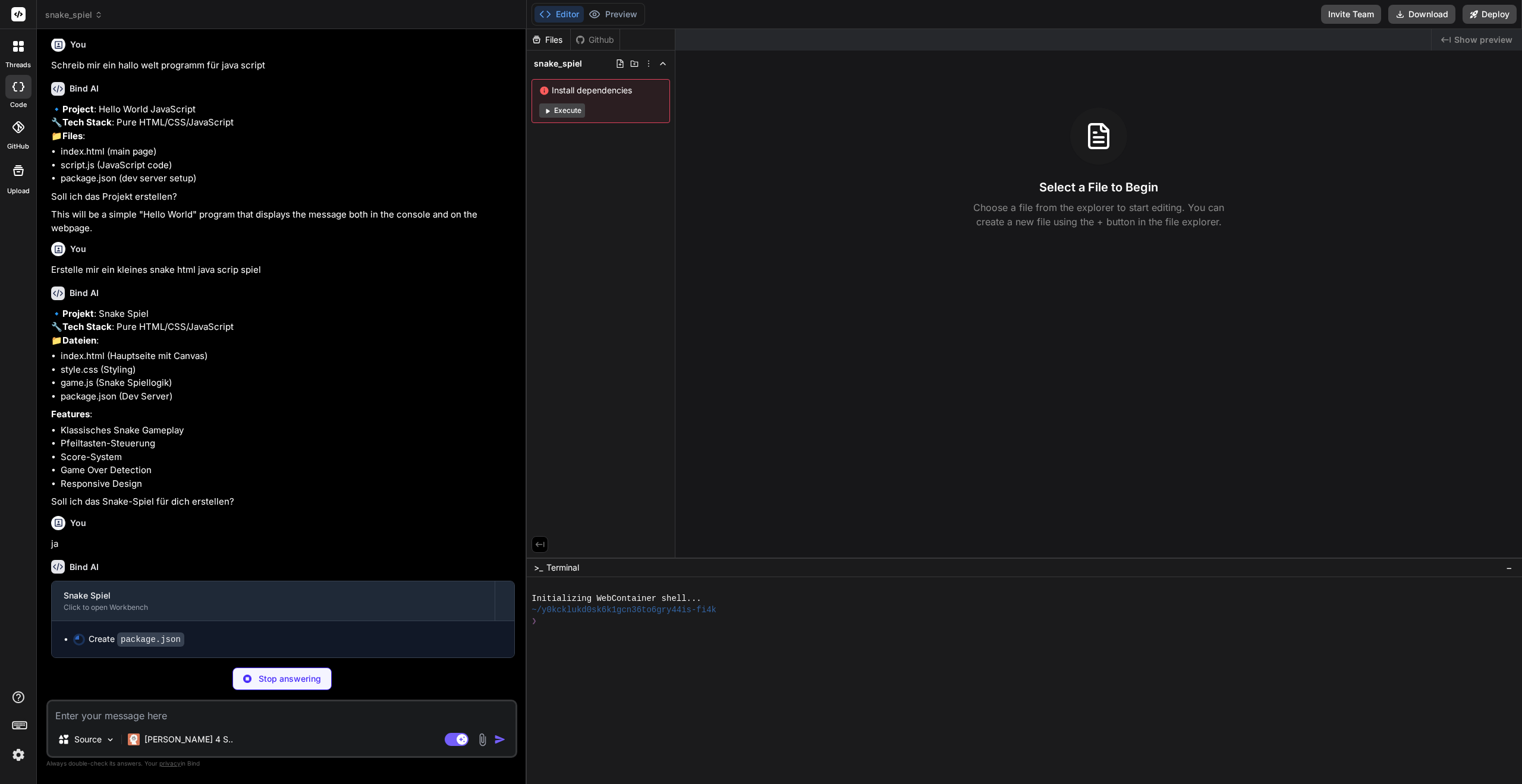
scroll to position [59, 0]
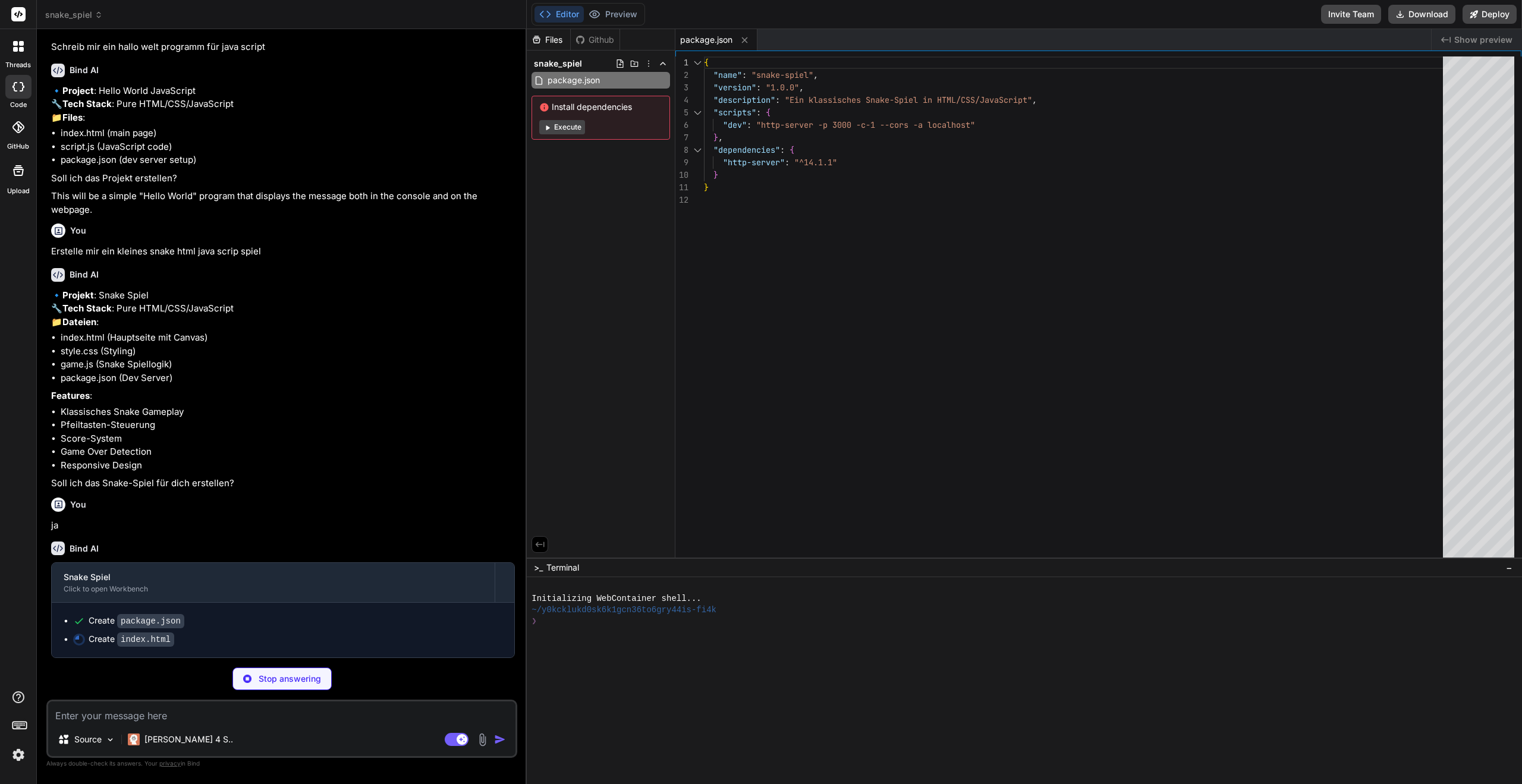
click at [561, 124] on button "Execute" at bounding box center [562, 127] width 46 height 14
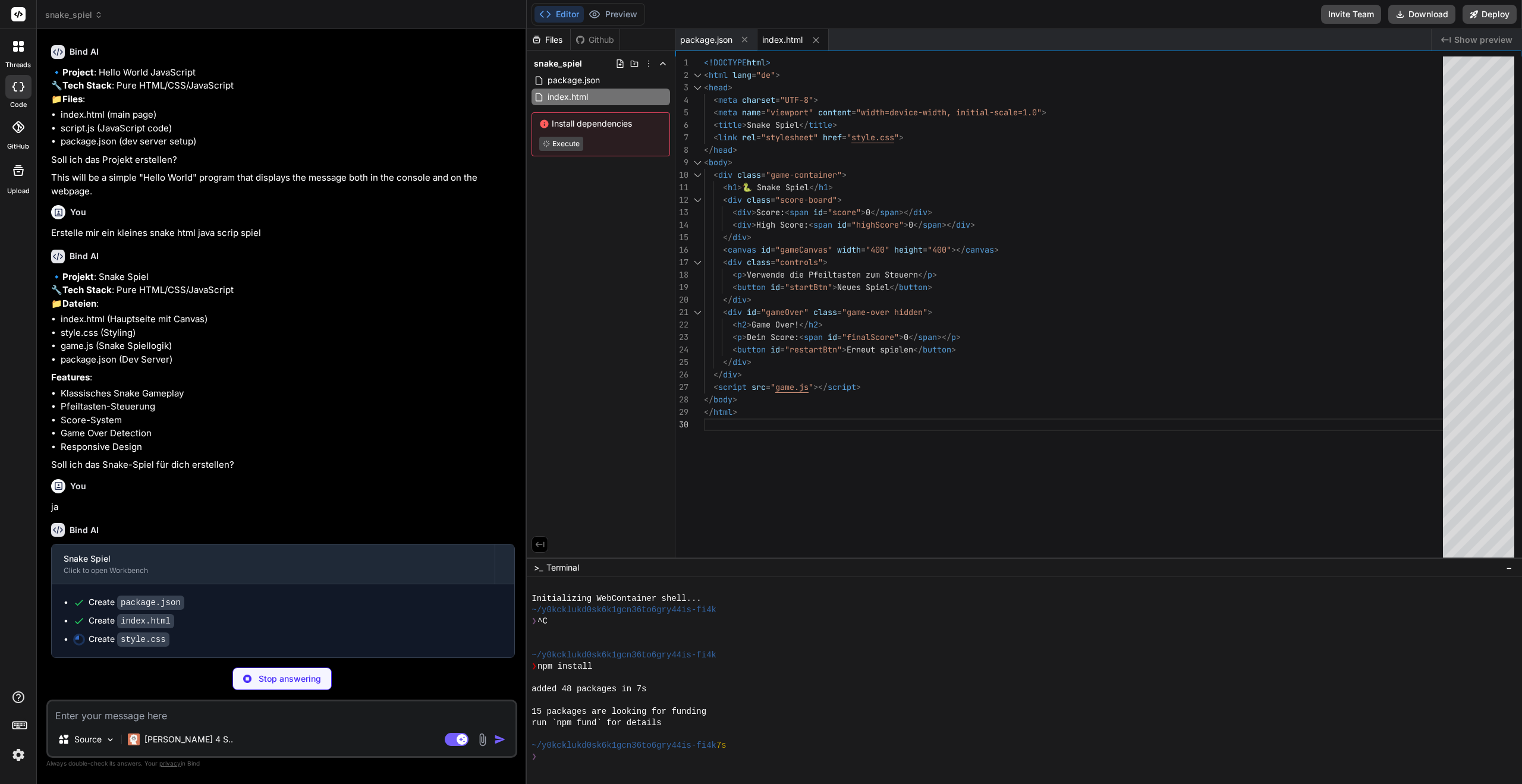
scroll to position [23, 0]
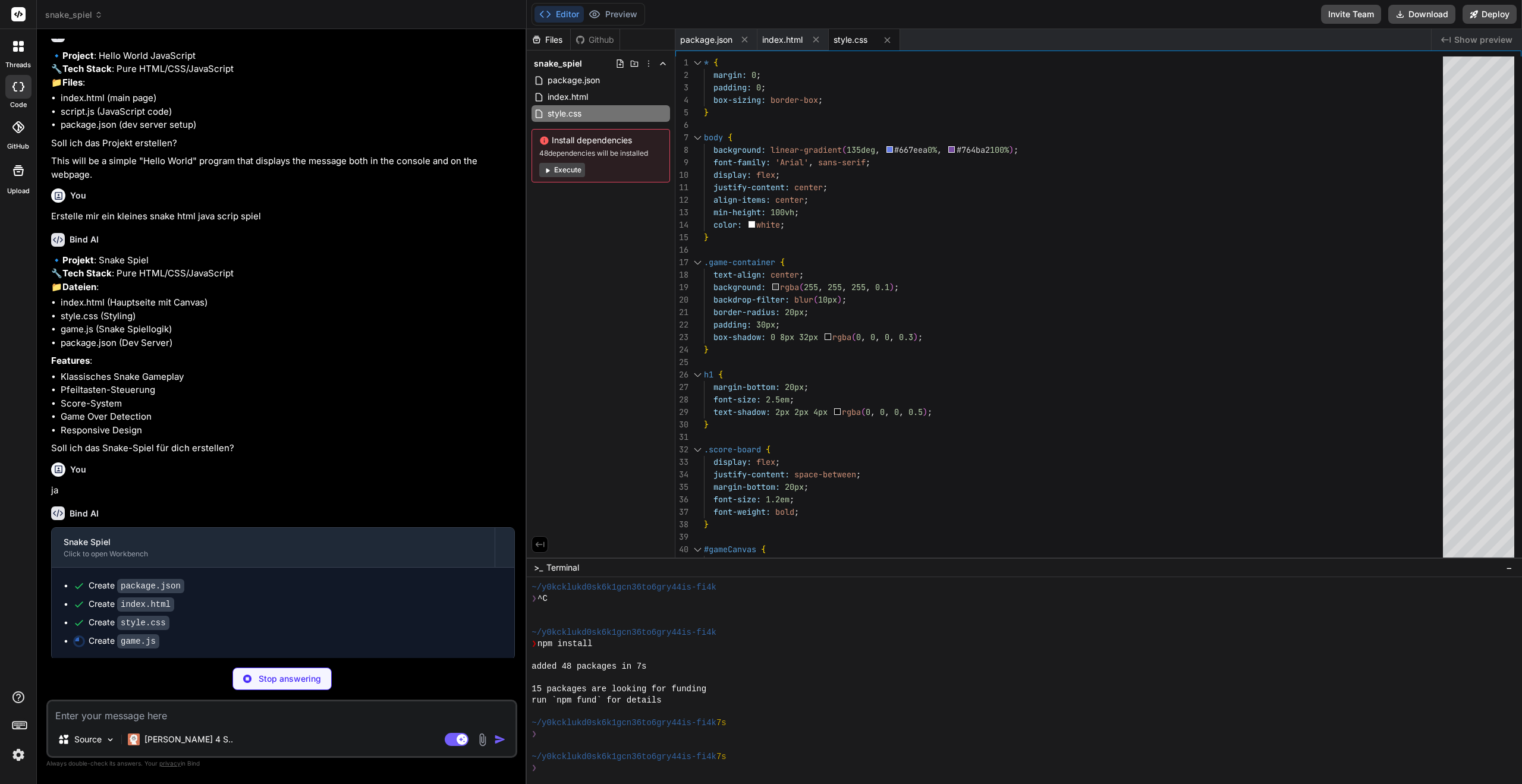
click at [562, 164] on button "Execute" at bounding box center [562, 169] width 46 height 14
click at [626, 268] on div "Files Github snake_spiel package.json index.html style.css Install dependencies…" at bounding box center [601, 294] width 149 height 528
click at [603, 9] on button "Preview" at bounding box center [613, 14] width 58 height 17
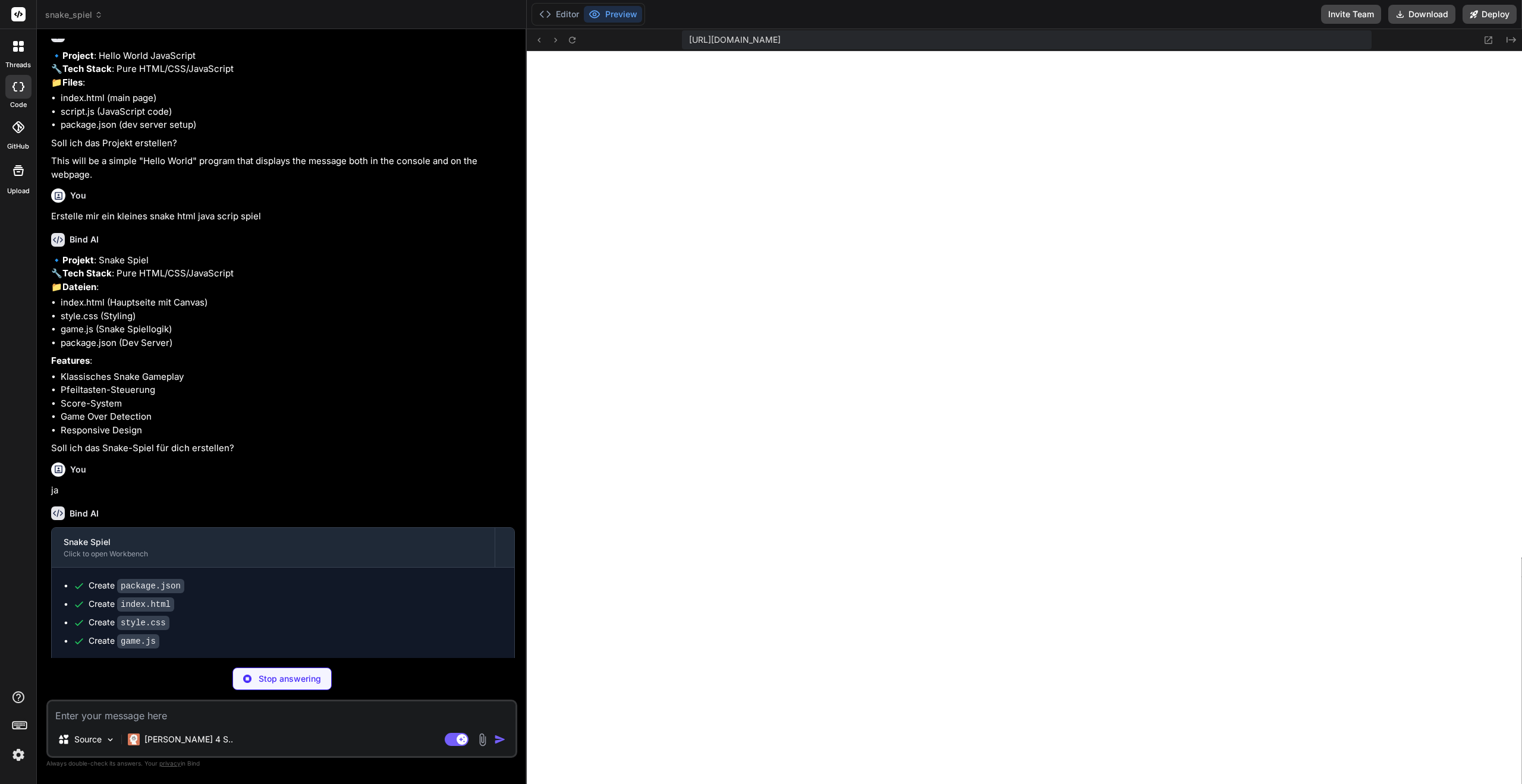
scroll to position [779, 0]
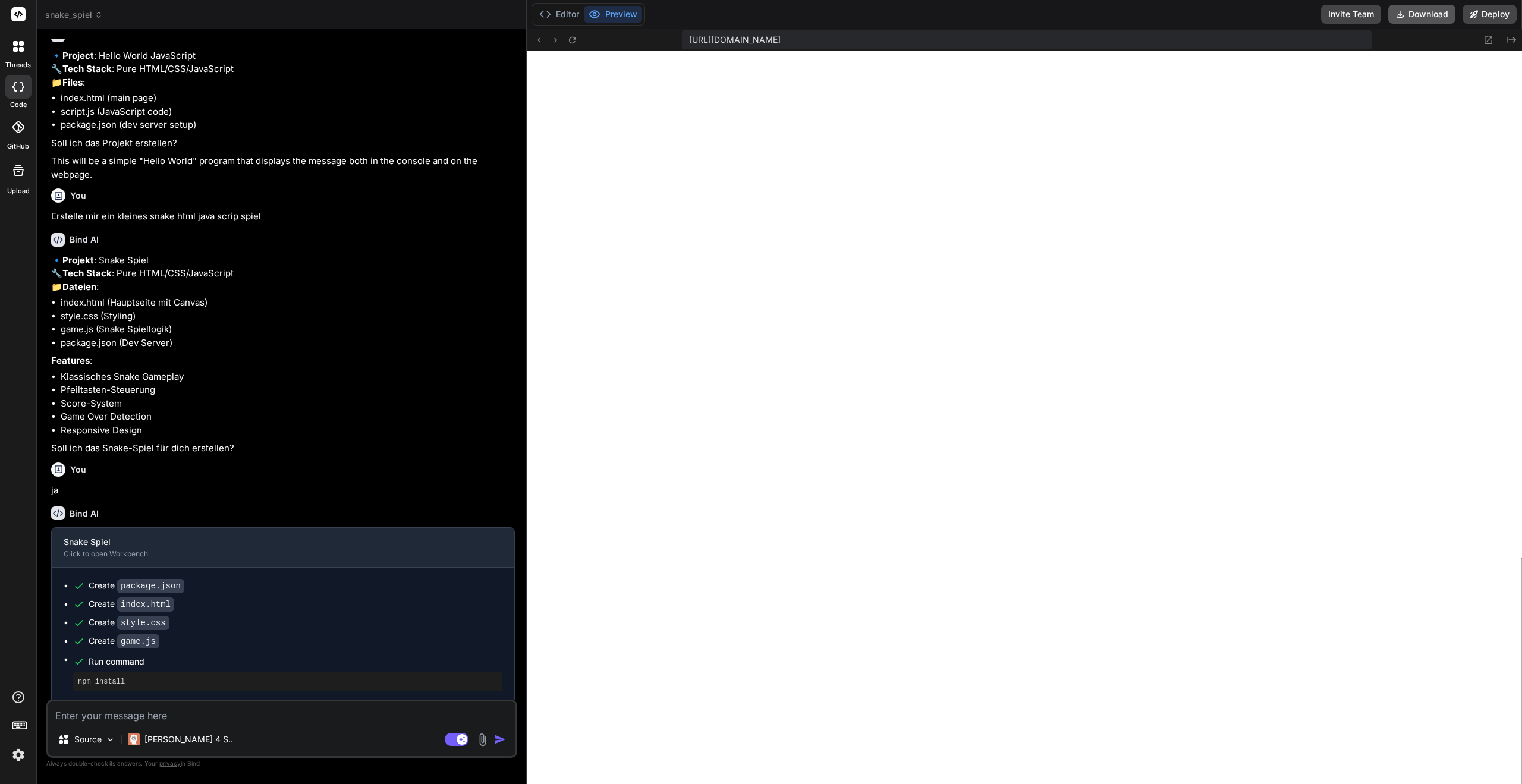
click at [1413, 17] on button "Download" at bounding box center [1422, 14] width 67 height 19
click at [25, 134] on div at bounding box center [18, 127] width 26 height 26
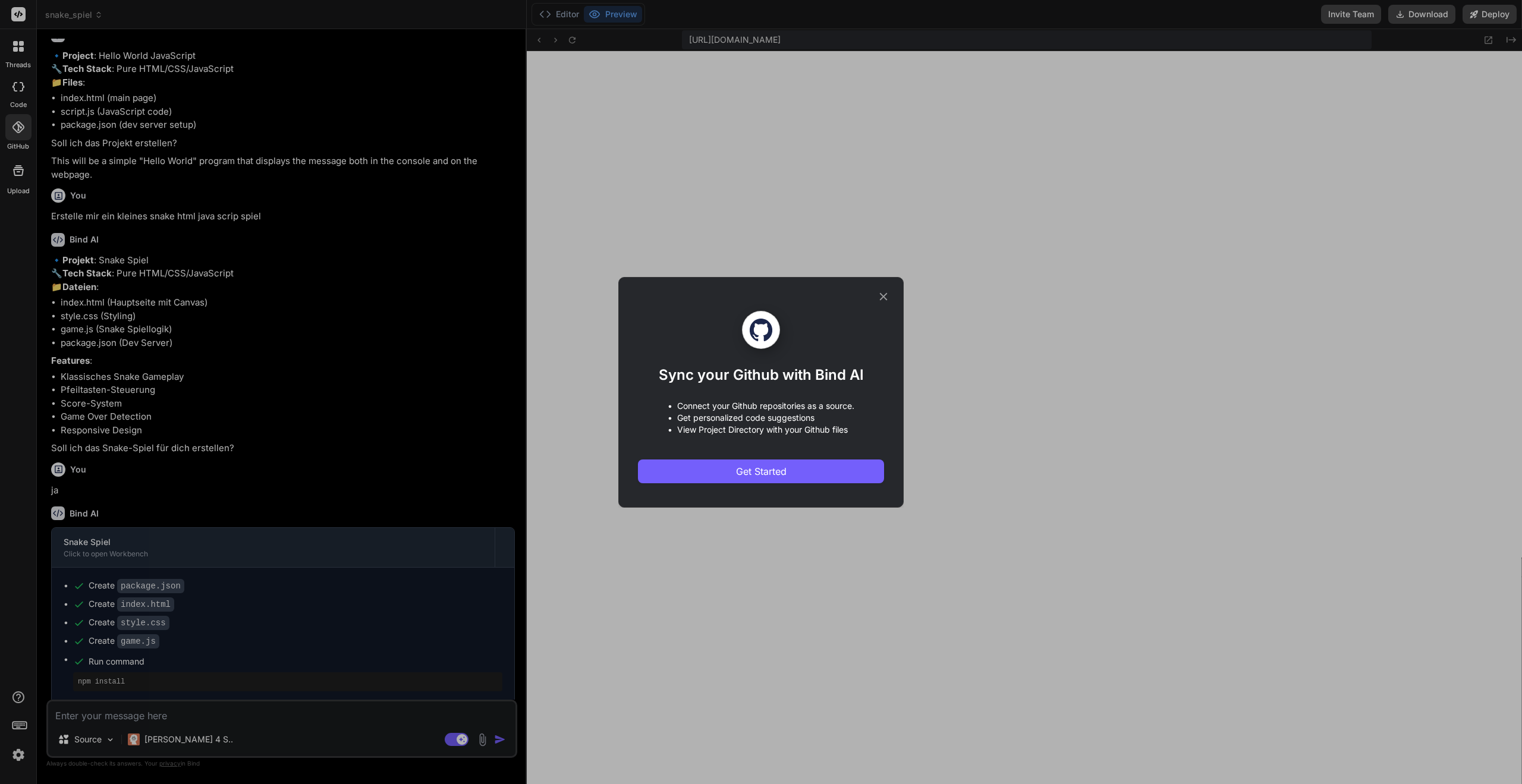
click at [891, 293] on div "Sync your Github with Bind AI • Connect your Github repositories as a source. •…" at bounding box center [761, 392] width 286 height 231
click at [882, 295] on icon at bounding box center [884, 296] width 8 height 8
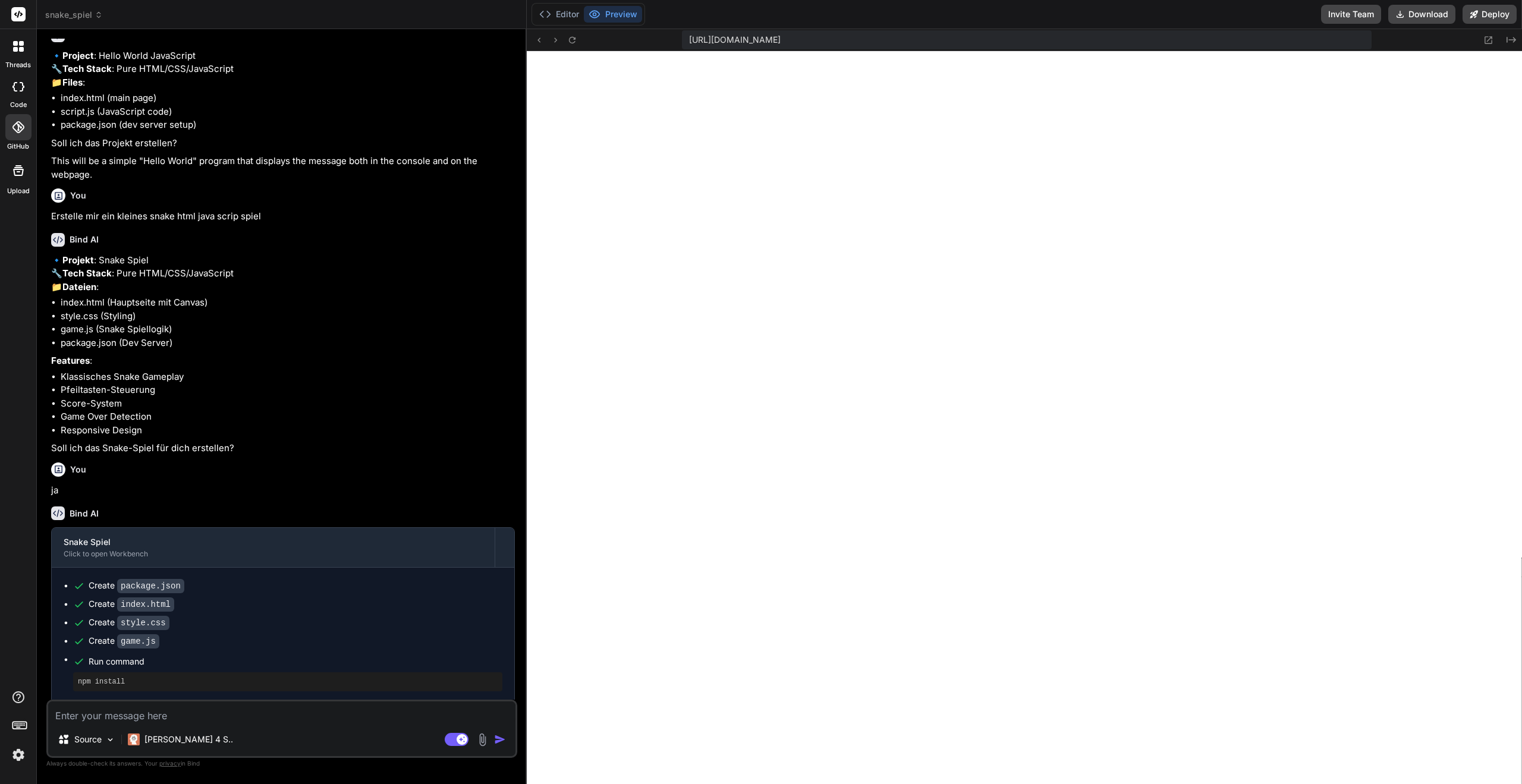
click at [19, 179] on div at bounding box center [18, 170] width 29 height 29
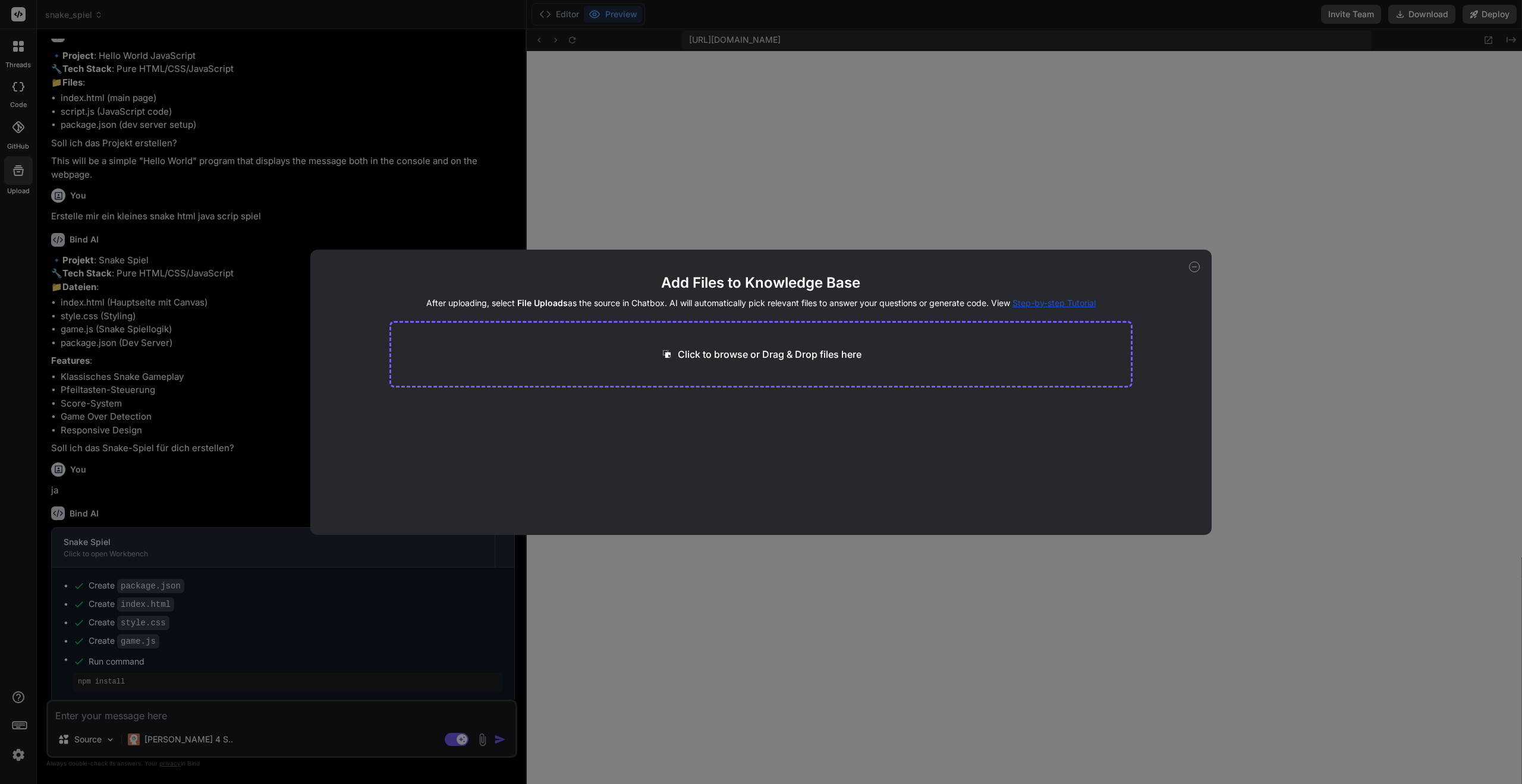
click at [1198, 266] on icon at bounding box center [1194, 267] width 11 height 11
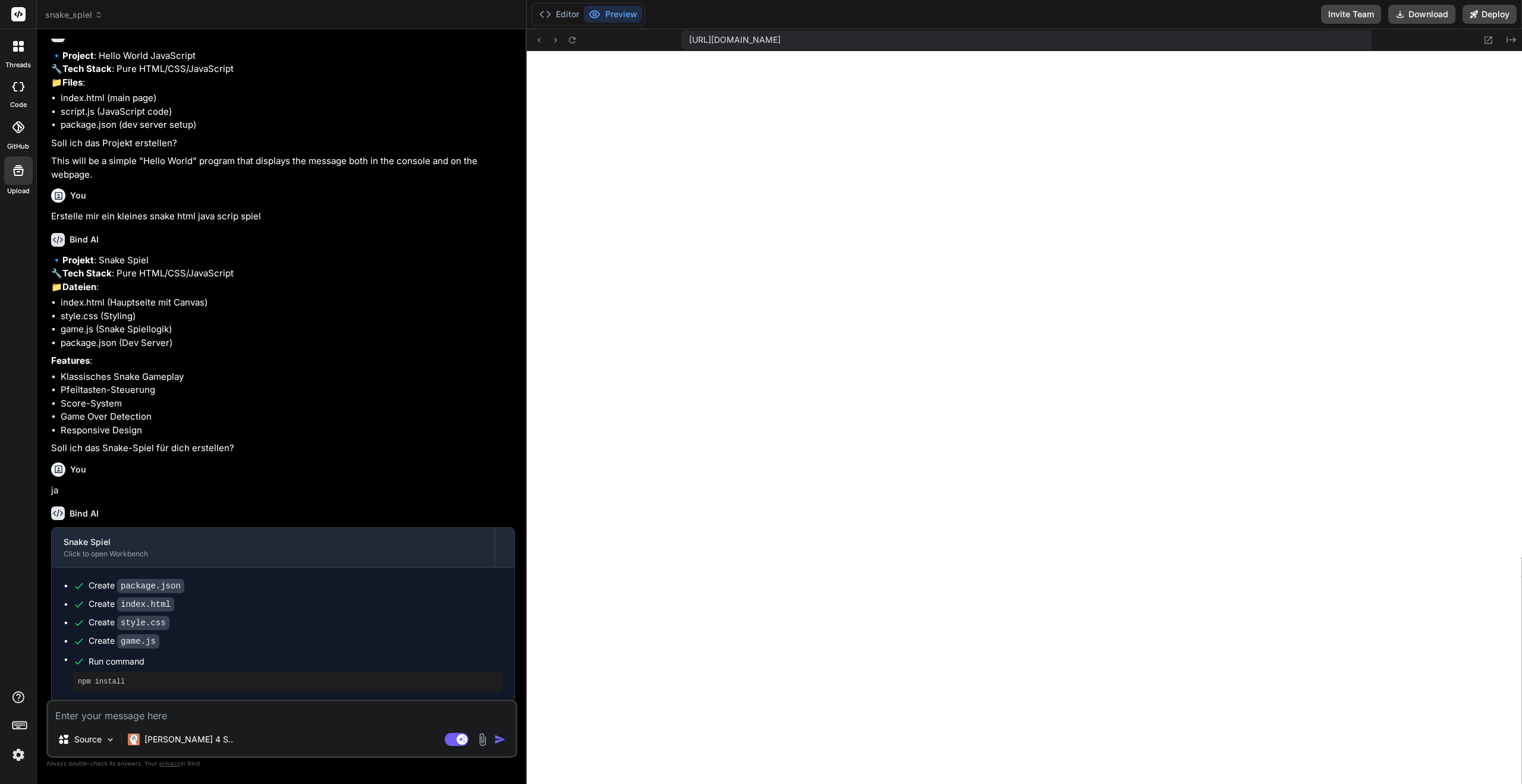
click at [25, 91] on div at bounding box center [18, 87] width 26 height 24
click at [19, 47] on icon at bounding box center [21, 49] width 5 height 5
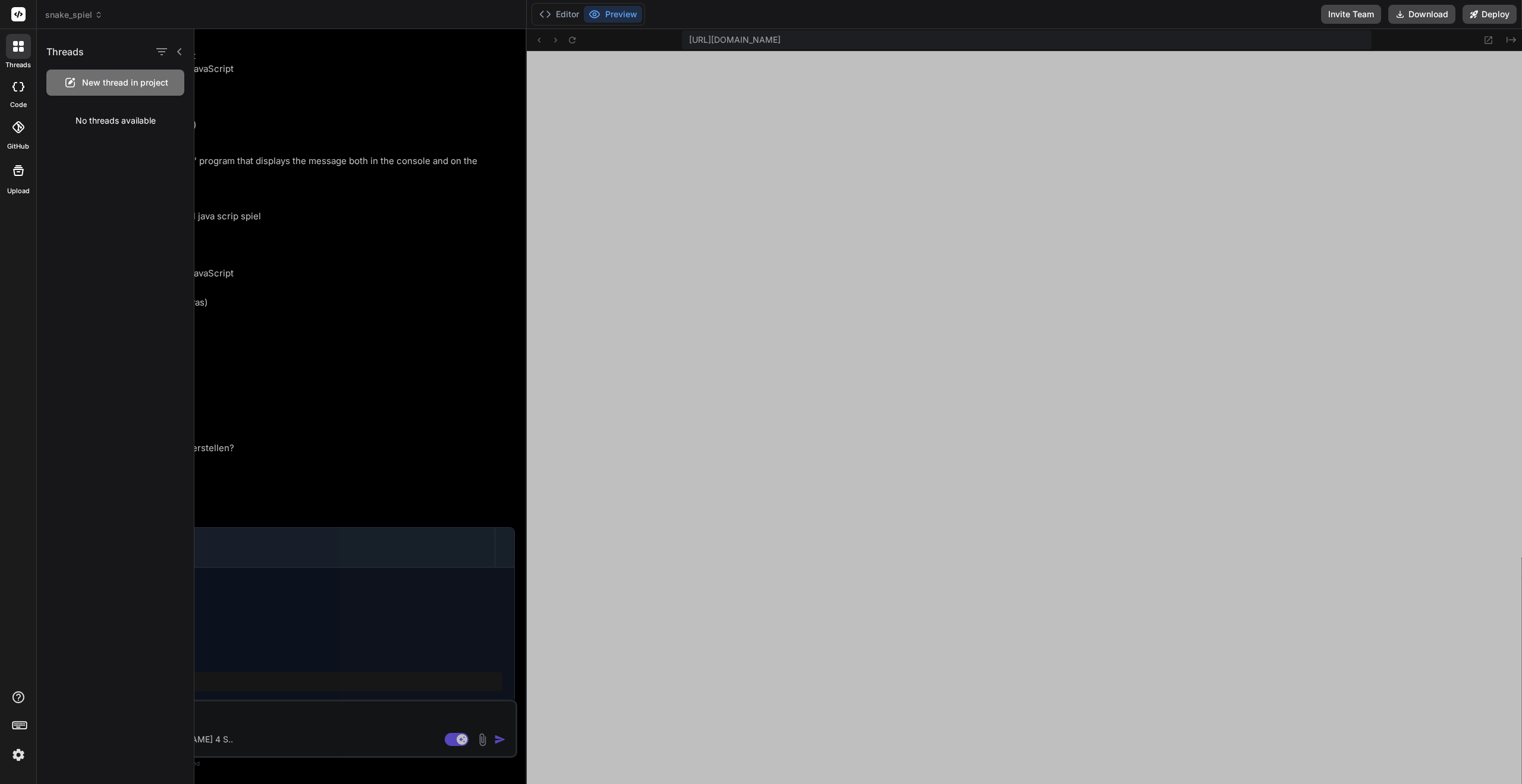
click at [19, 47] on icon at bounding box center [21, 49] width 5 height 5
click at [14, 45] on icon at bounding box center [19, 46] width 11 height 11
click at [106, 81] on span "New thread in project" at bounding box center [125, 83] width 86 height 12
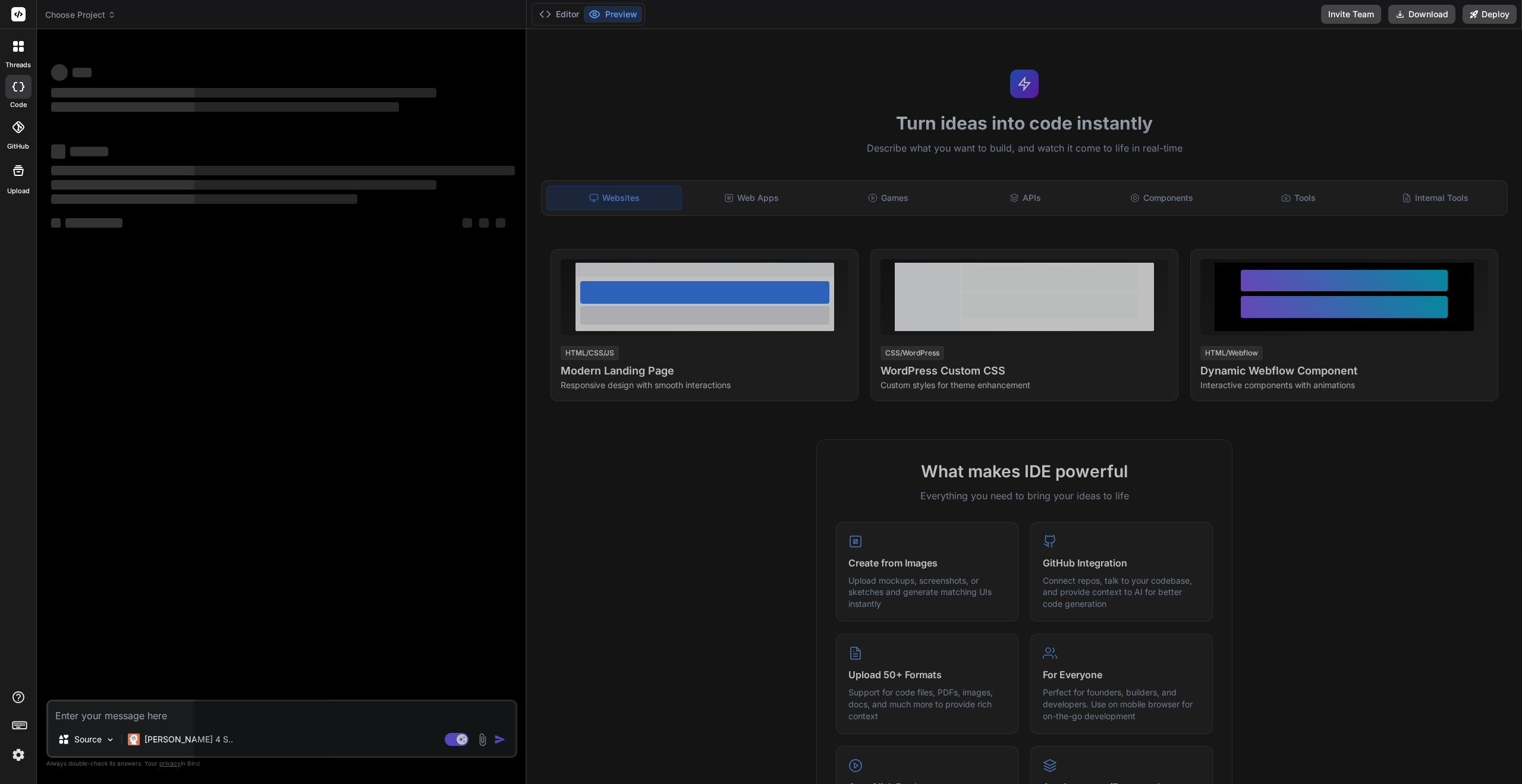
scroll to position [836, 0]
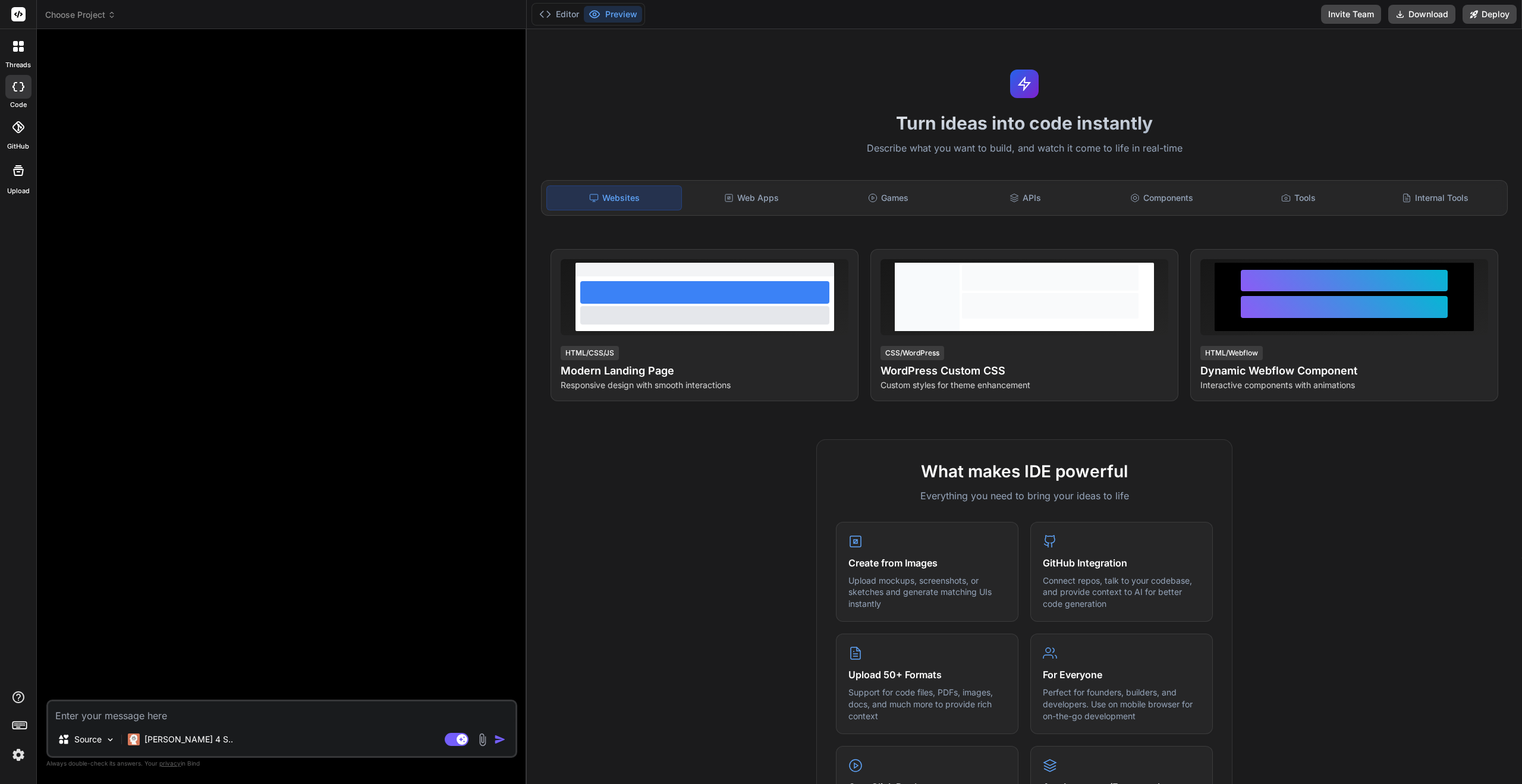
click at [15, 47] on icon at bounding box center [15, 49] width 5 height 5
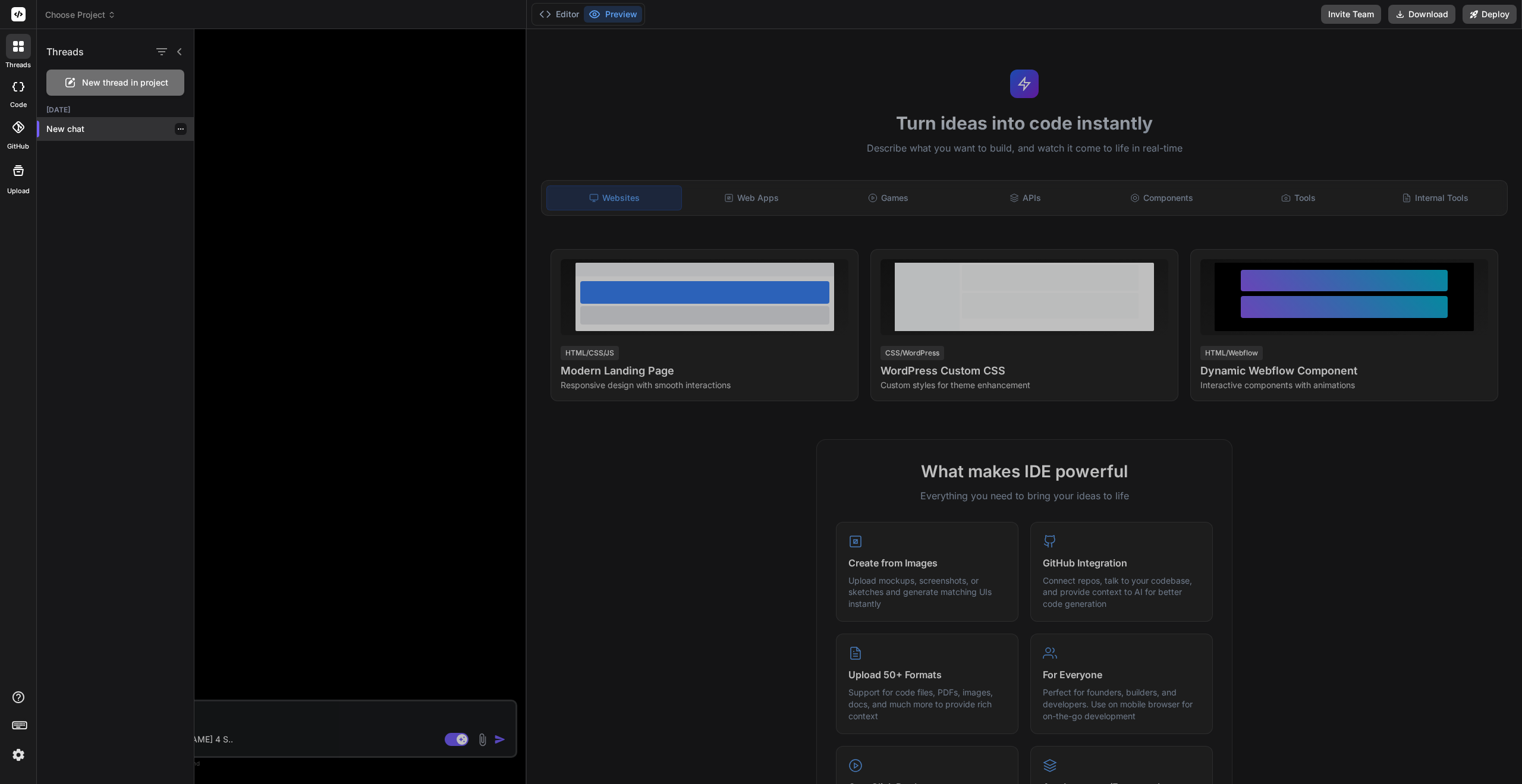
click at [73, 131] on p "New chat" at bounding box center [119, 129] width 147 height 12
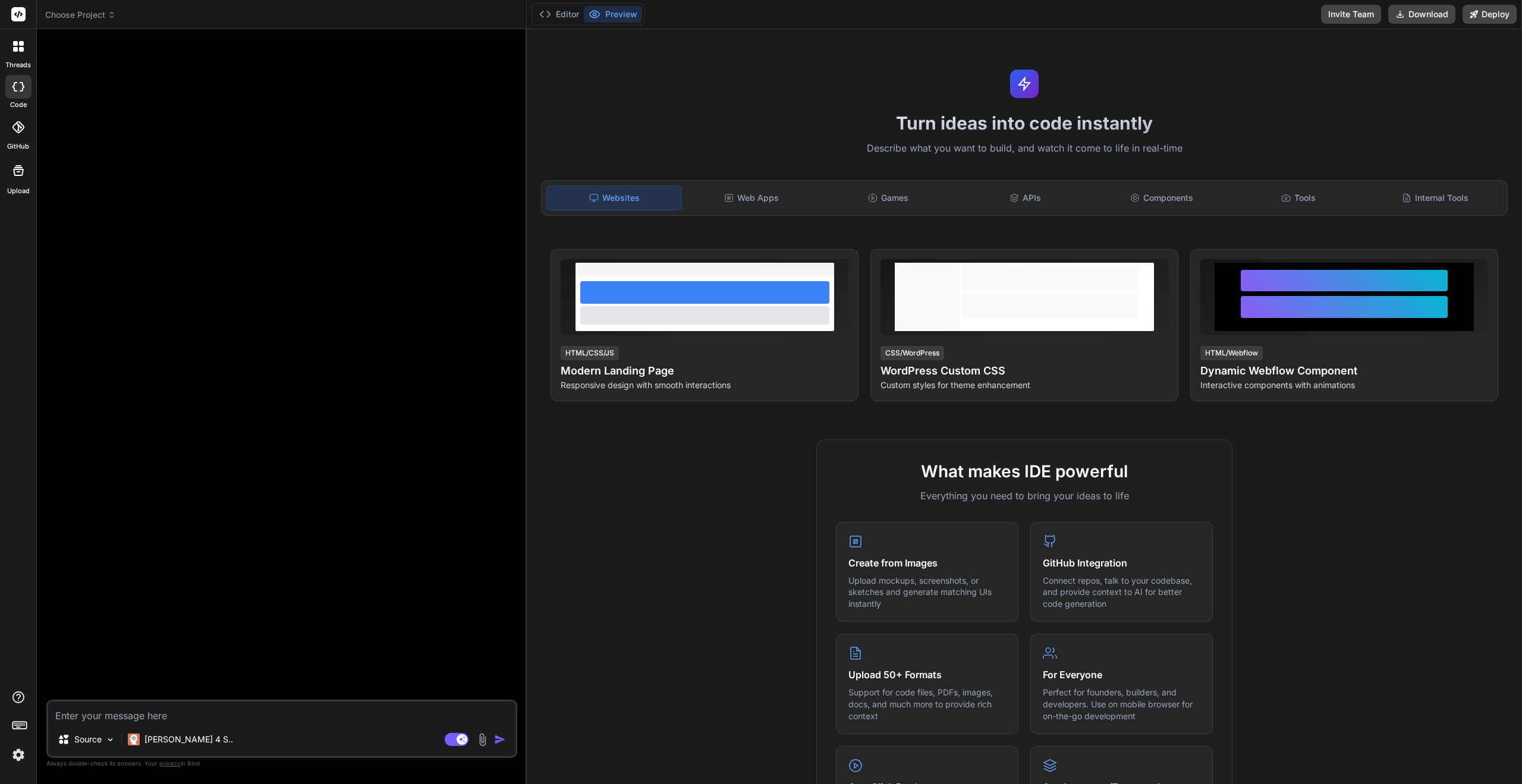
click at [27, 55] on div at bounding box center [18, 46] width 25 height 25
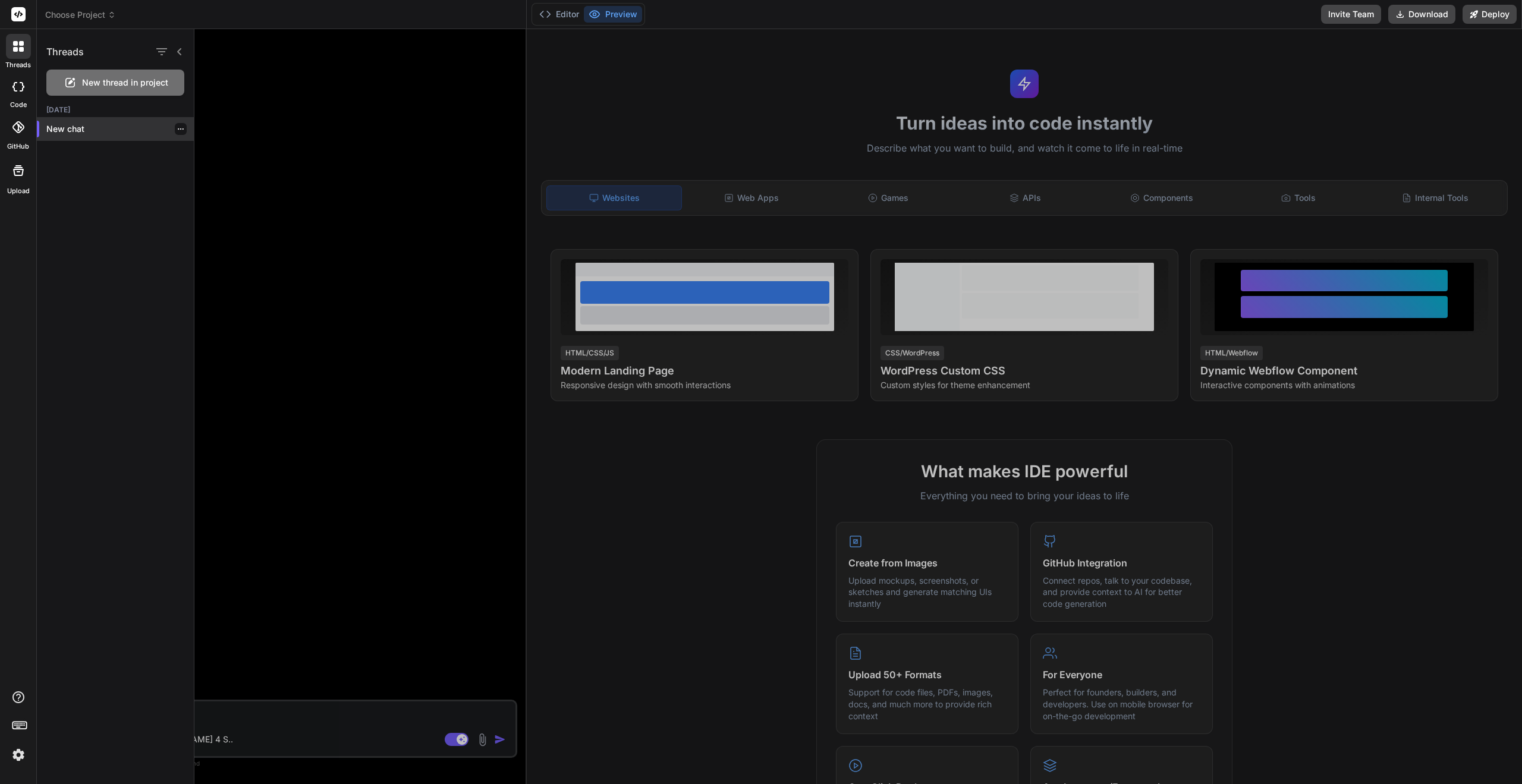
click at [175, 133] on div at bounding box center [181, 129] width 12 height 12
click at [177, 129] on icon "button" at bounding box center [180, 129] width 6 height 1
click at [216, 178] on span "Delete" at bounding box center [208, 177] width 25 height 12
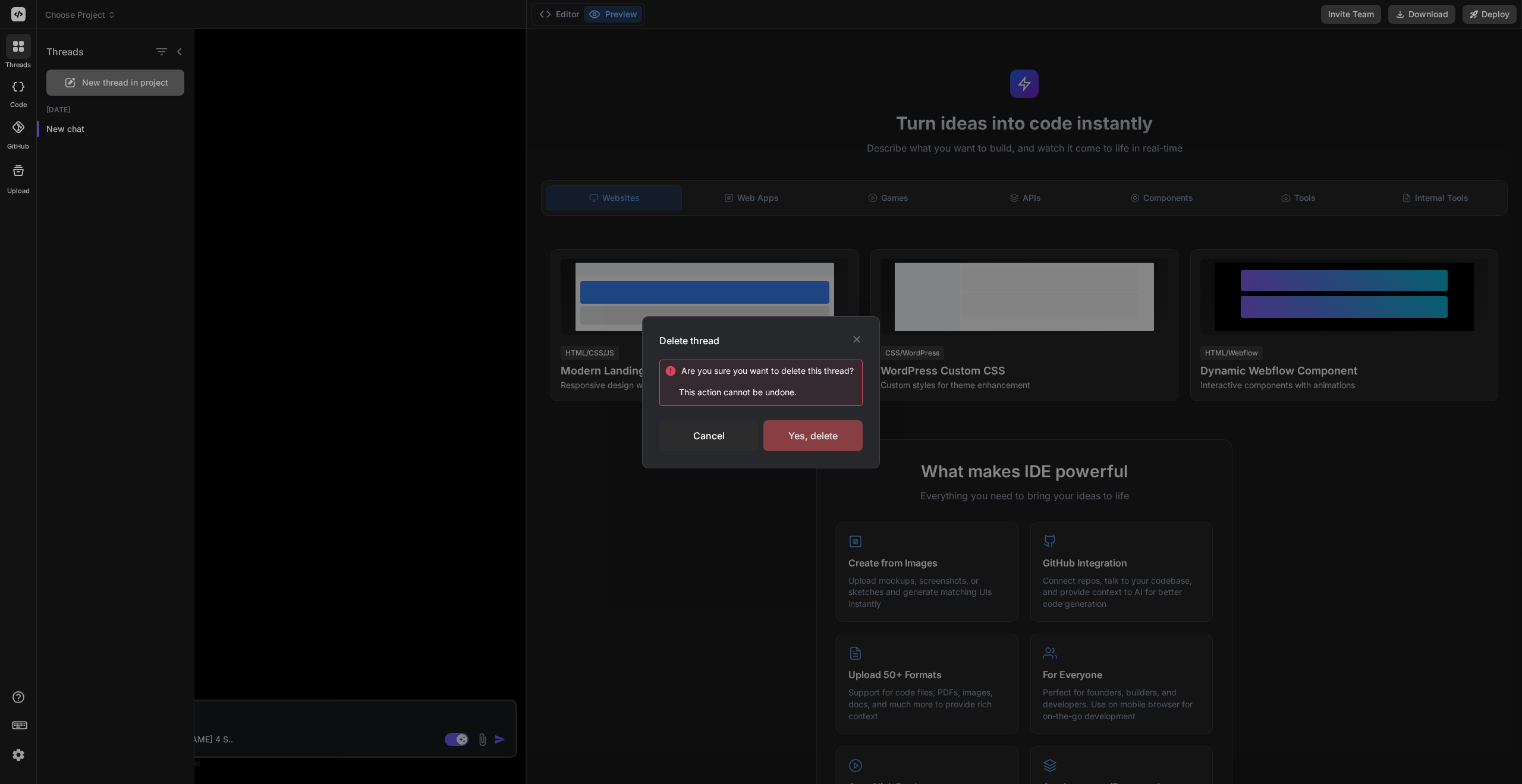
click at [822, 439] on div "Yes, delete" at bounding box center [813, 436] width 99 height 31
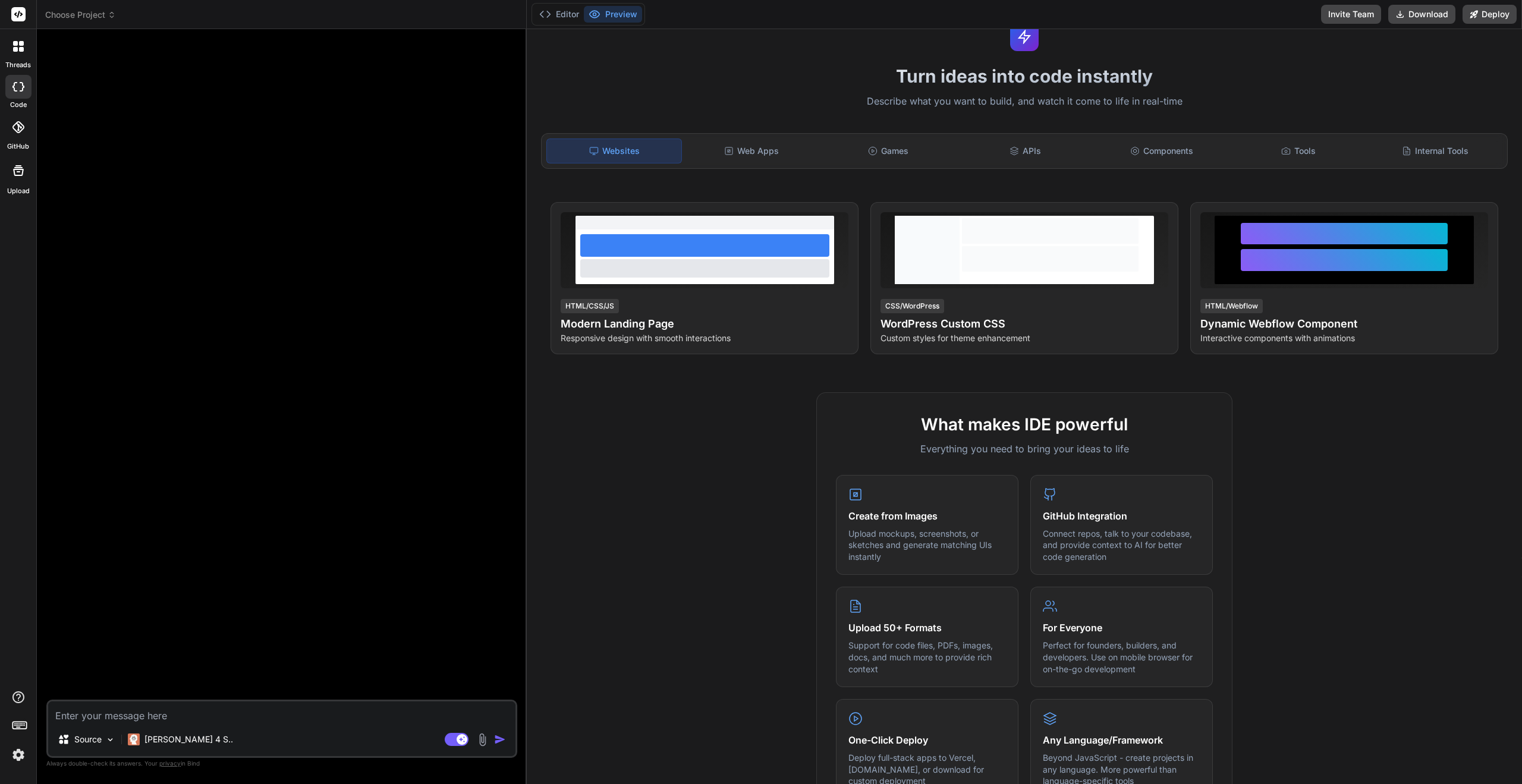
scroll to position [0, 0]
